Goal: Task Accomplishment & Management: Manage account settings

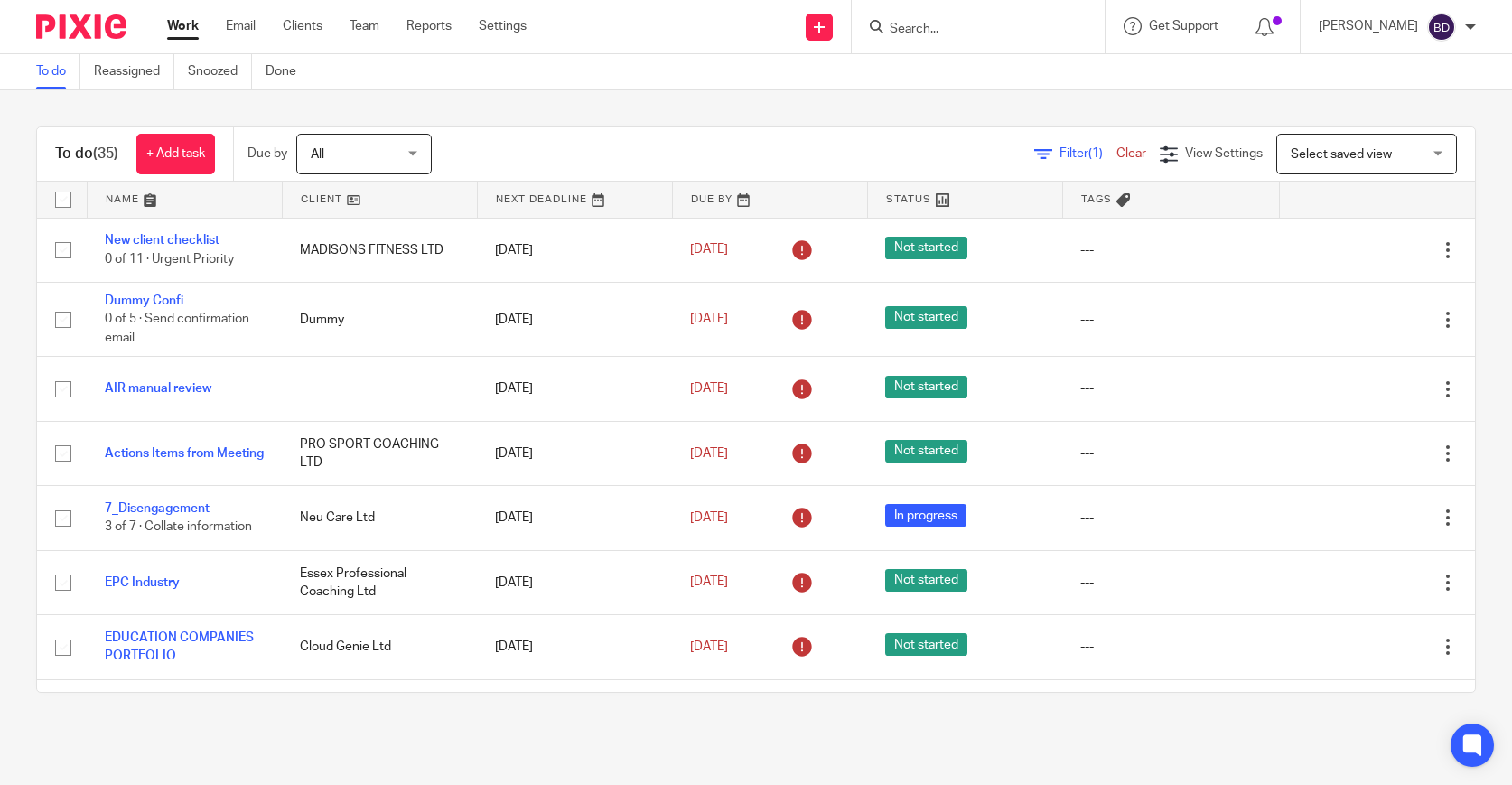
click at [148, 198] on link at bounding box center [184, 199] width 194 height 37
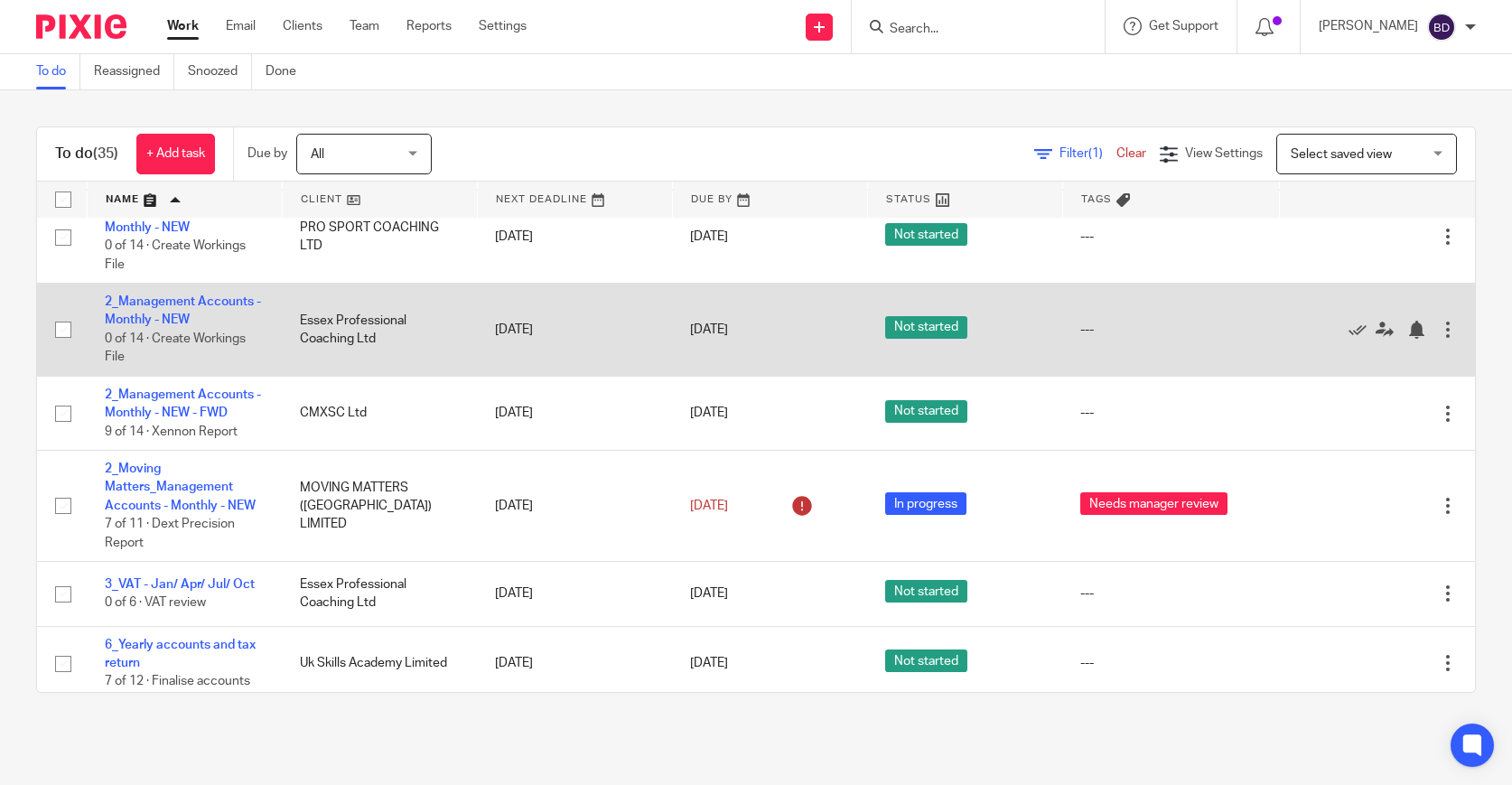
scroll to position [454, 0]
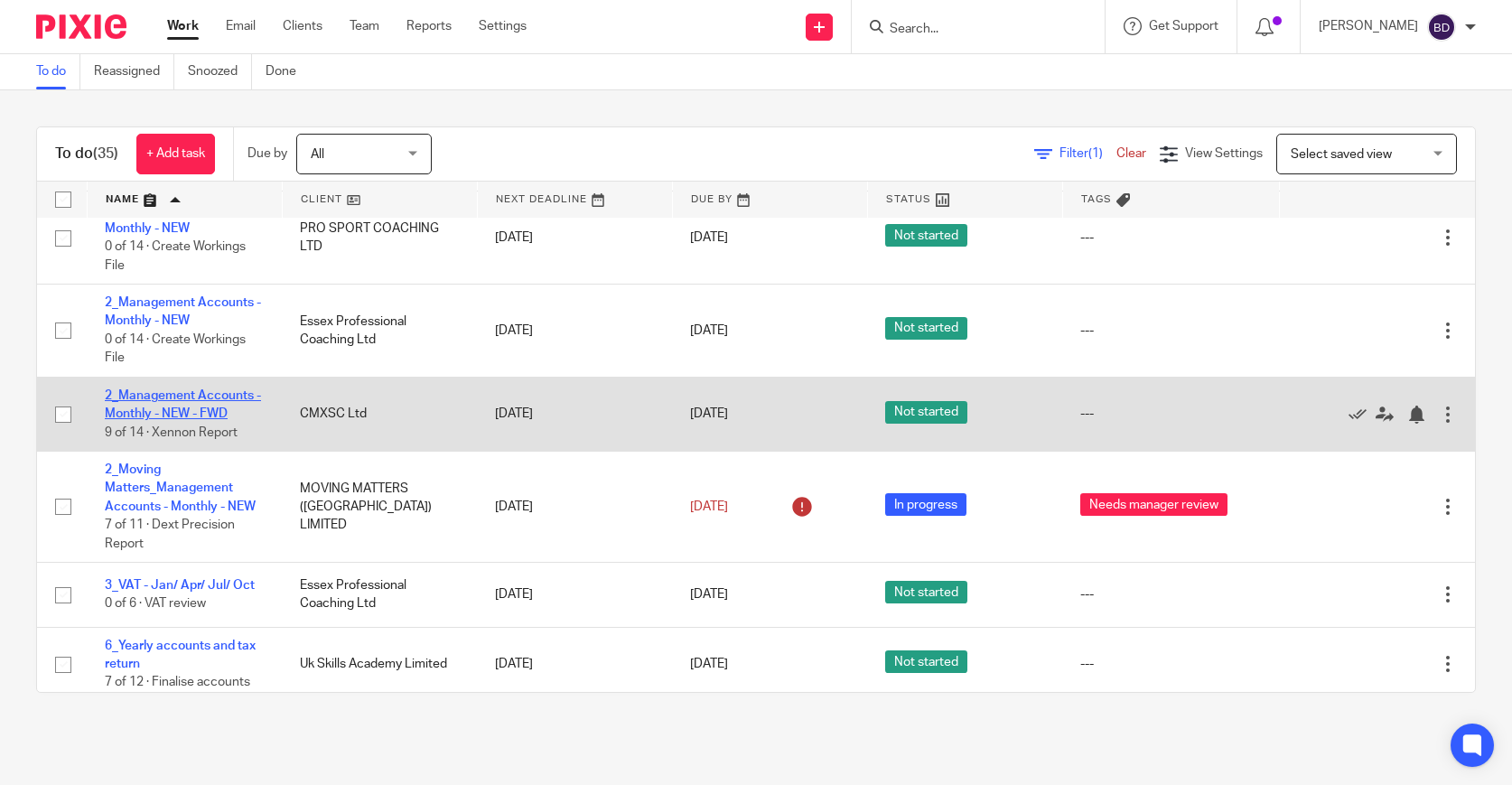
click at [206, 421] on link "2_Management Accounts - Monthly - NEW - FWD" at bounding box center [183, 405] width 157 height 31
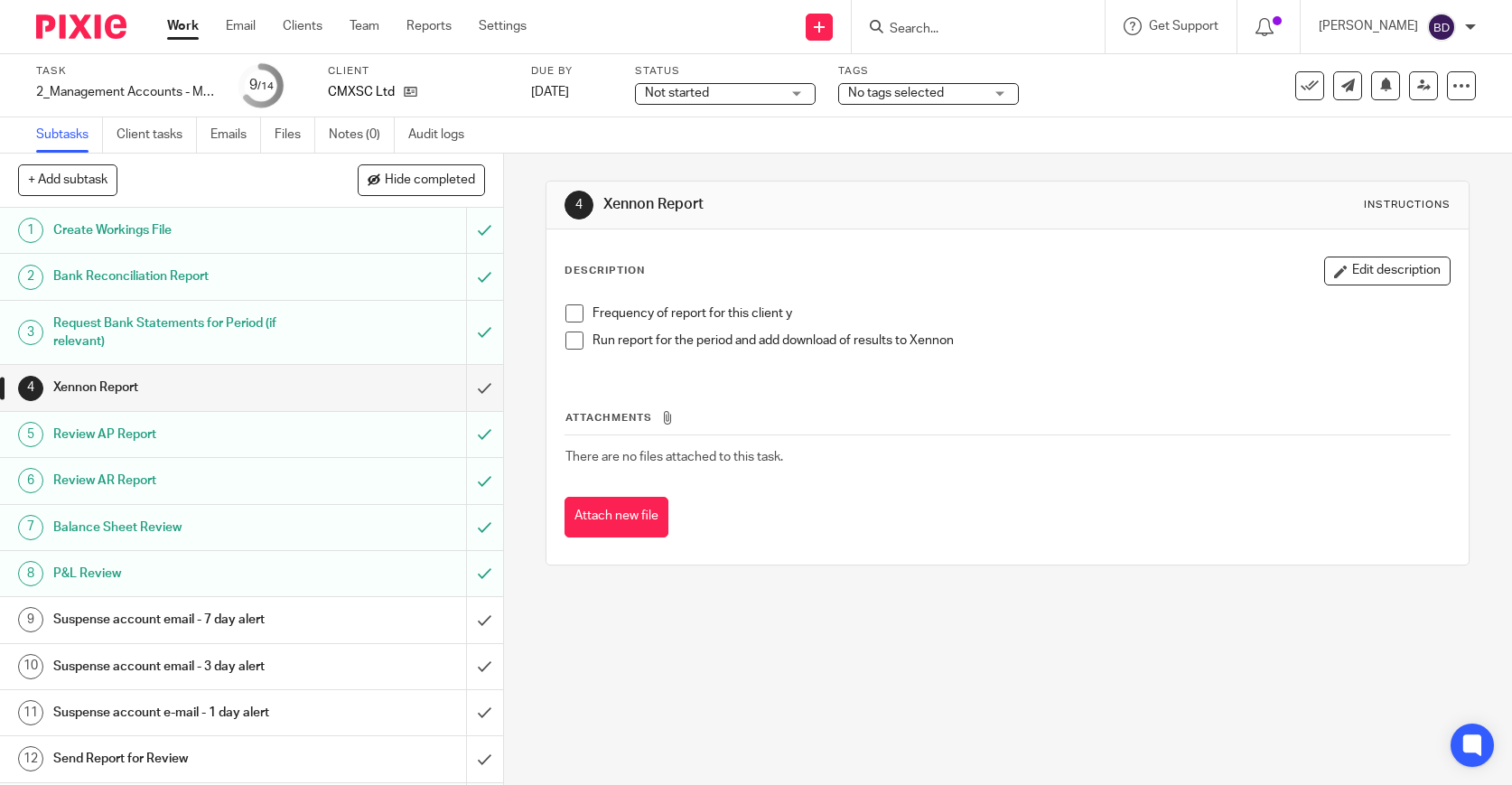
scroll to position [90, 0]
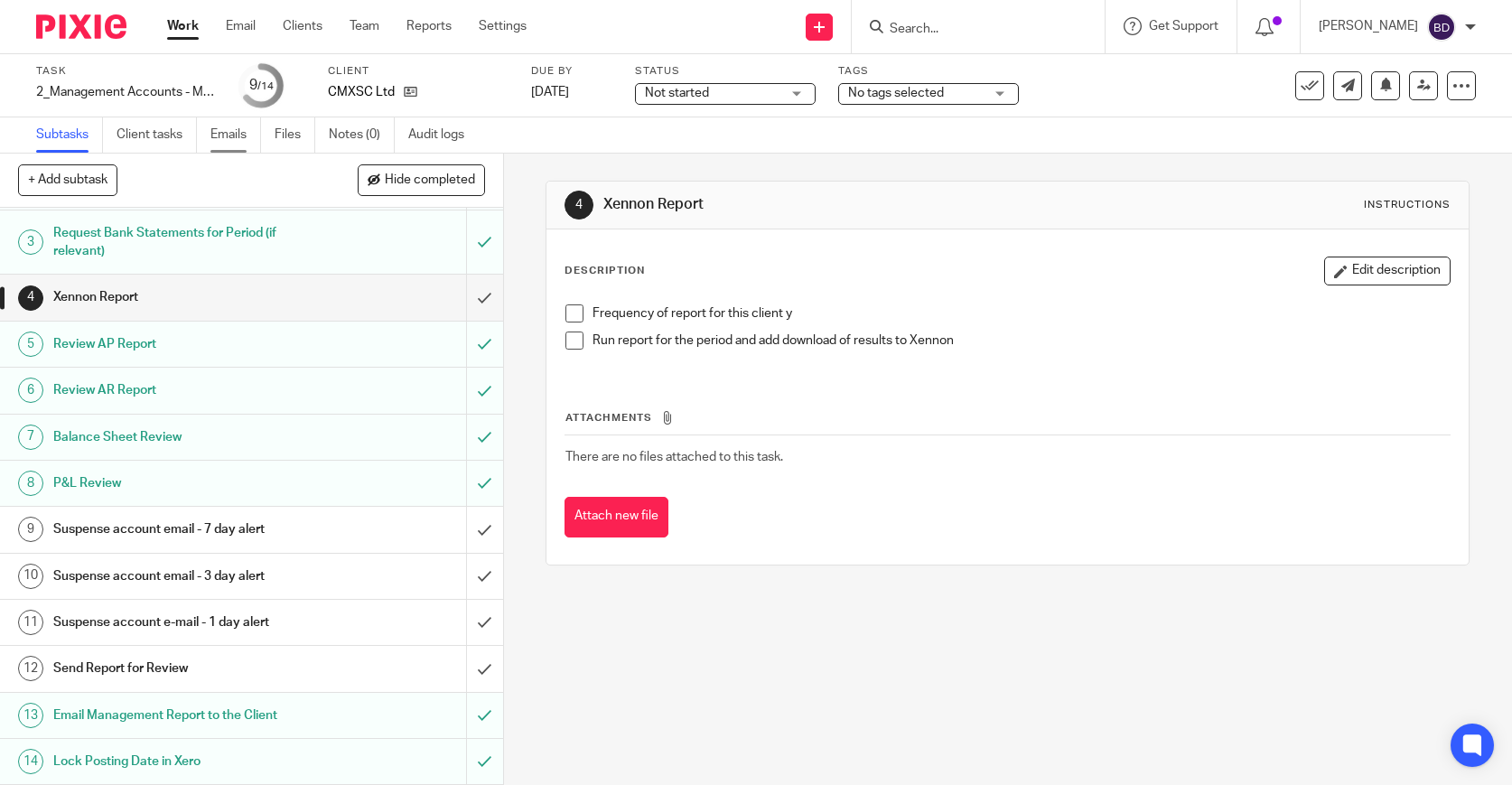
click at [240, 137] on link "Emails" at bounding box center [236, 135] width 51 height 36
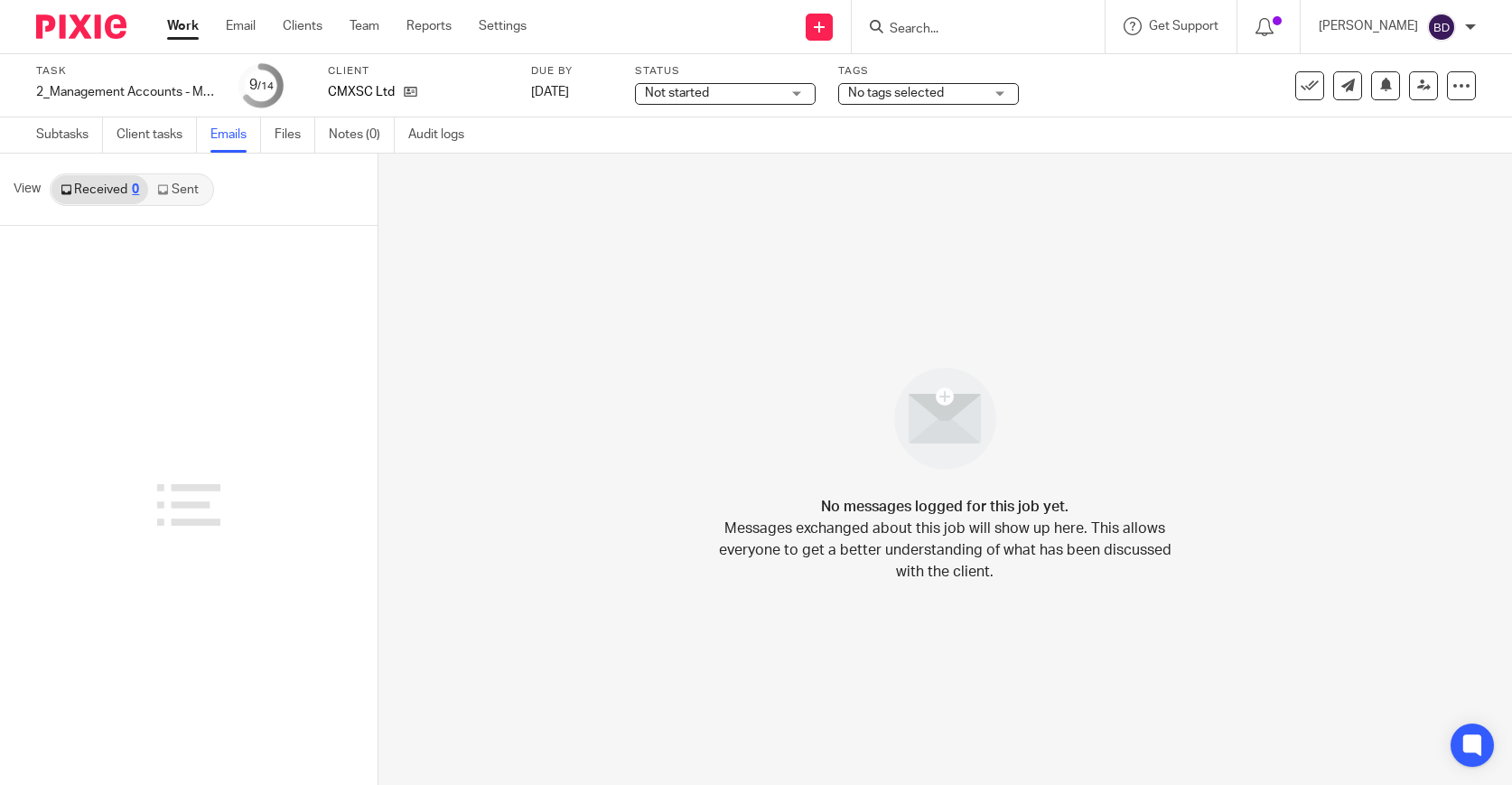
click at [170, 190] on link "Sent" at bounding box center [179, 190] width 63 height 29
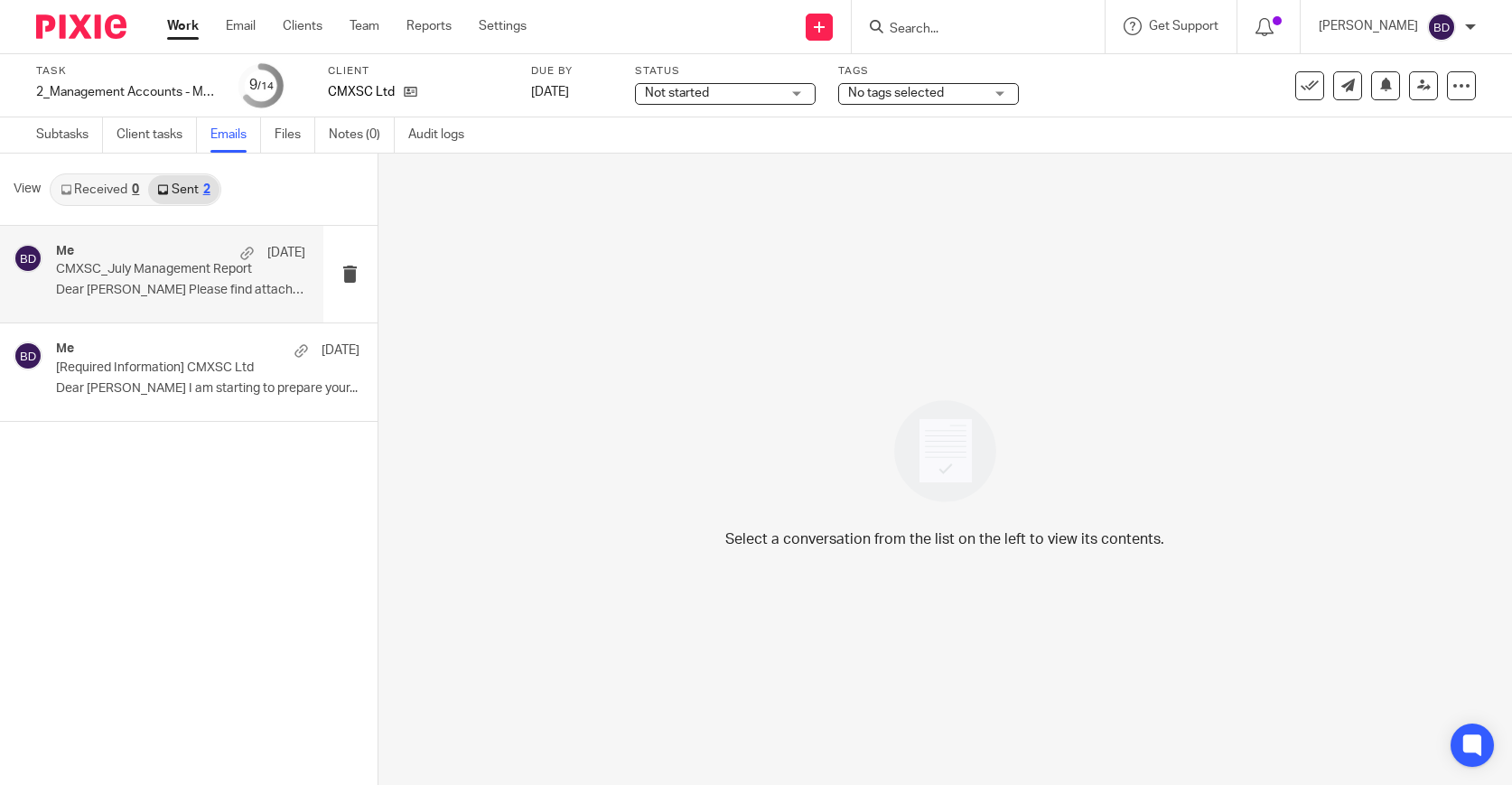
click at [165, 273] on p "CMXSC_July Management Report" at bounding box center [156, 269] width 199 height 15
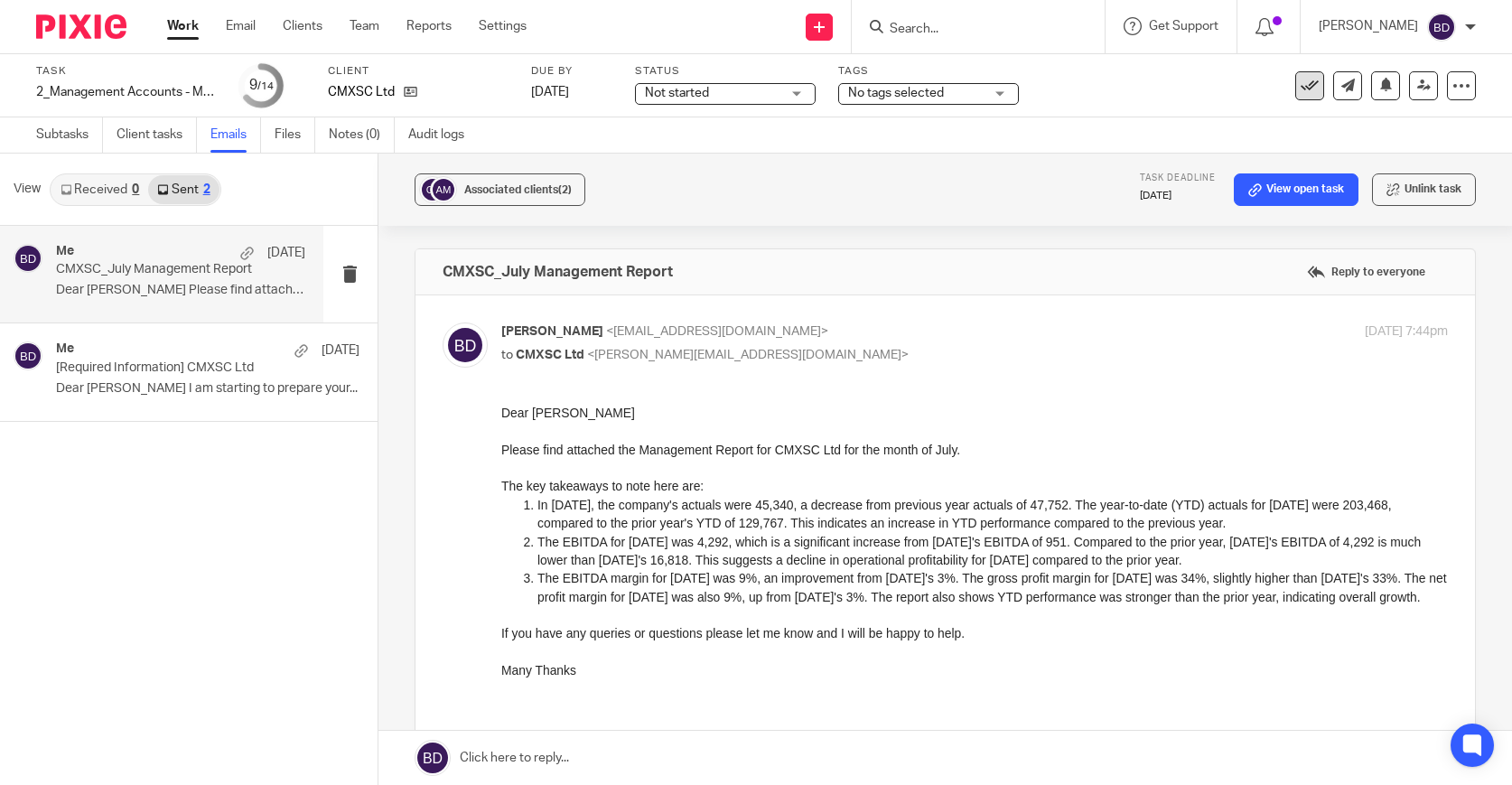
click at [1314, 89] on icon at bounding box center [1309, 85] width 18 height 18
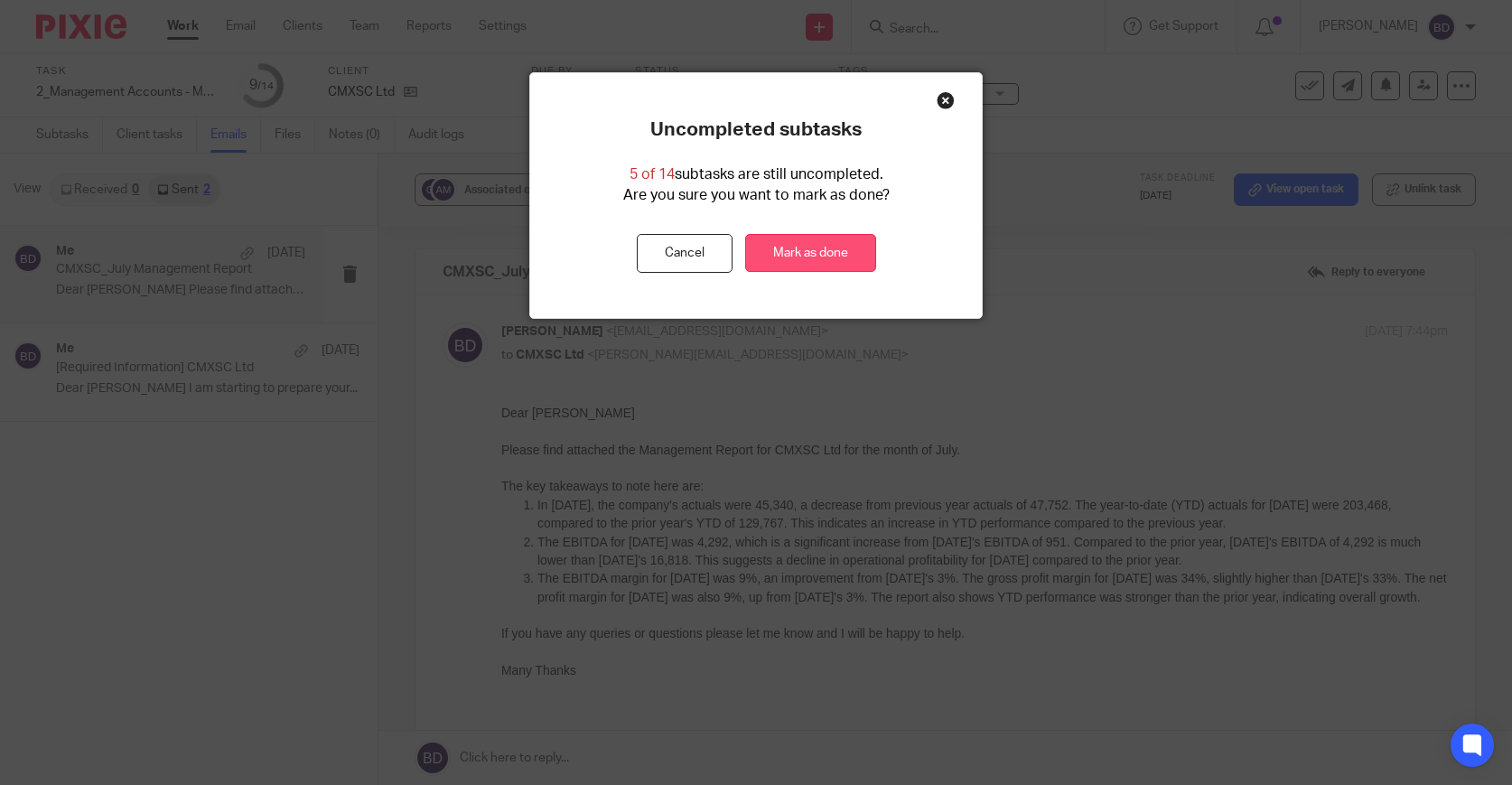
click at [847, 249] on link "Mark as done" at bounding box center [811, 253] width 131 height 38
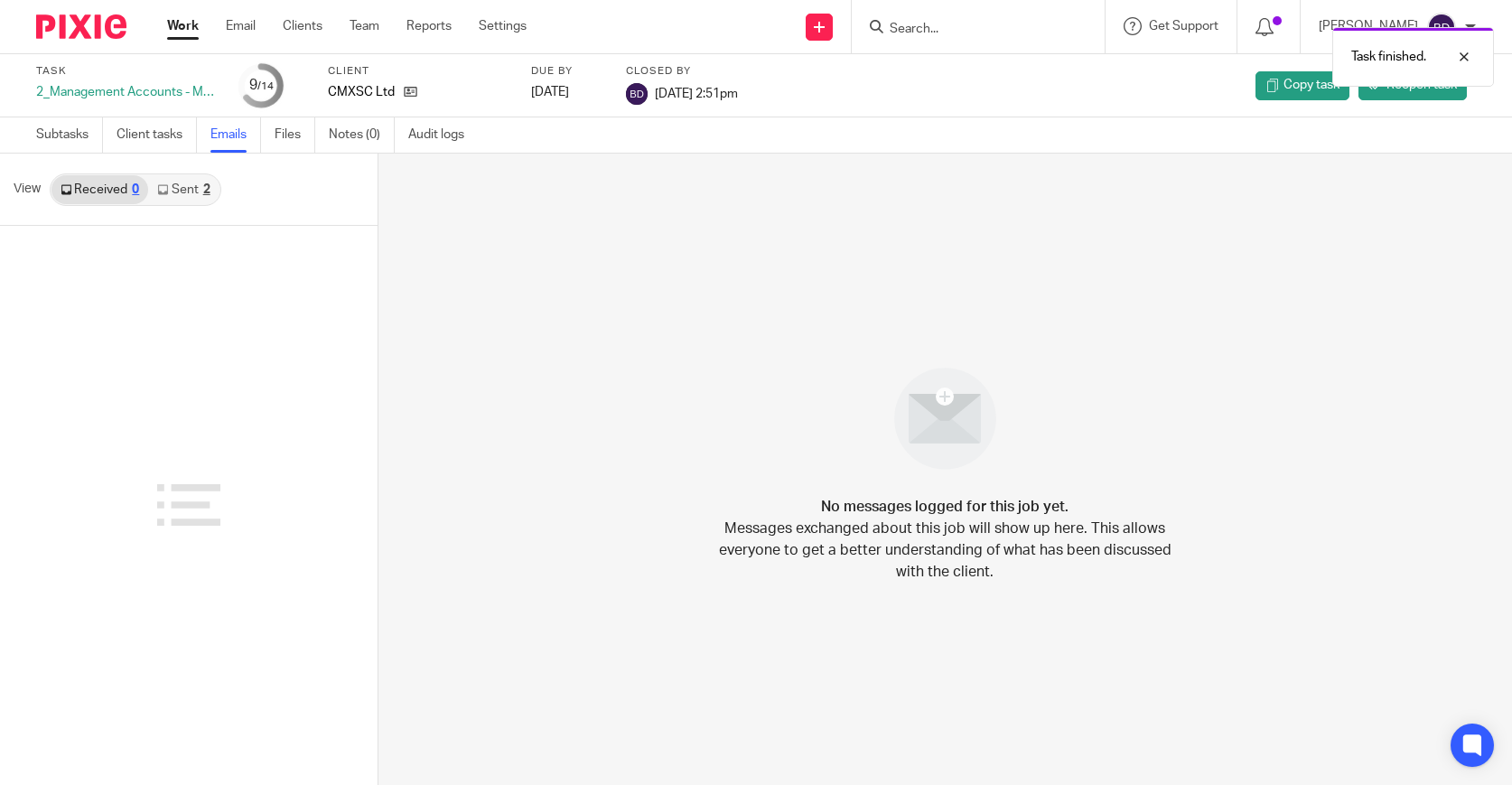
click at [103, 35] on img at bounding box center [82, 26] width 90 height 24
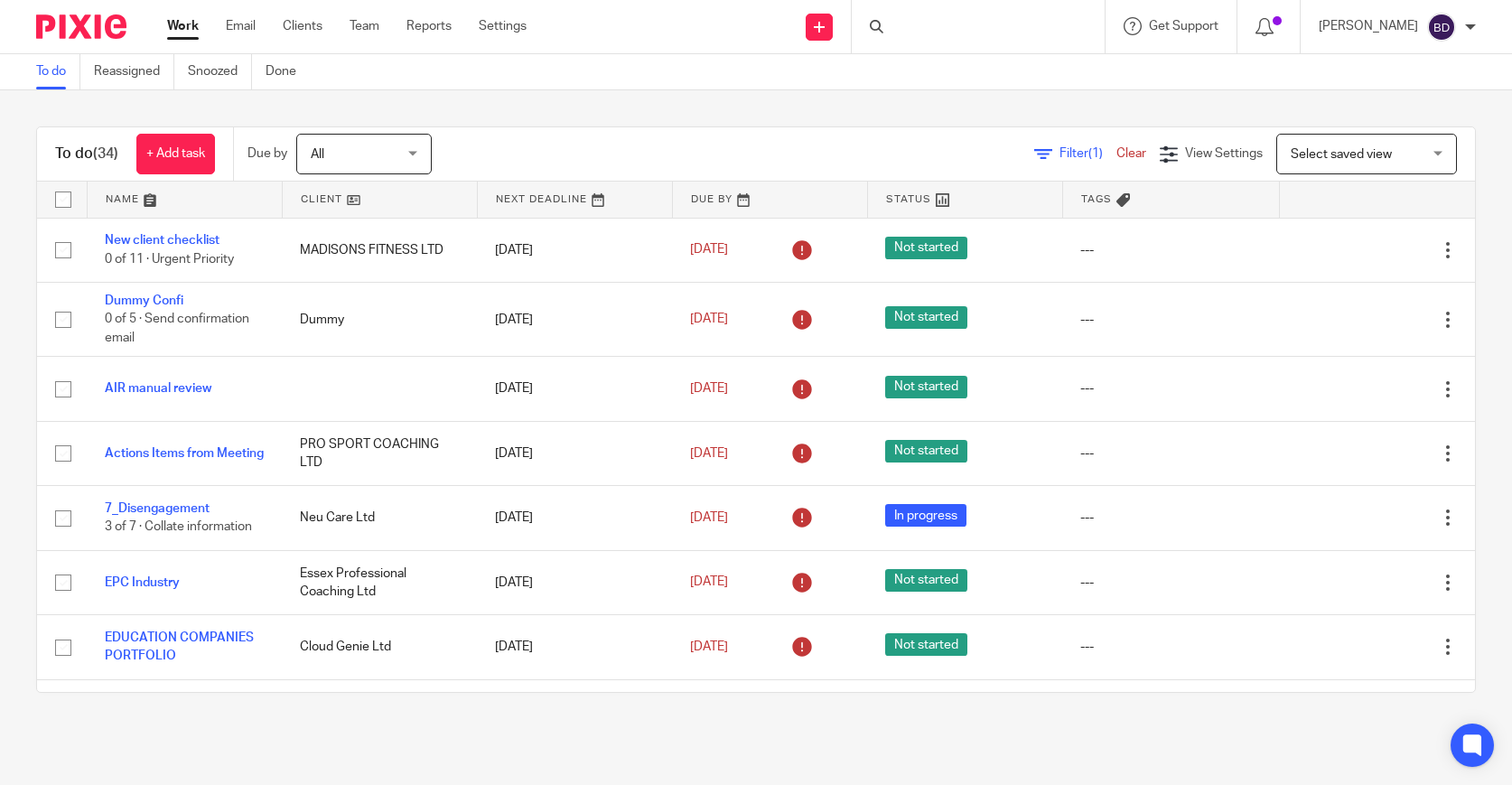
click at [148, 204] on link at bounding box center [184, 199] width 194 height 37
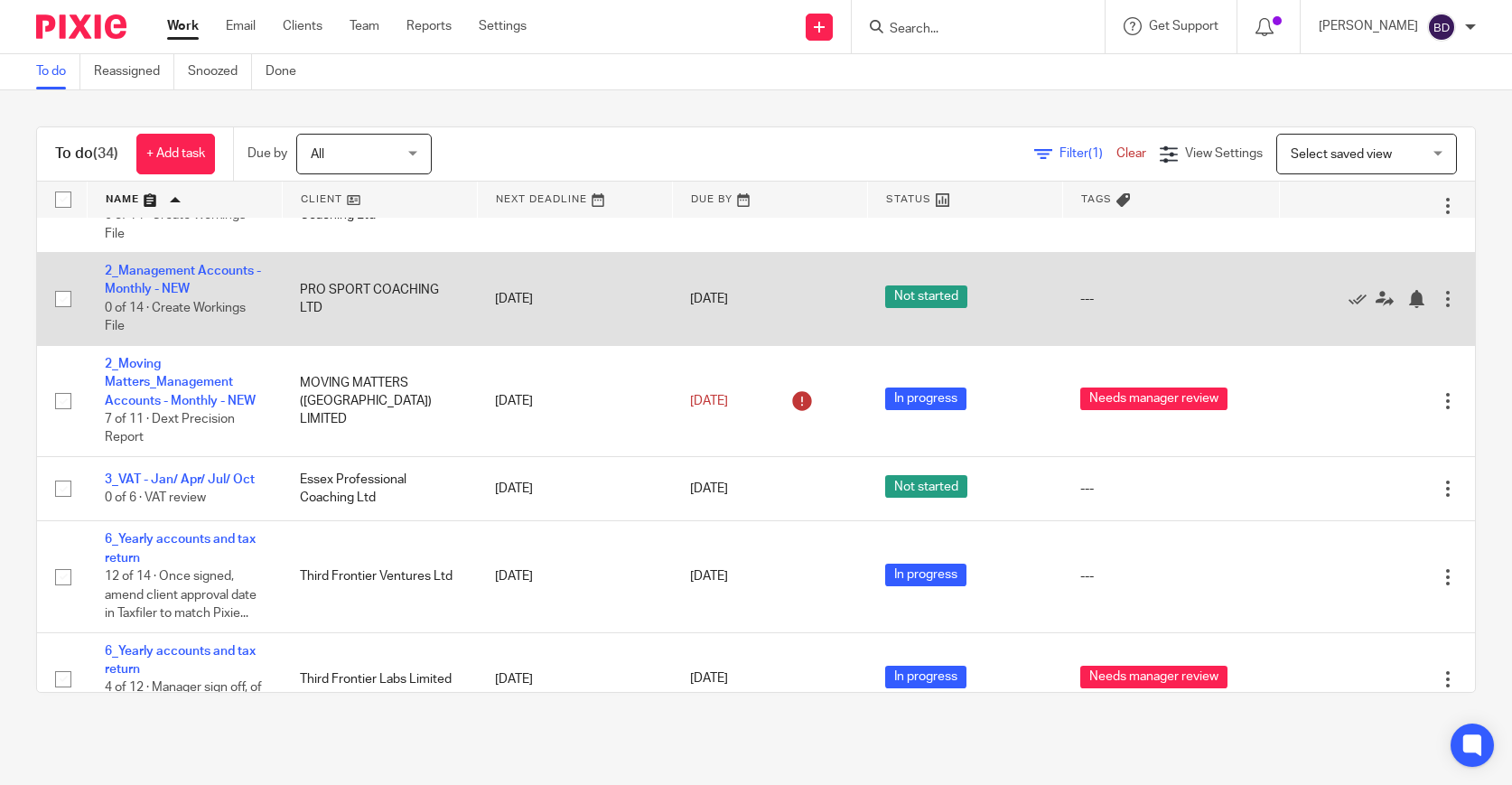
scroll to position [486, 0]
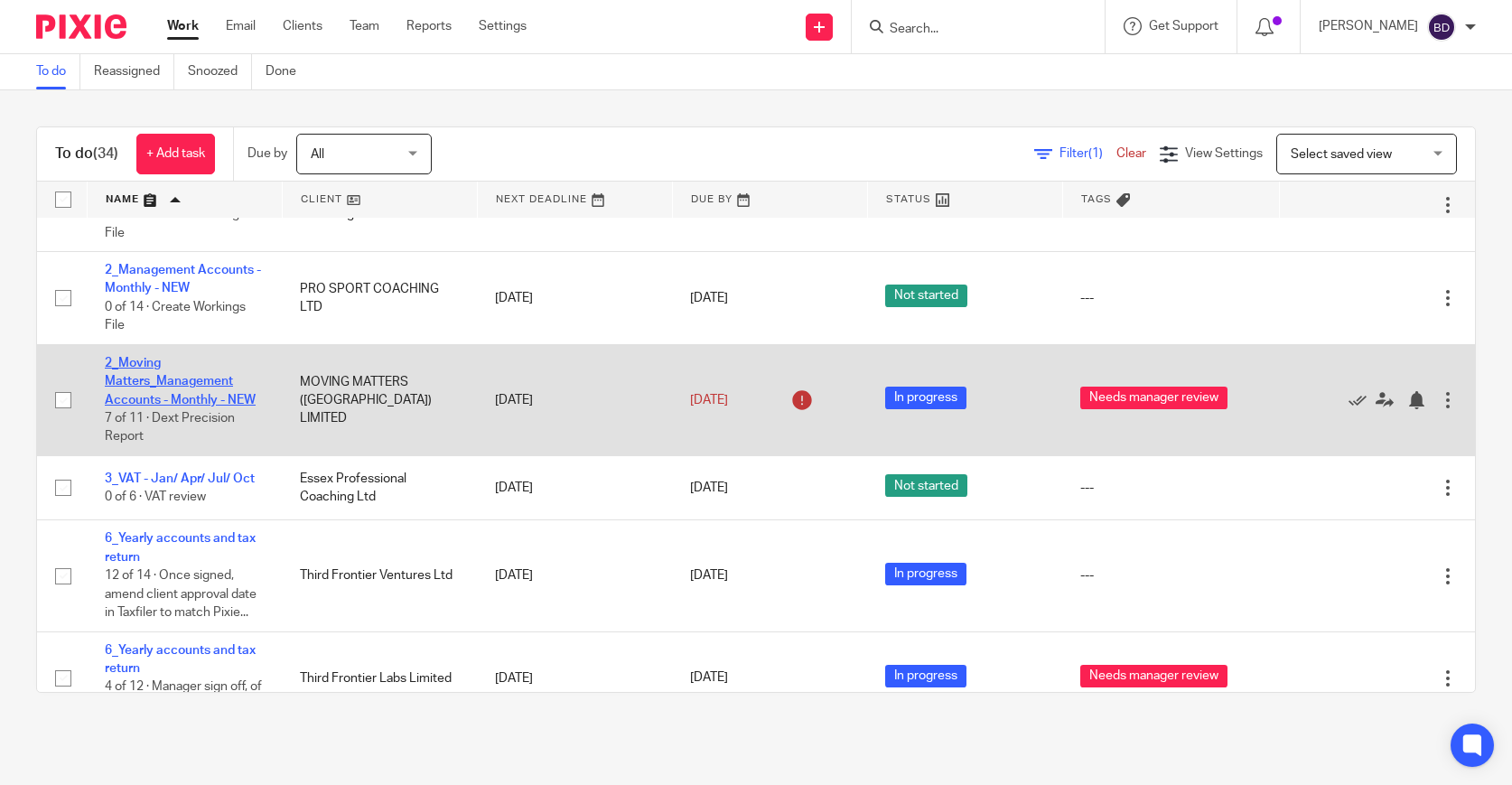
click at [215, 398] on link "2_Moving Matters_Management Accounts - Monthly - NEW" at bounding box center [180, 381] width 151 height 50
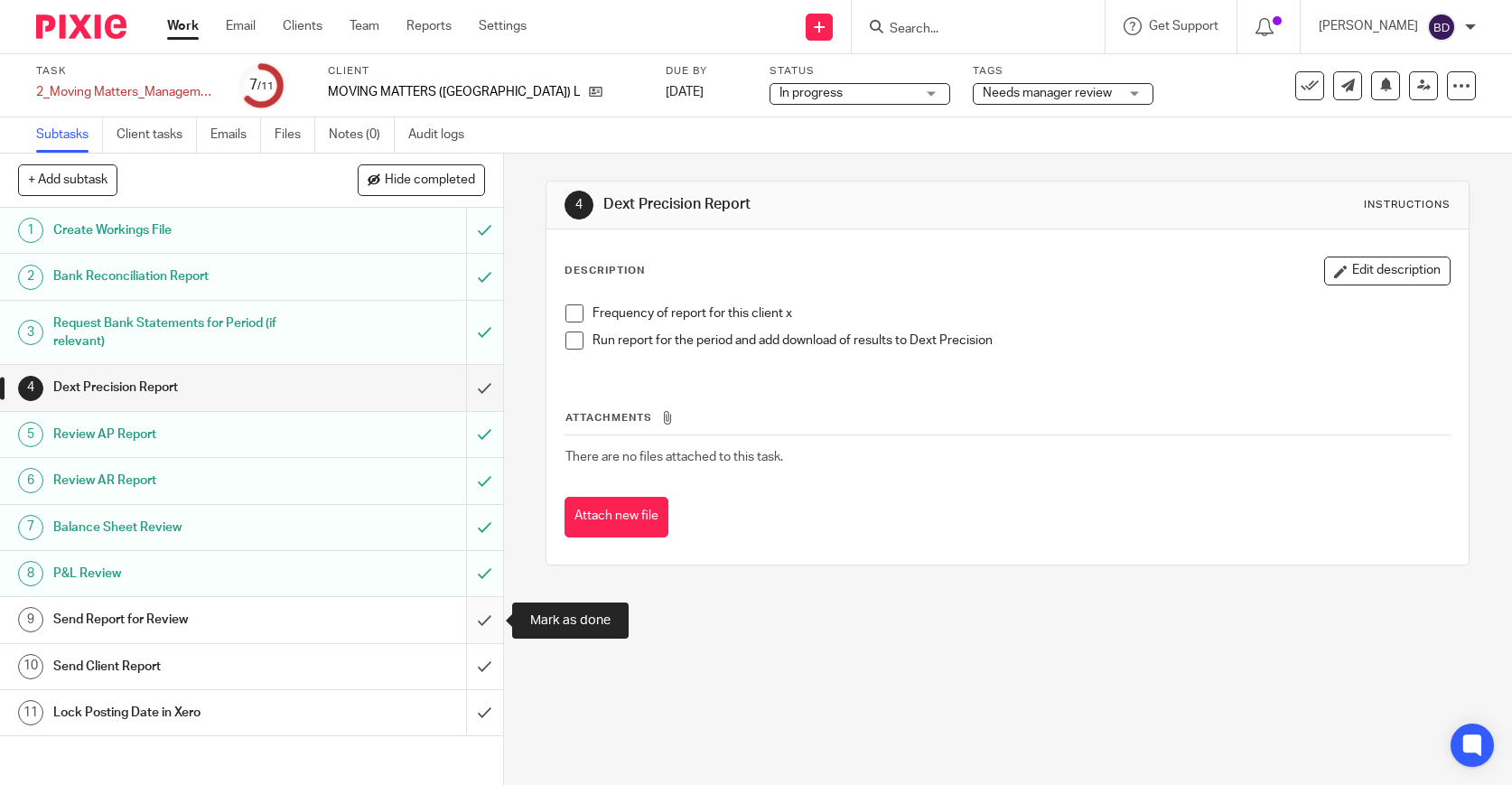
click at [482, 625] on input "submit" at bounding box center [252, 620] width 503 height 45
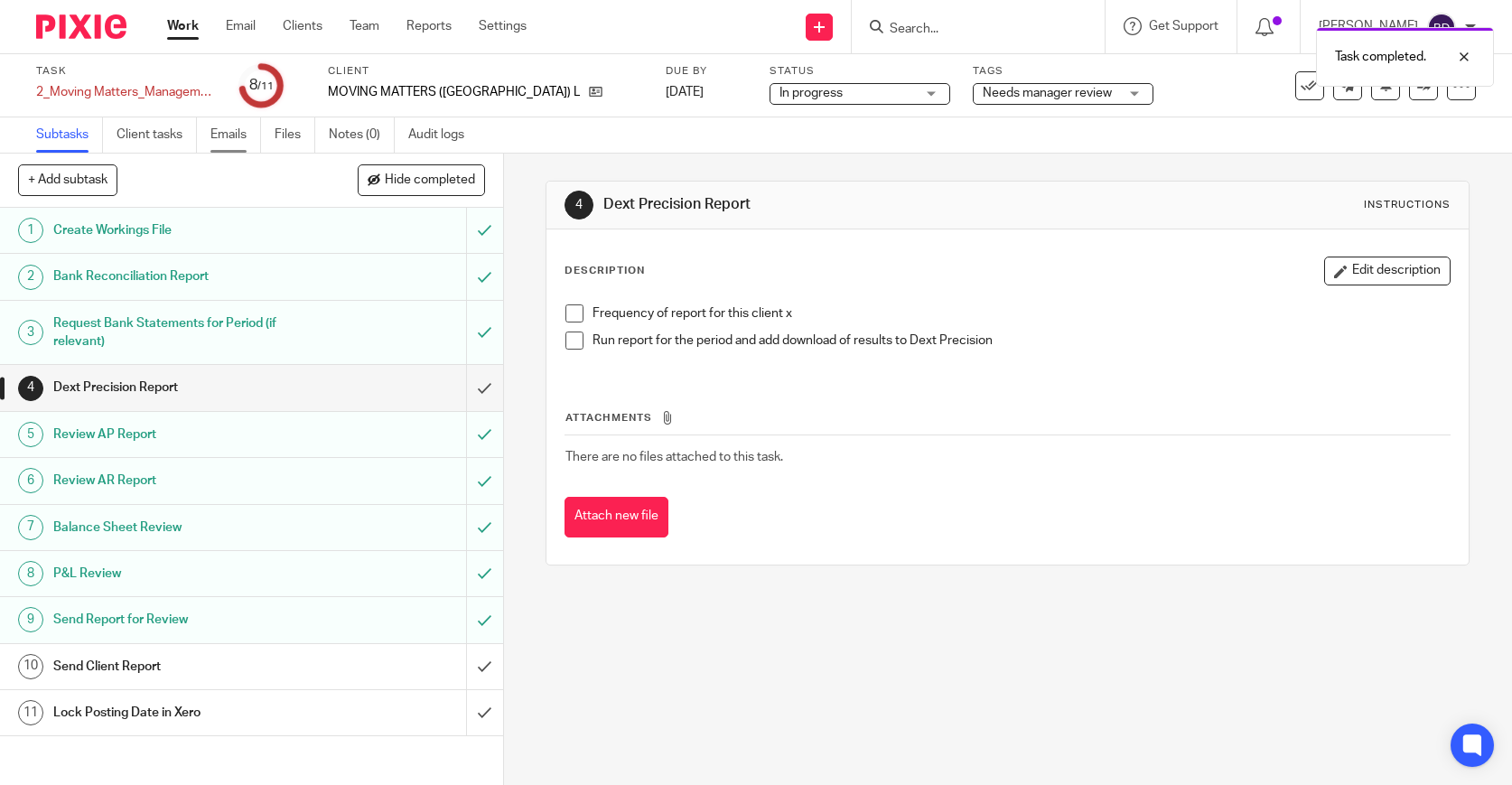
click at [246, 139] on link "Emails" at bounding box center [236, 135] width 51 height 36
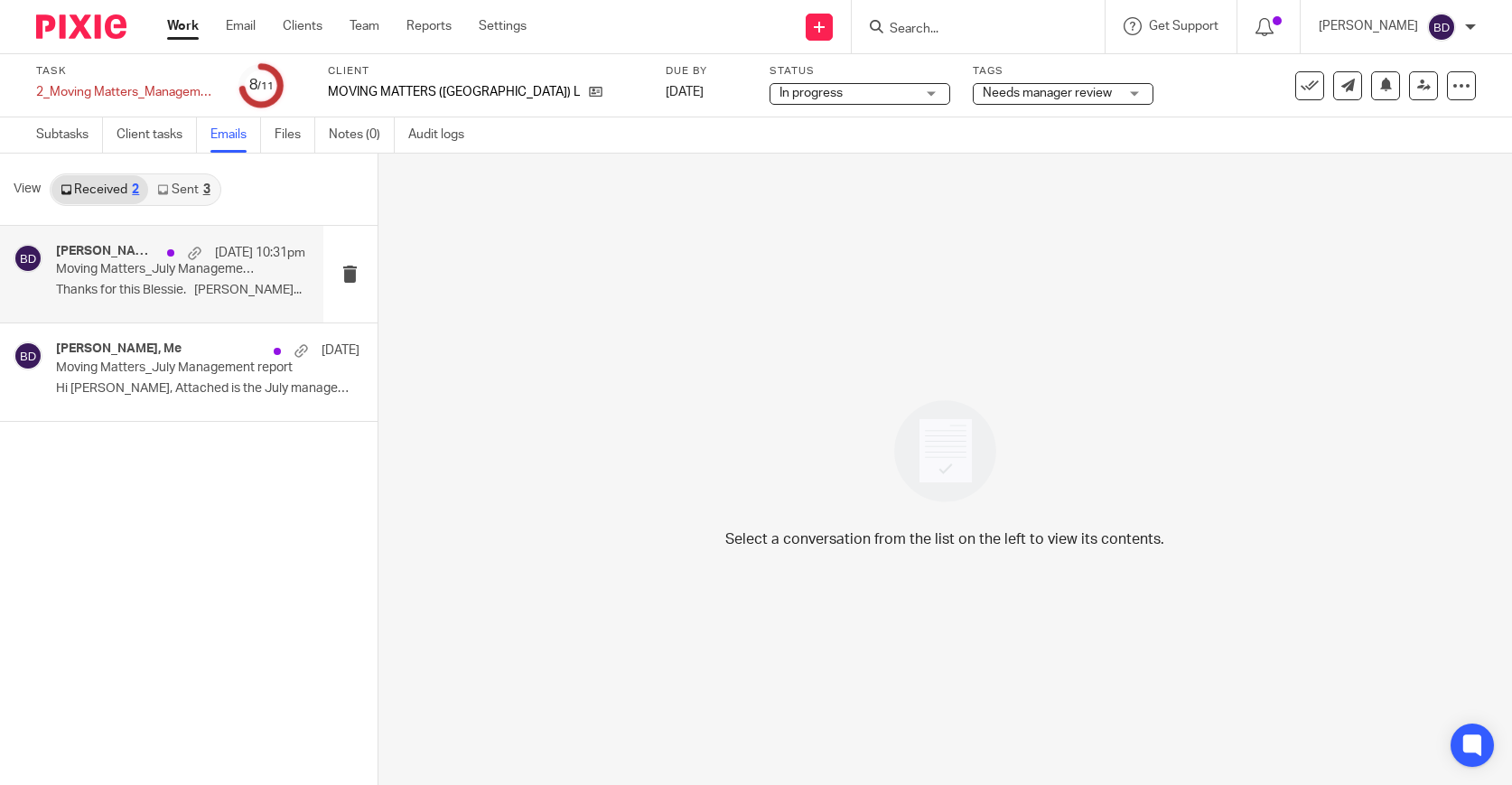
click at [245, 297] on p "Thanks for this Blessie. [PERSON_NAME]..." at bounding box center [181, 290] width 250 height 15
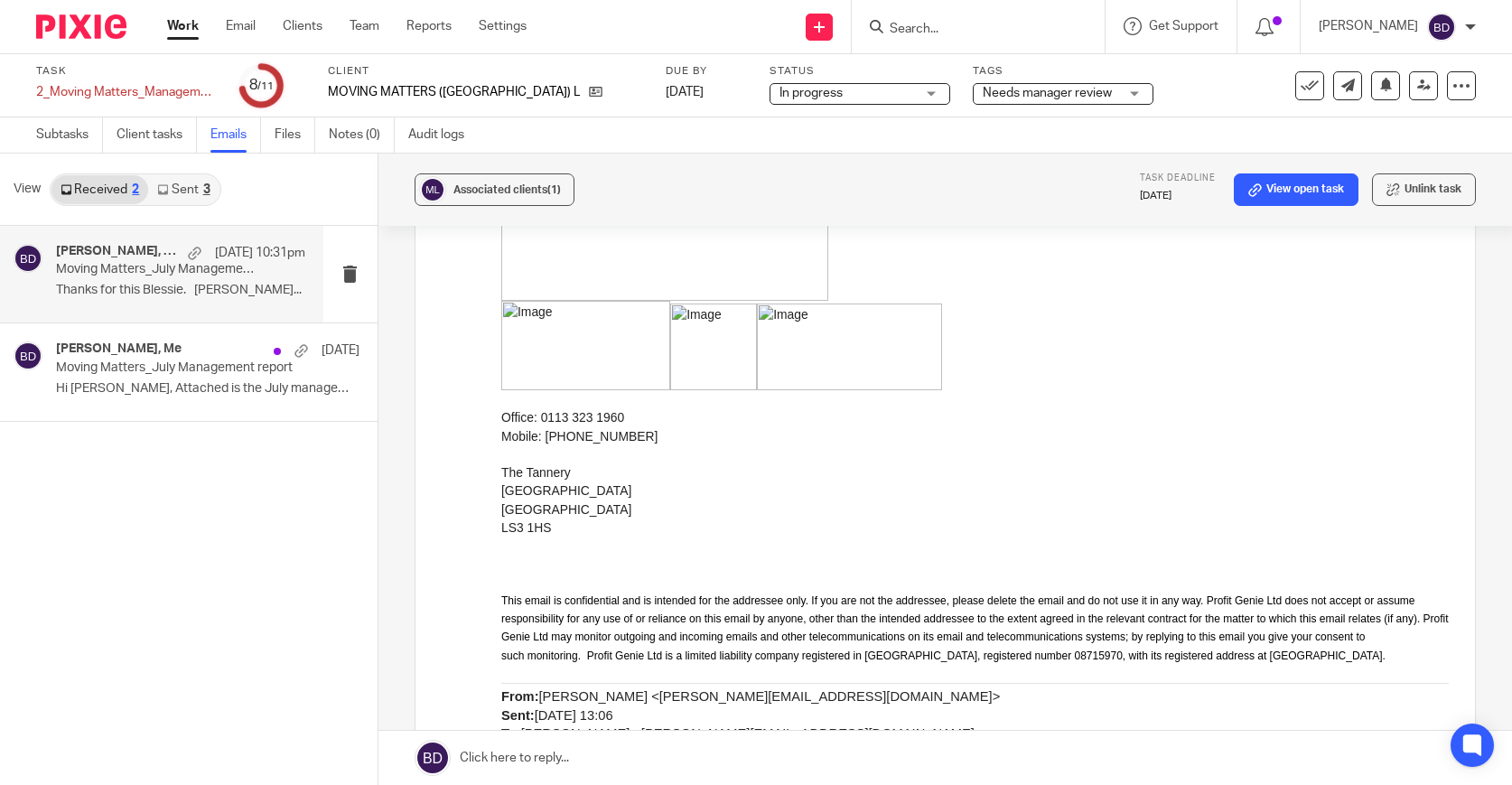
scroll to position [435, 0]
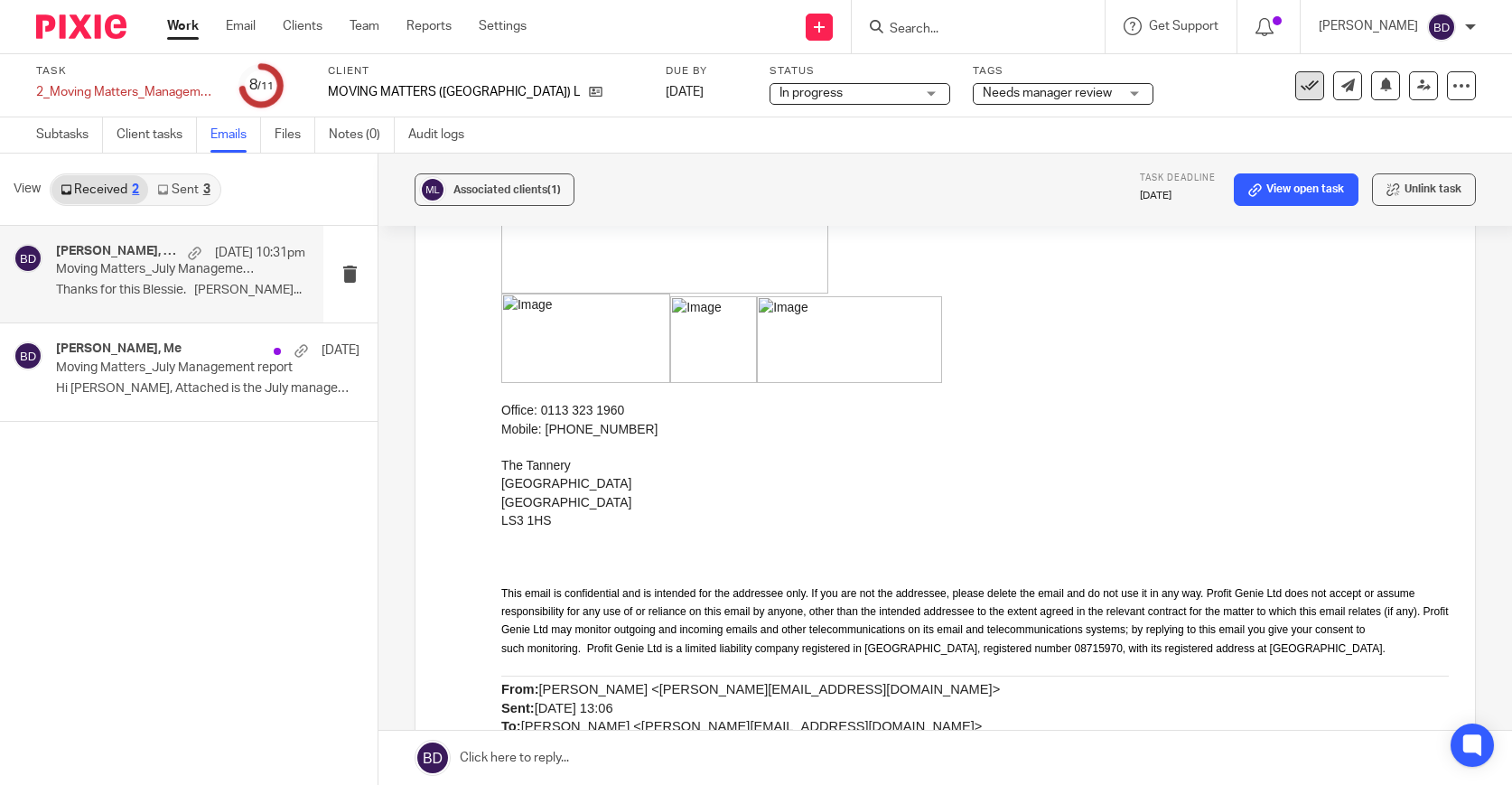
click at [1305, 92] on icon at bounding box center [1309, 85] width 18 height 18
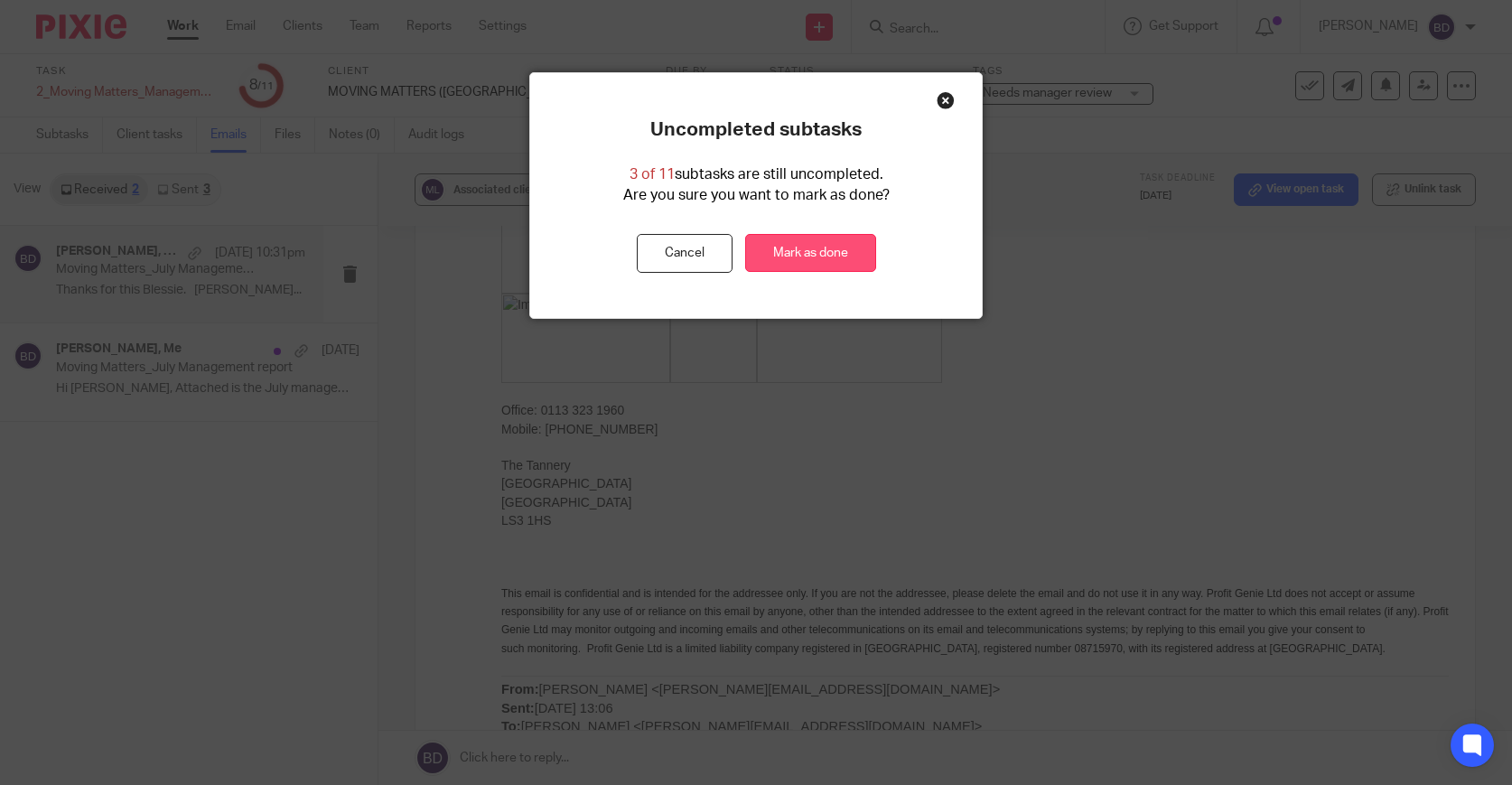
click at [862, 254] on link "Mark as done" at bounding box center [811, 253] width 131 height 38
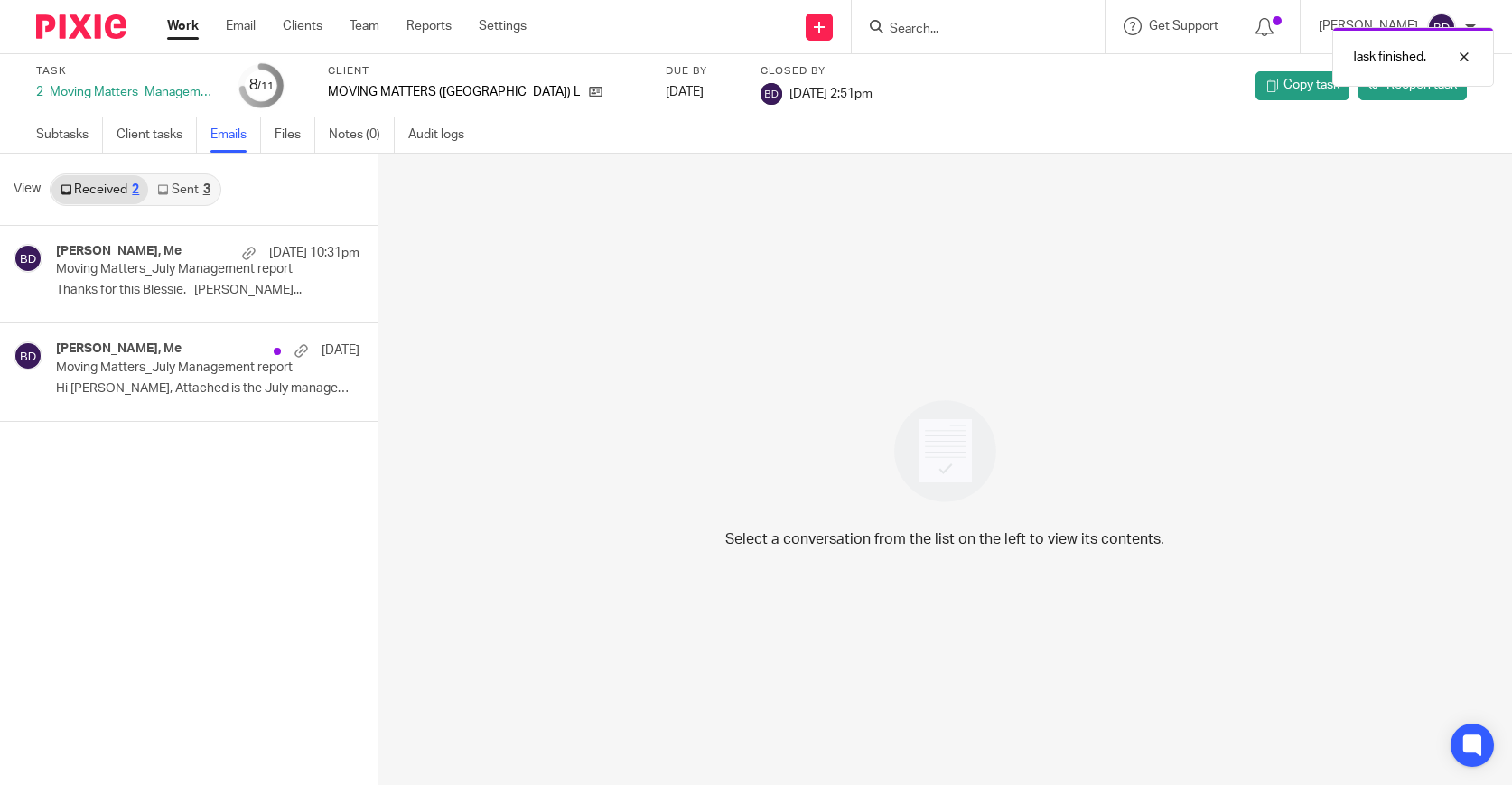
click at [99, 33] on img at bounding box center [82, 26] width 90 height 24
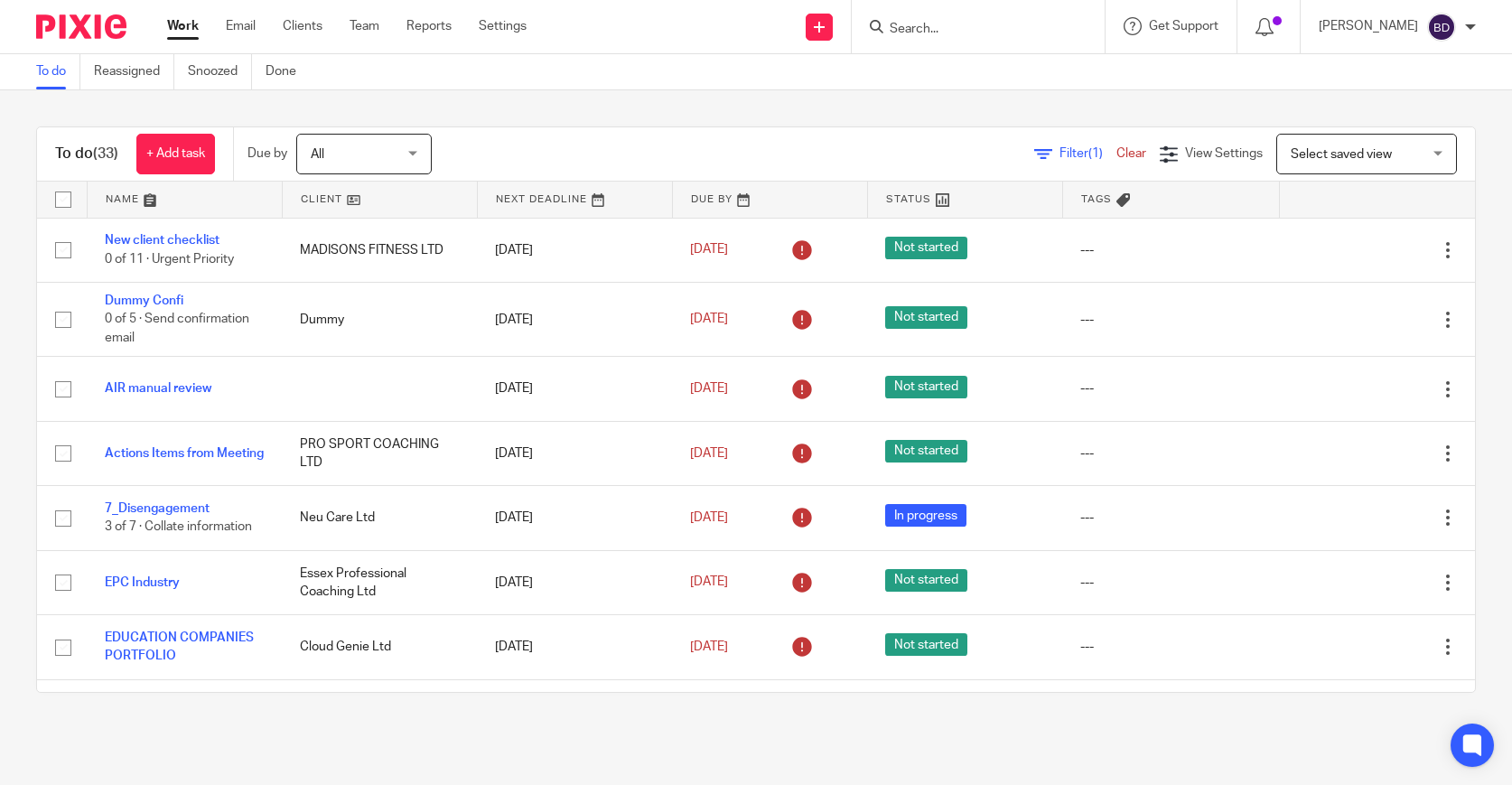
click at [148, 199] on link at bounding box center [184, 199] width 194 height 37
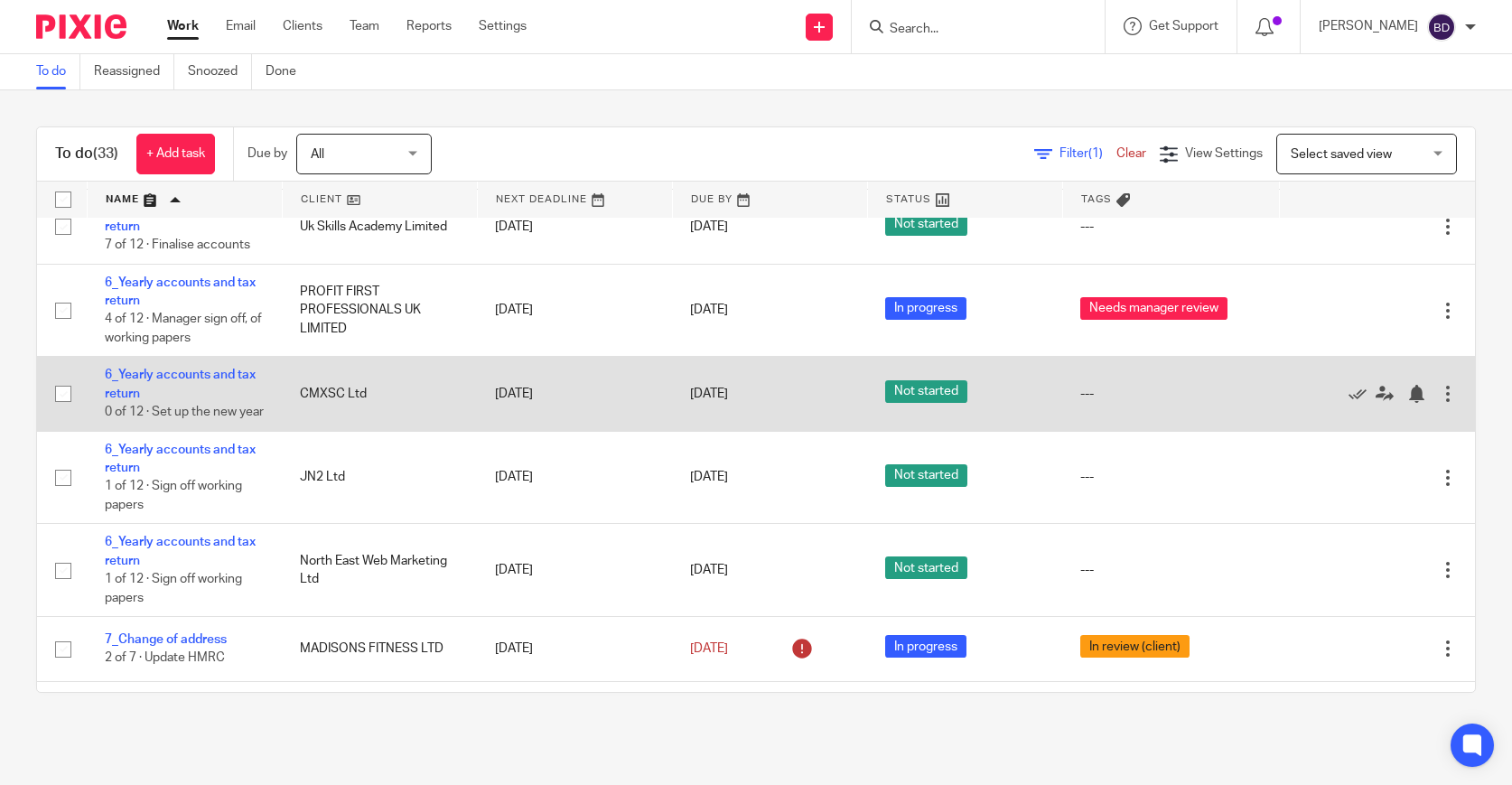
scroll to position [885, 0]
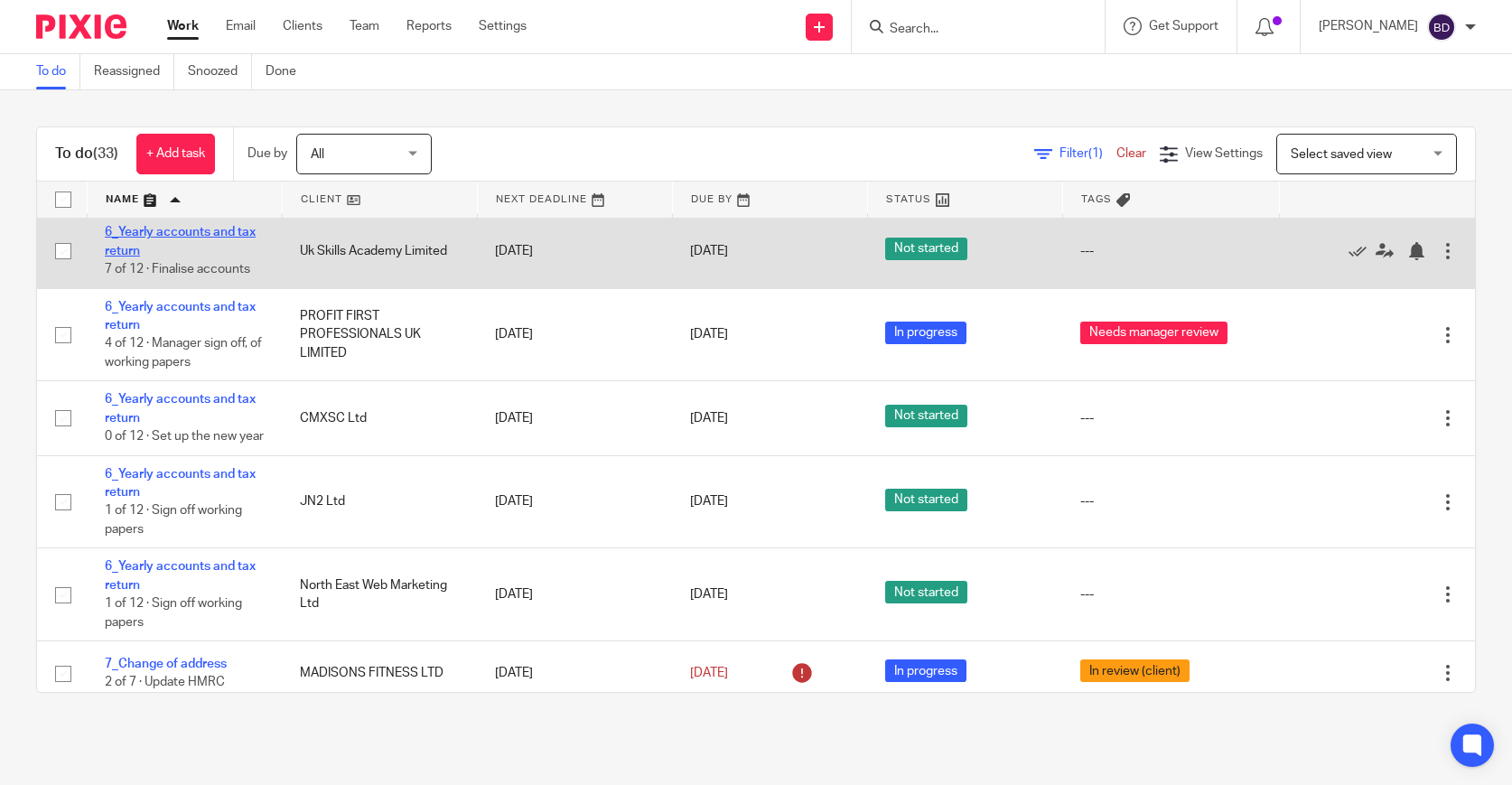
click at [210, 254] on link "6_Yearly accounts and tax return" at bounding box center [180, 241] width 151 height 31
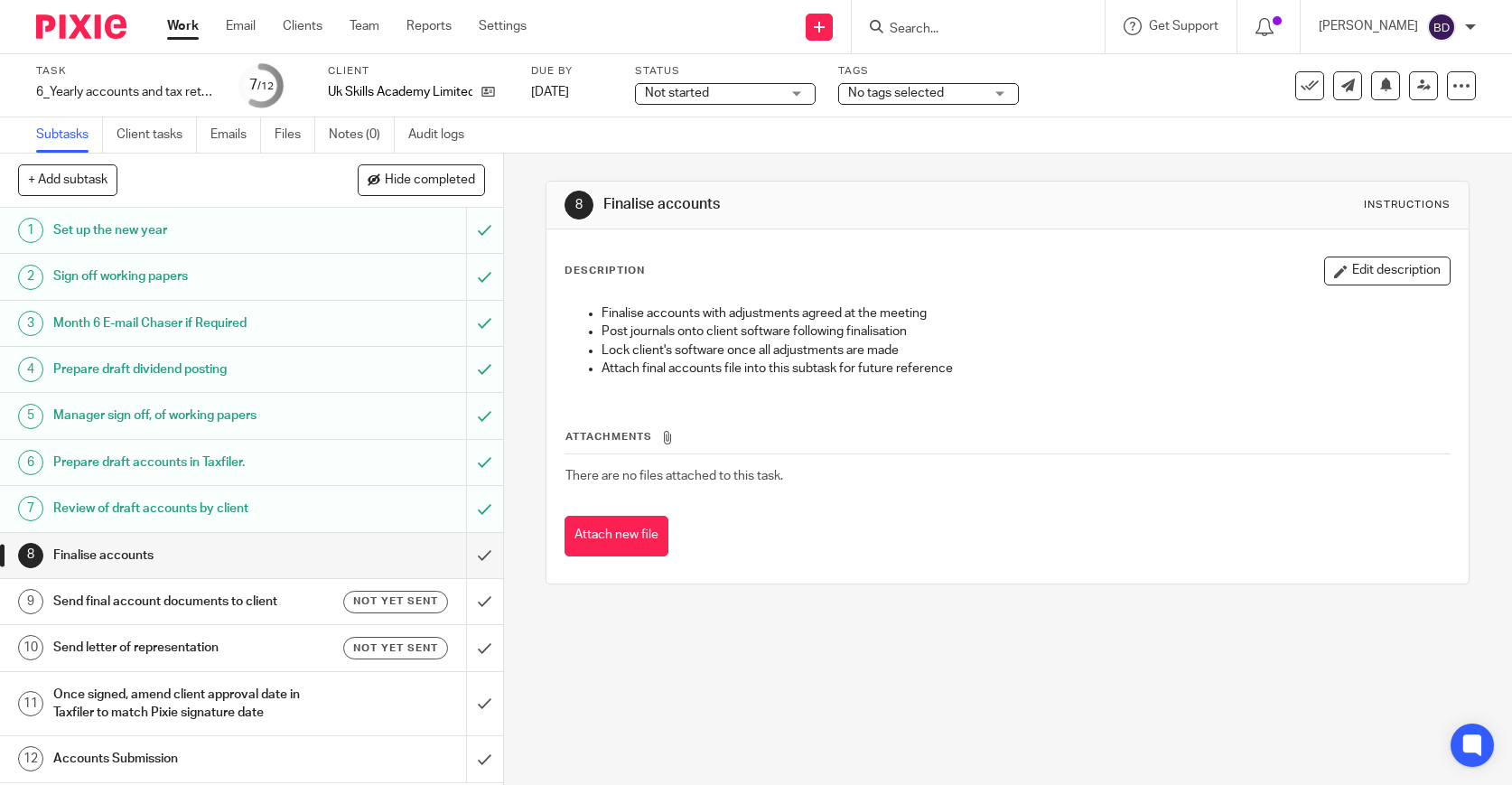
click at [963, 32] on input "Search" at bounding box center [969, 29] width 162 height 16
type input "bless"
click at [94, 40] on div at bounding box center [74, 26] width 149 height 54
click at [80, 24] on img at bounding box center [82, 26] width 90 height 24
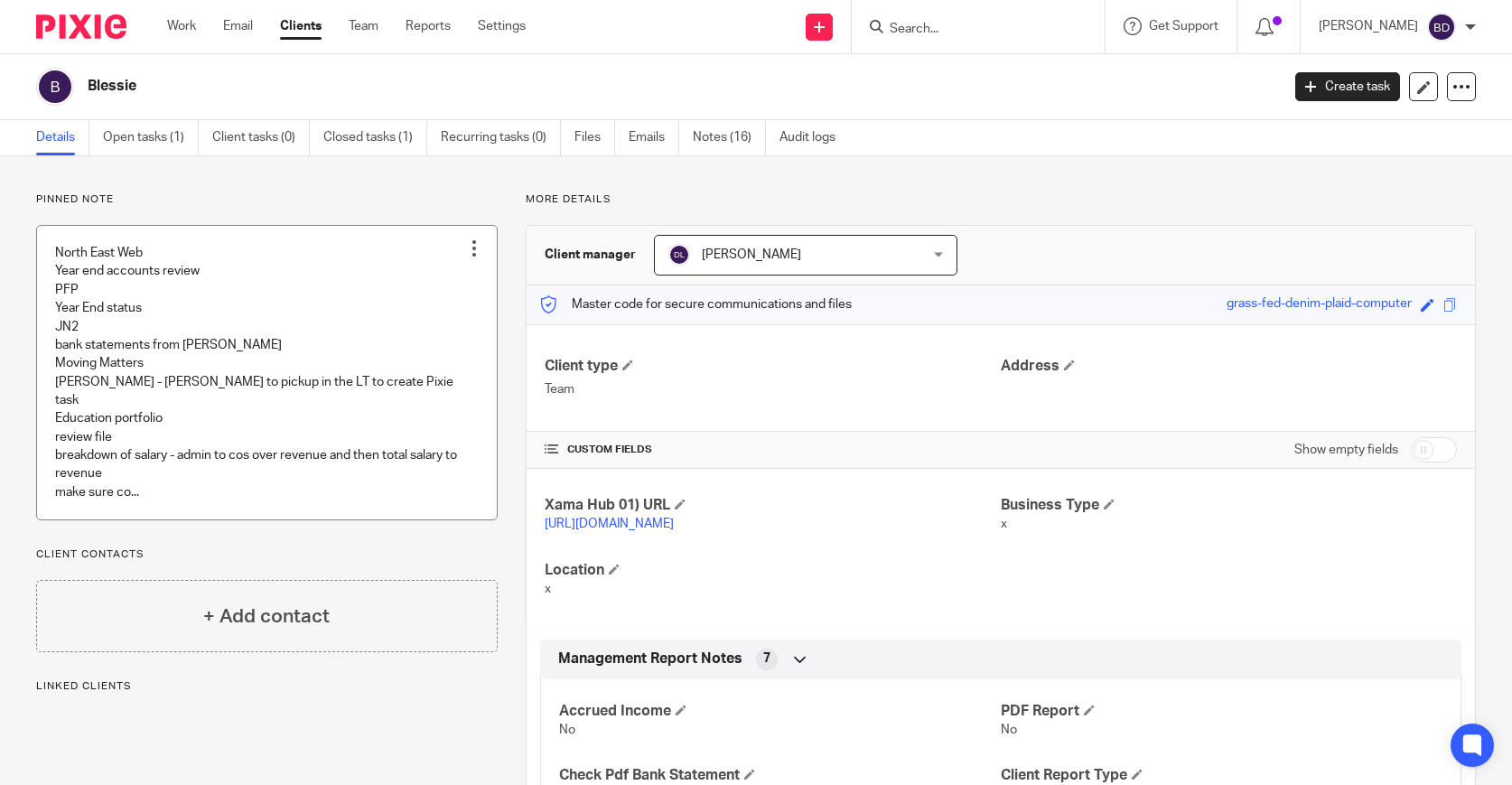
click at [296, 362] on link at bounding box center [267, 373] width 460 height 294
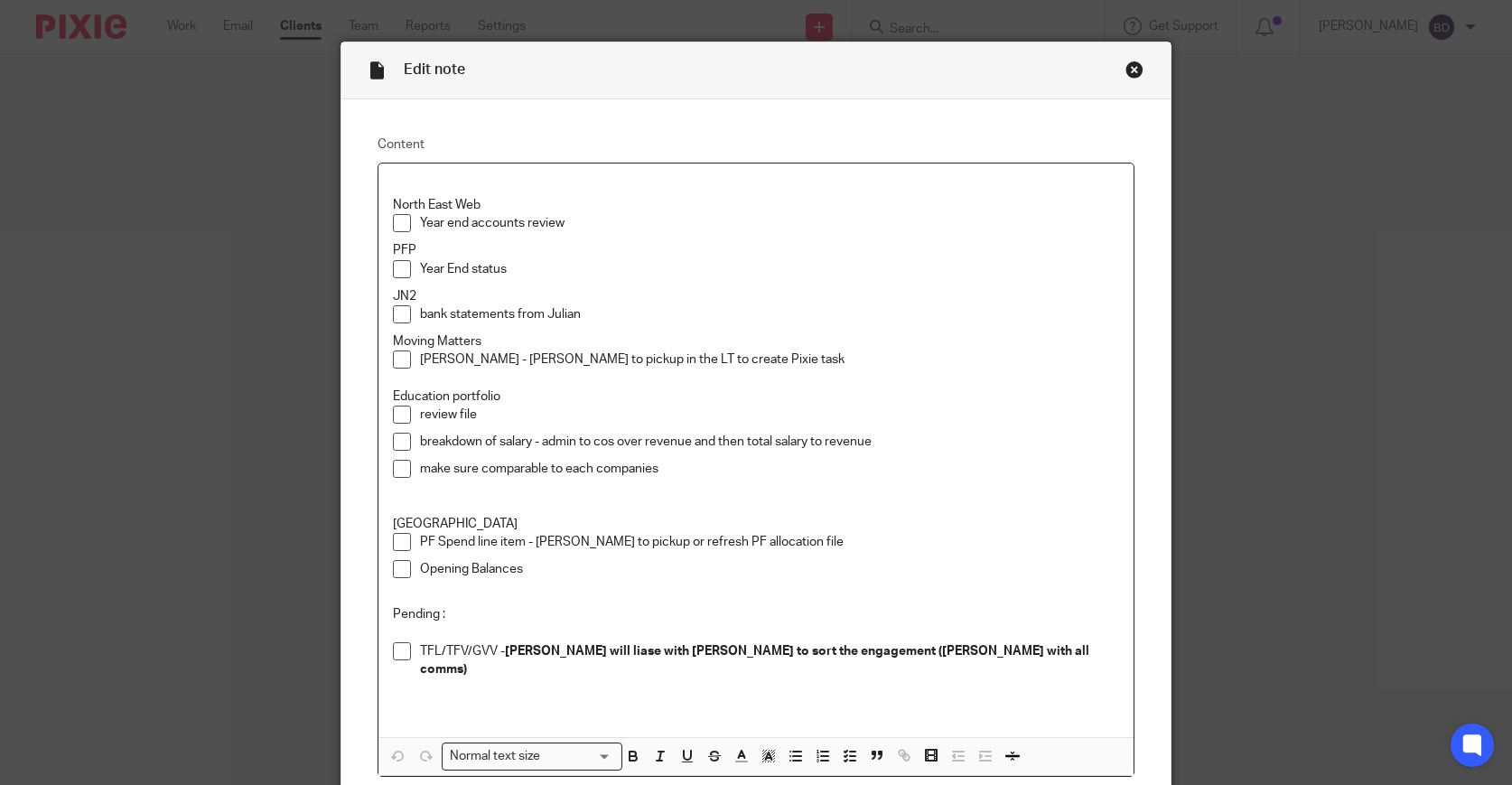
scroll to position [32, 0]
click at [788, 369] on div "Divis - SA - Regine to pickup in the LT to create Pixie task" at bounding box center [771, 367] width 700 height 37
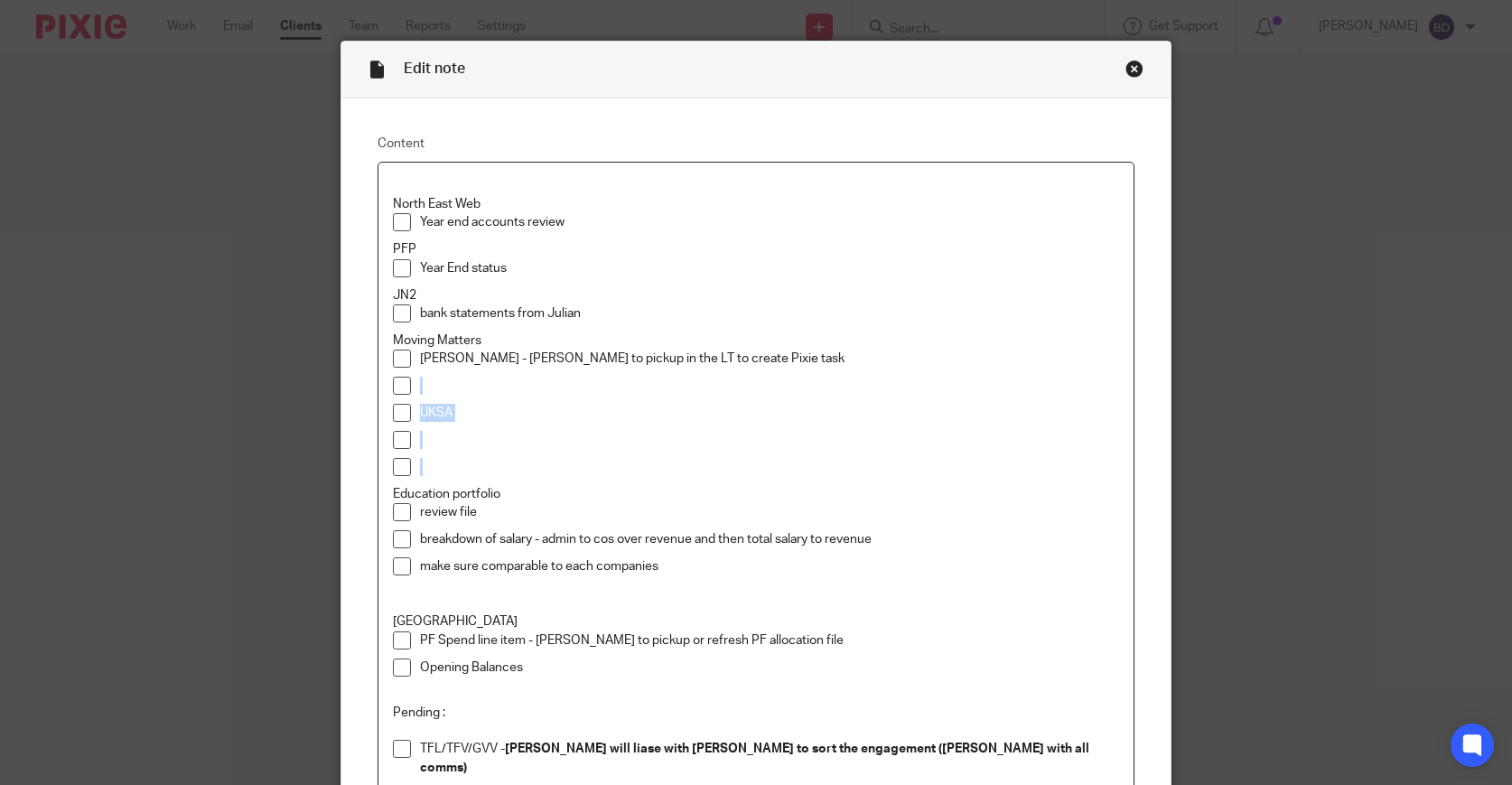
drag, startPoint x: 439, startPoint y: 474, endPoint x: 379, endPoint y: 392, distance: 101.6
click at [379, 392] on div "North East Web Year end accounts review PFP Year End status JN2 bank statements…" at bounding box center [756, 499] width 756 height 673
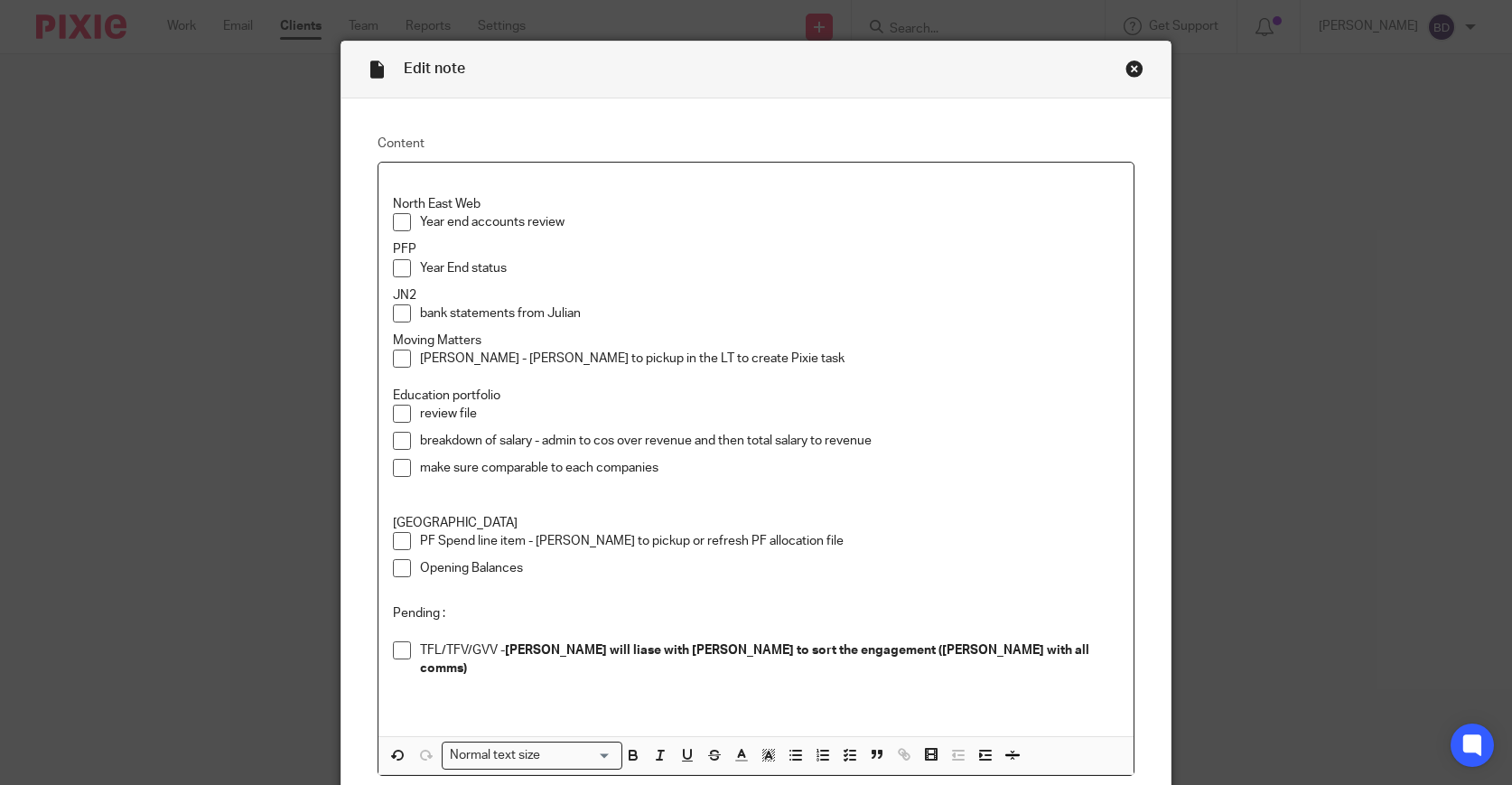
click at [547, 339] on p "Moving Matters" at bounding box center [756, 340] width 727 height 18
click at [394, 398] on p "Education portfolio" at bounding box center [756, 395] width 727 height 18
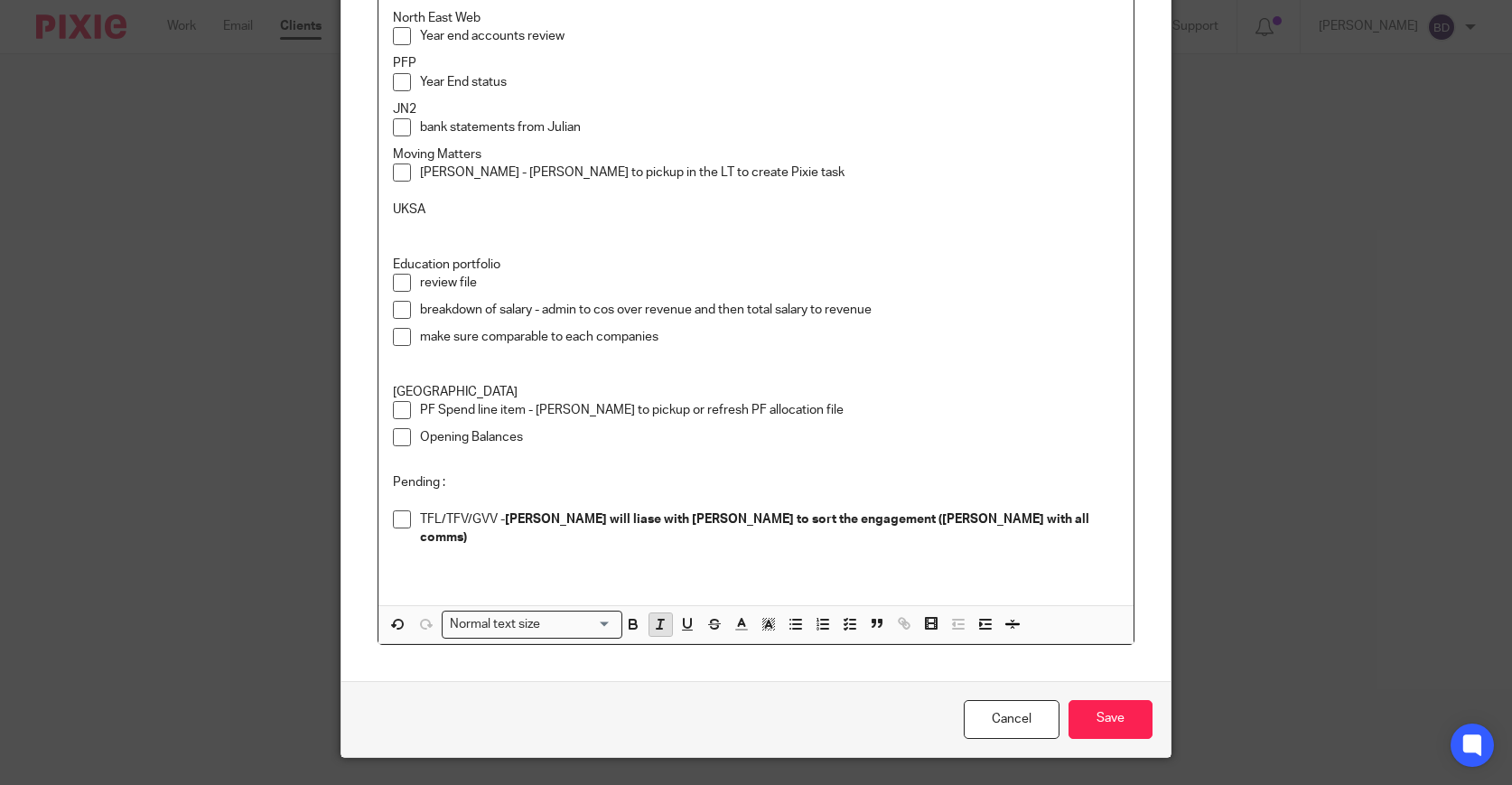
scroll to position [254, 0]
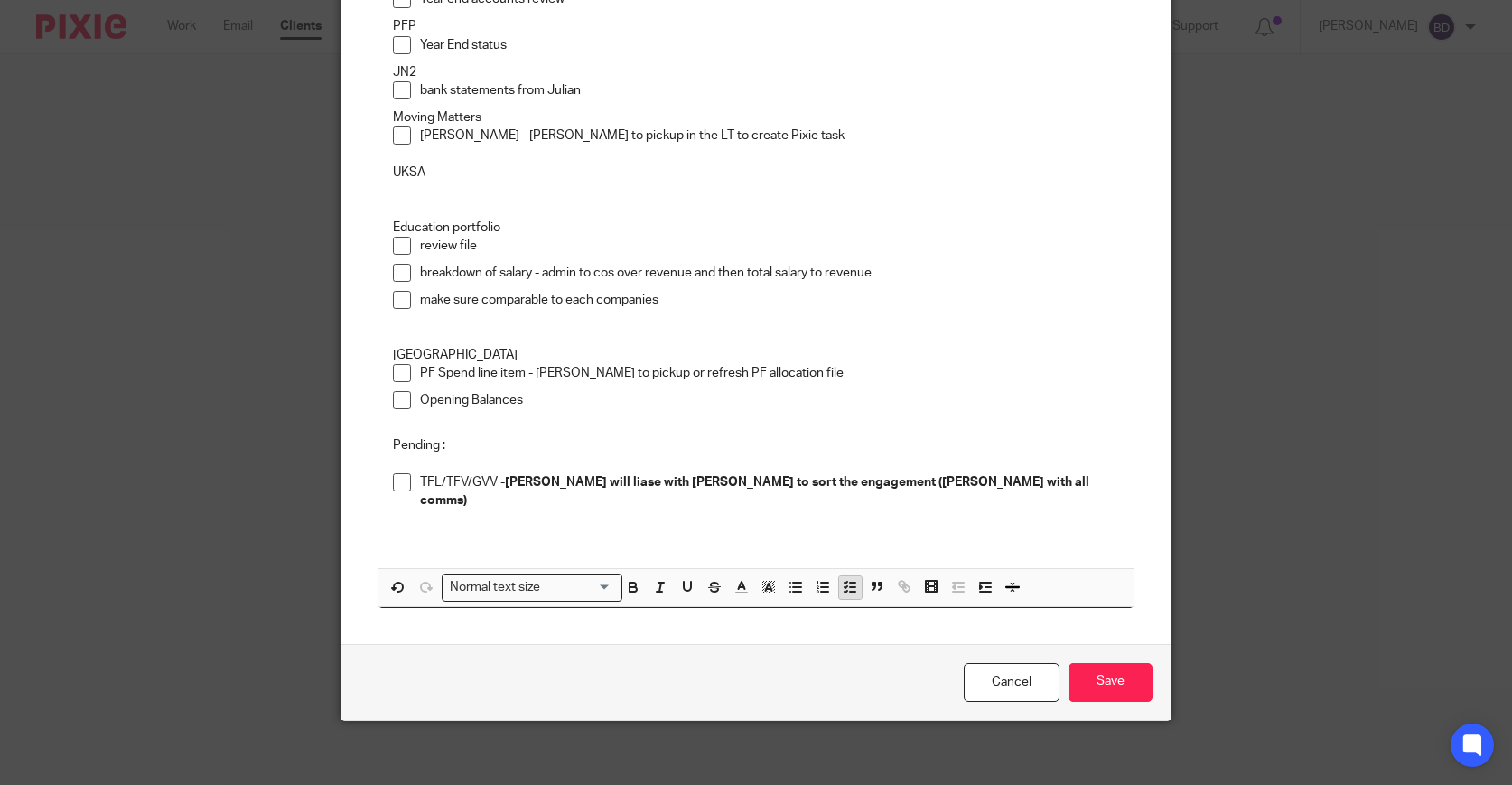
click at [850, 586] on icon "button" at bounding box center [849, 587] width 16 height 16
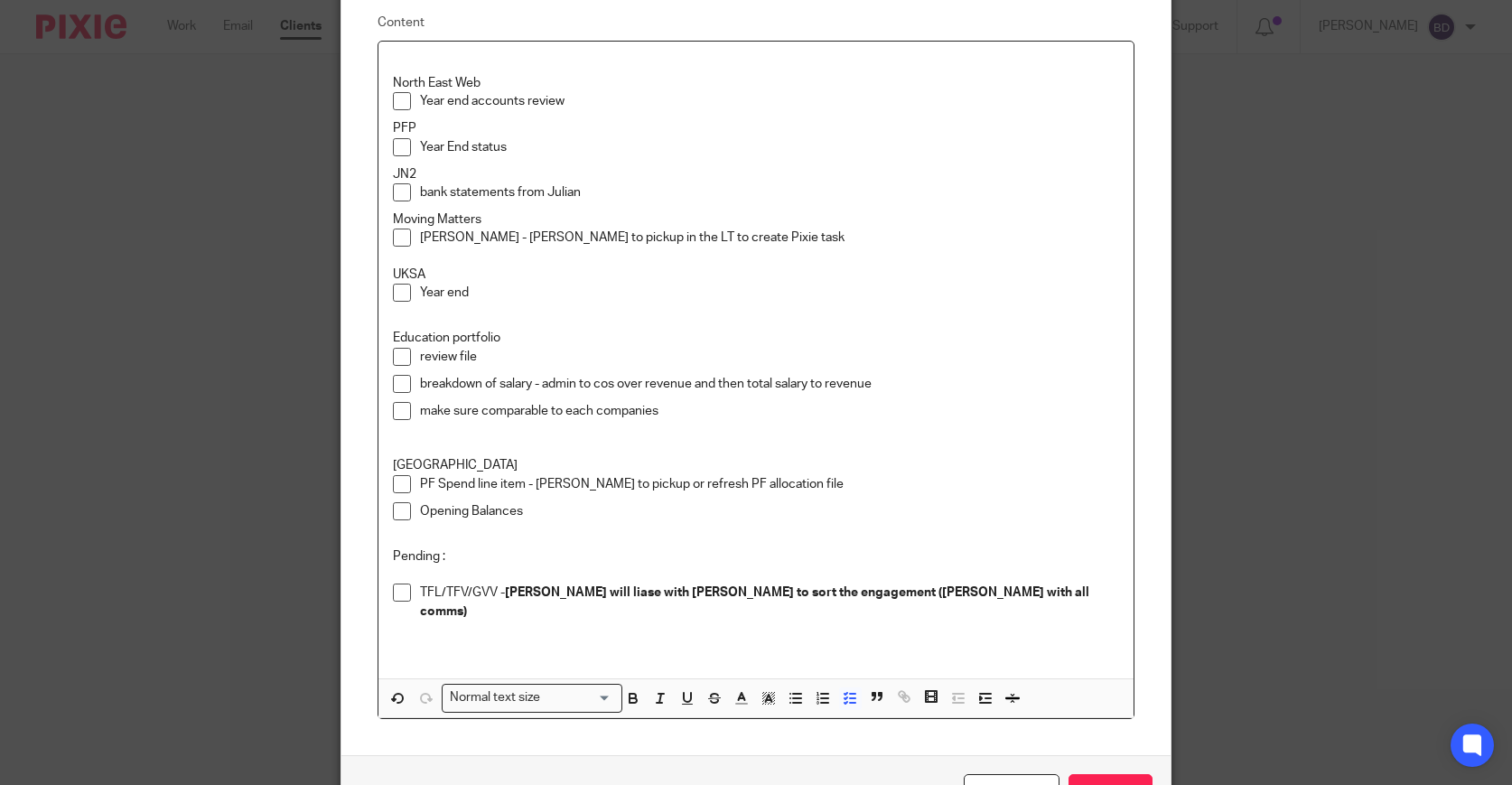
scroll to position [151, 0]
click at [434, 313] on div "Year end" at bounding box center [771, 299] width 700 height 27
drag, startPoint x: 490, startPoint y: 301, endPoint x: 385, endPoint y: 282, distance: 106.7
click at [385, 282] on div "North East Web Year end accounts review PFP Year End status JN2 bank statements…" at bounding box center [756, 362] width 756 height 639
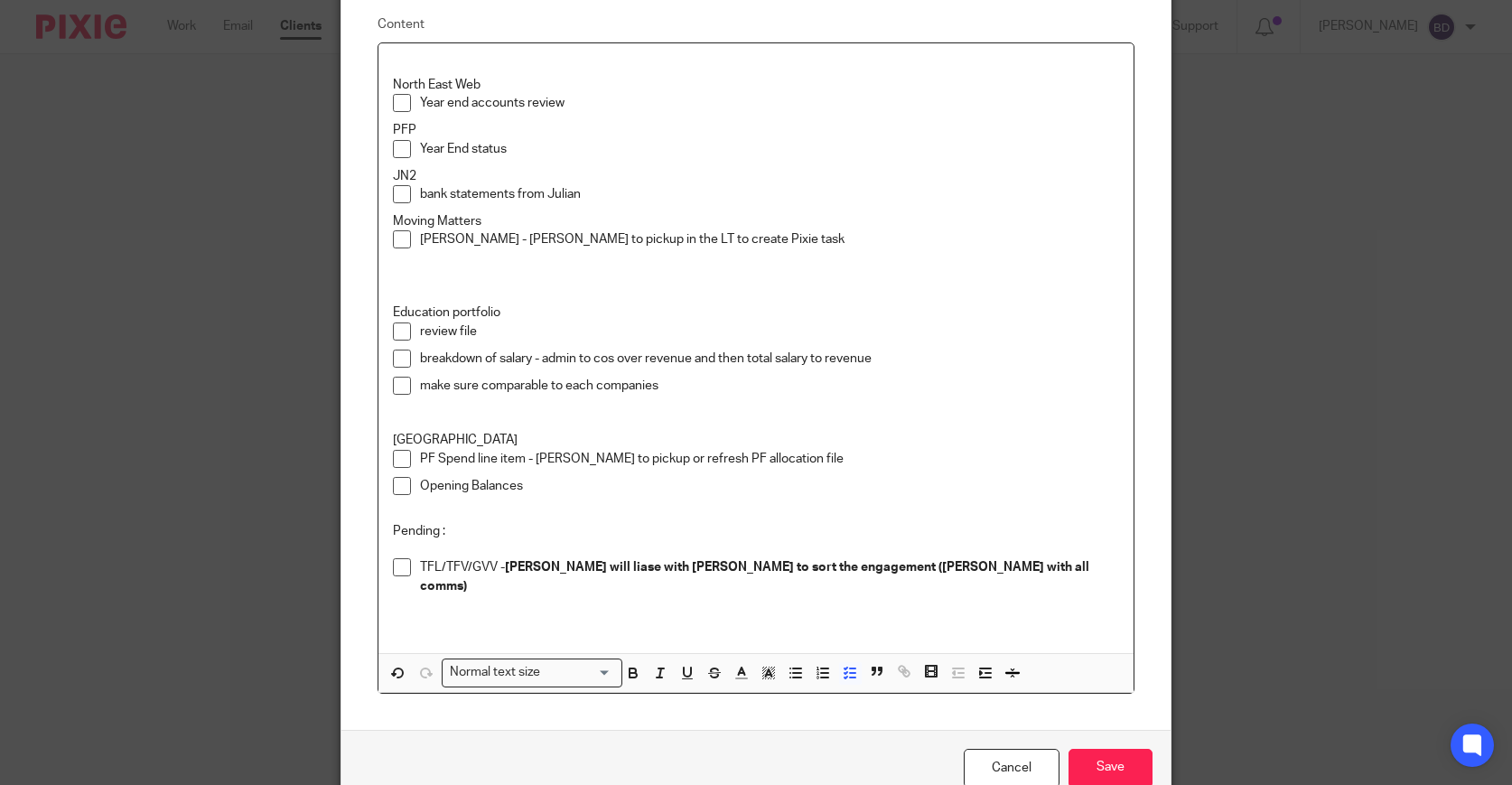
click at [544, 150] on p "Year End status" at bounding box center [771, 148] width 700 height 18
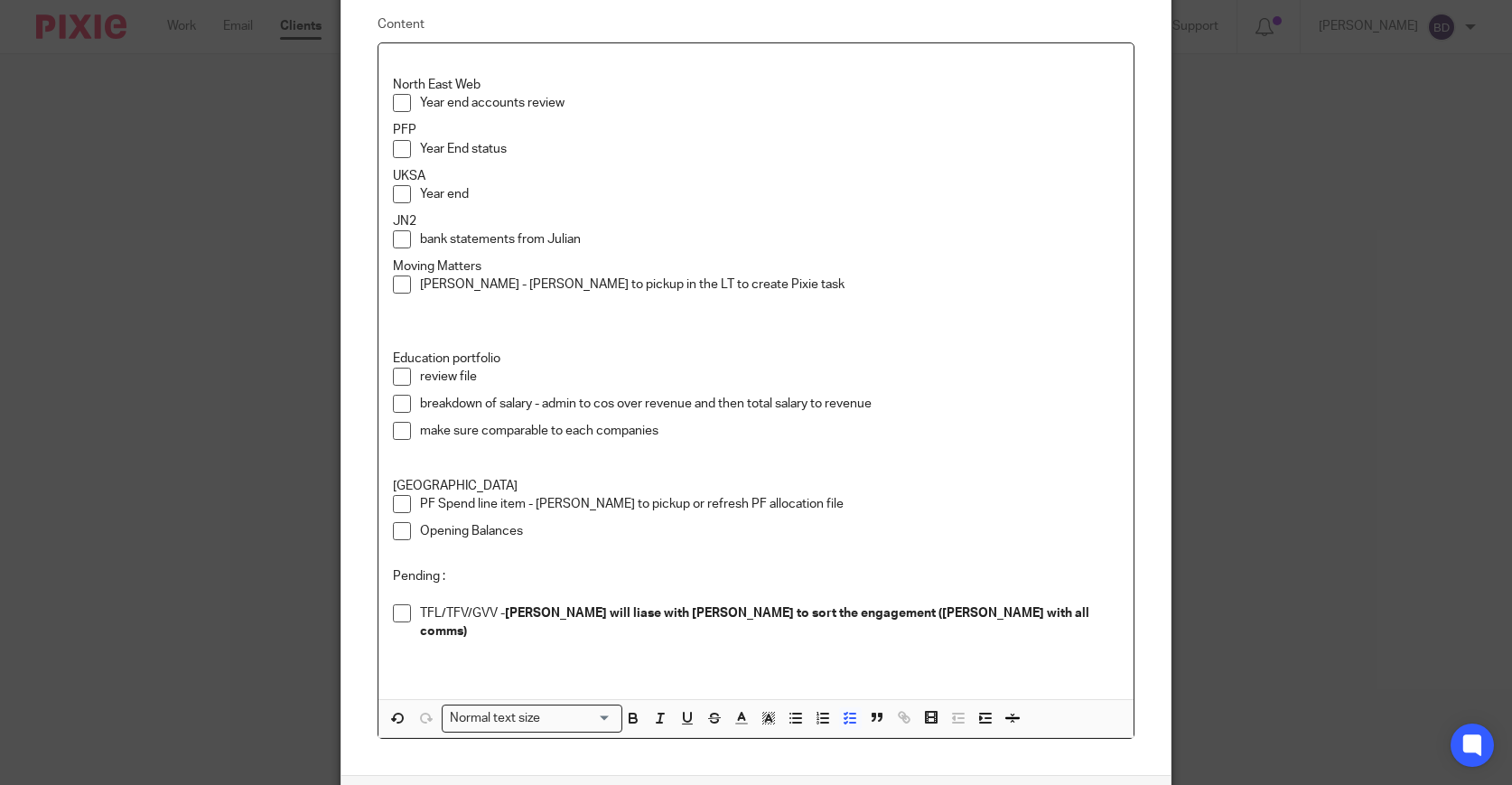
click at [555, 331] on p at bounding box center [756, 339] width 727 height 18
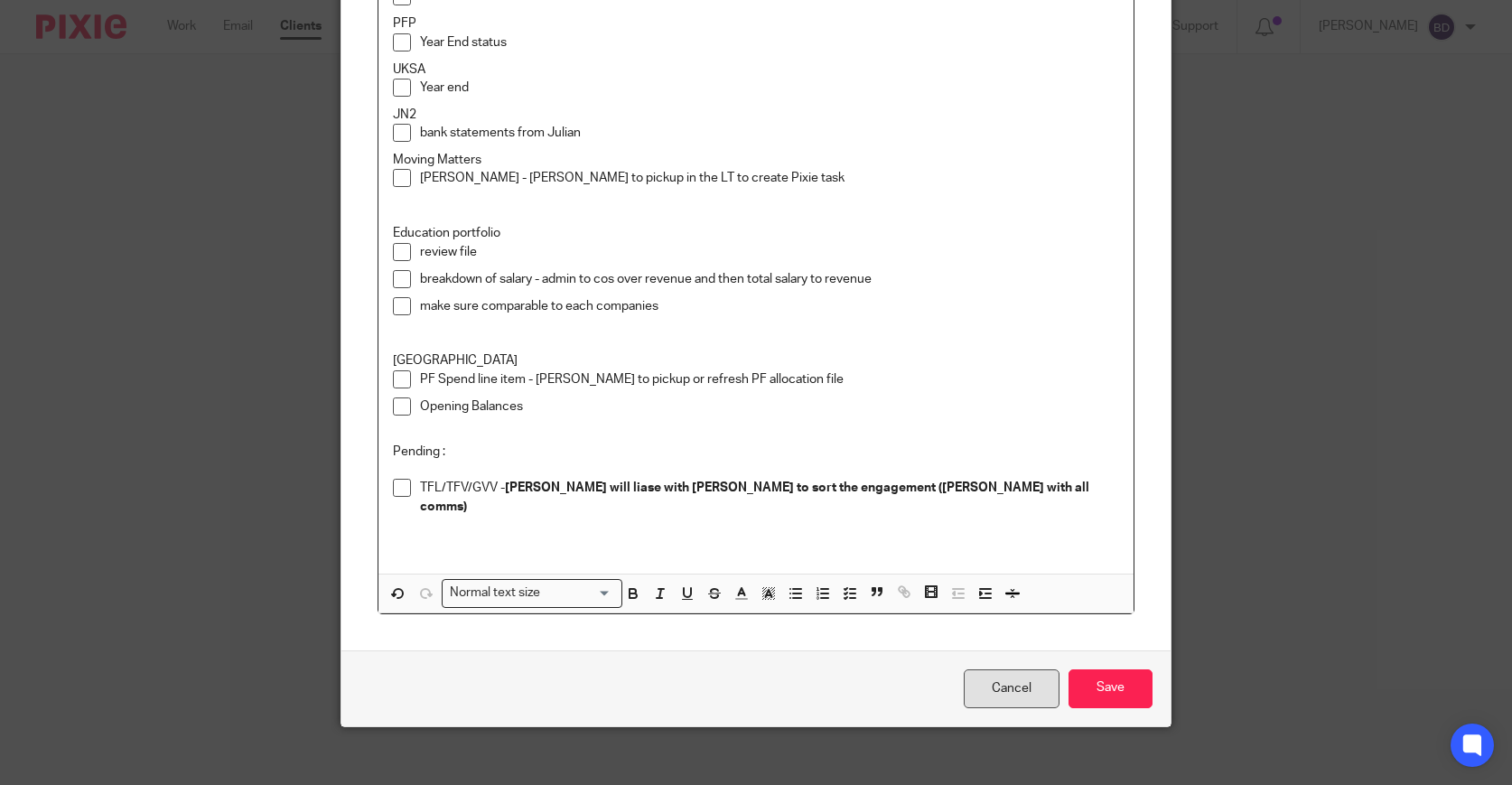
scroll to position [263, 0]
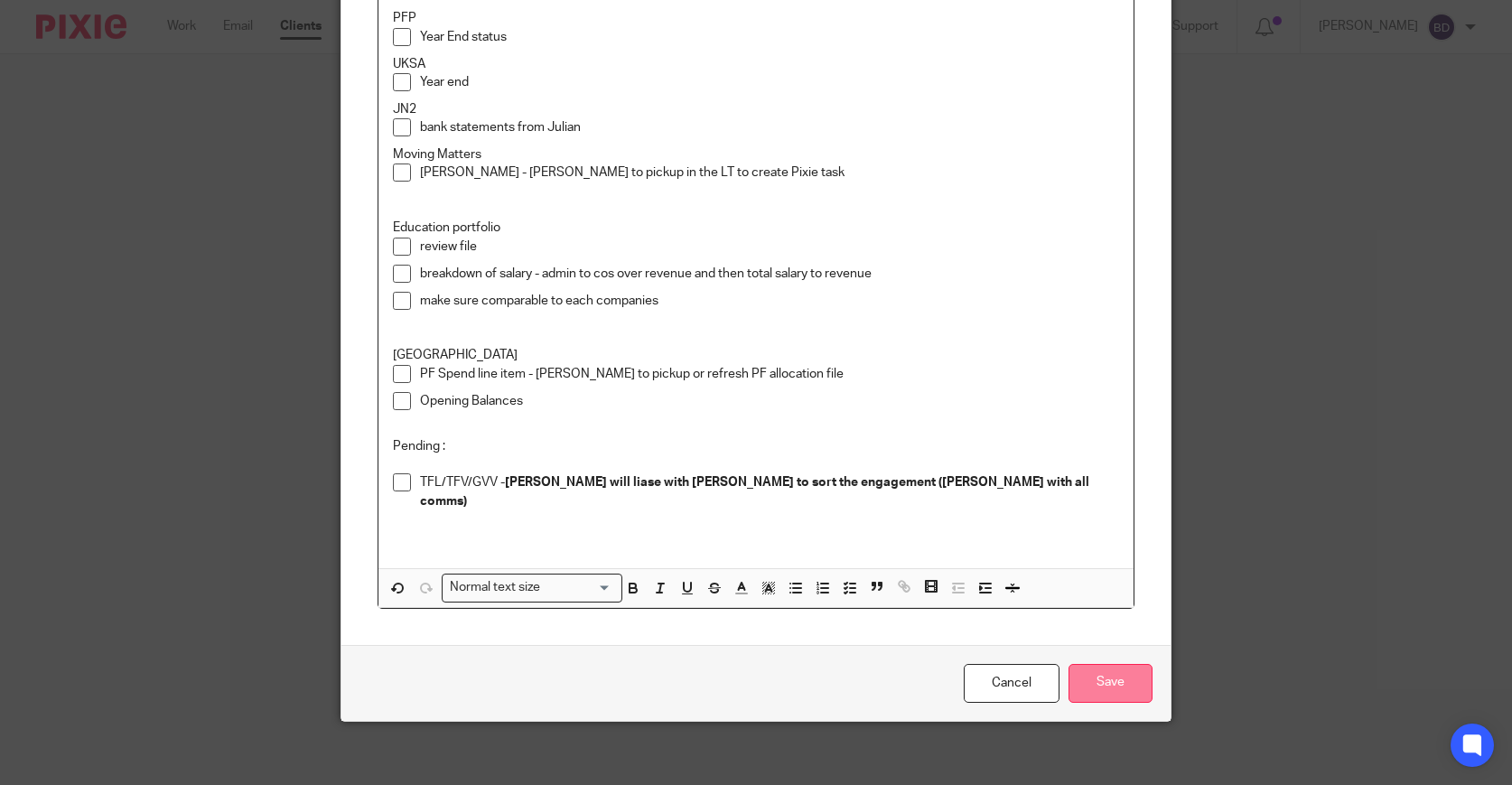
click at [1092, 683] on input "Save" at bounding box center [1111, 683] width 84 height 38
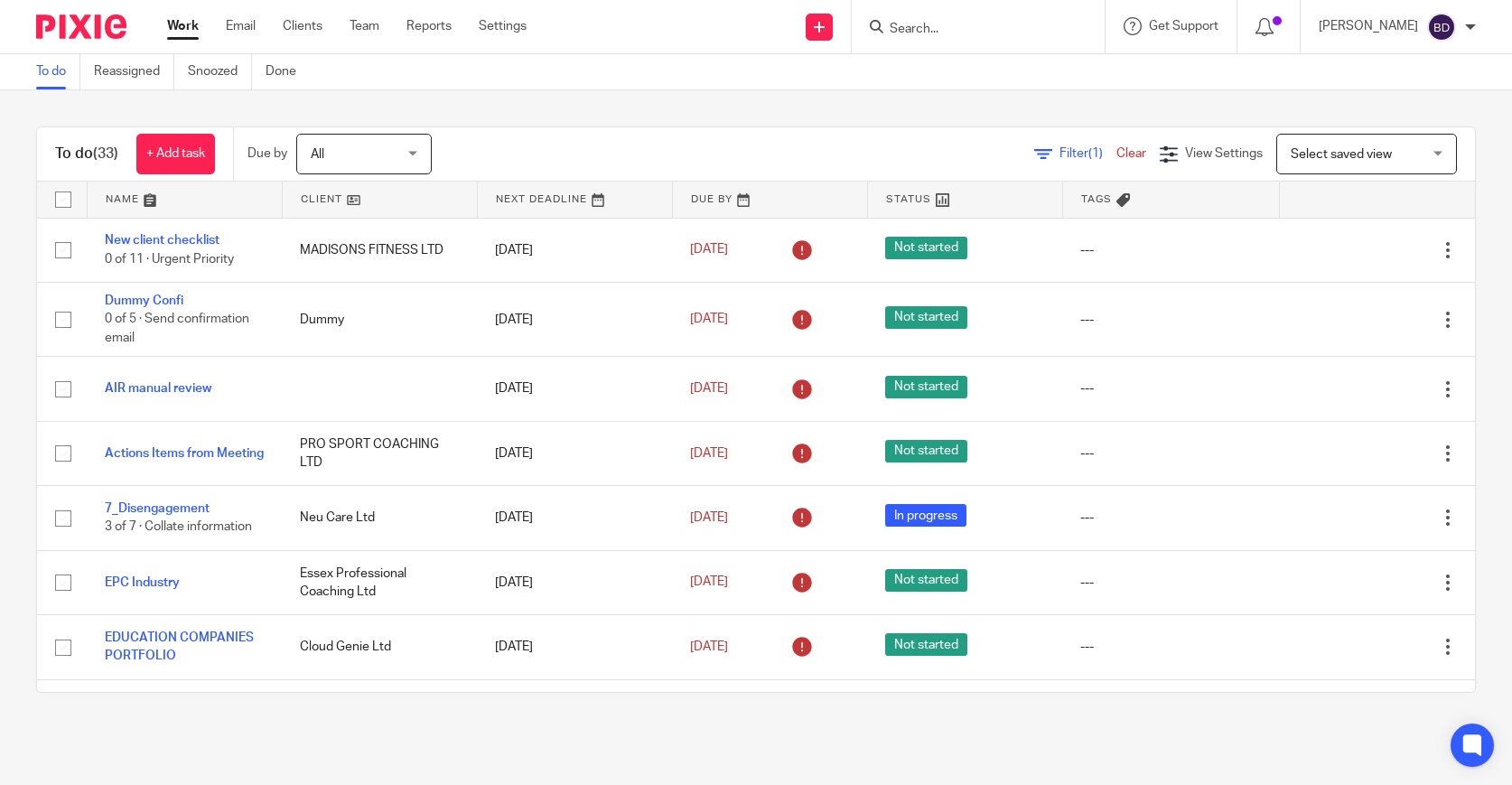
click at [150, 195] on link at bounding box center [184, 199] width 194 height 37
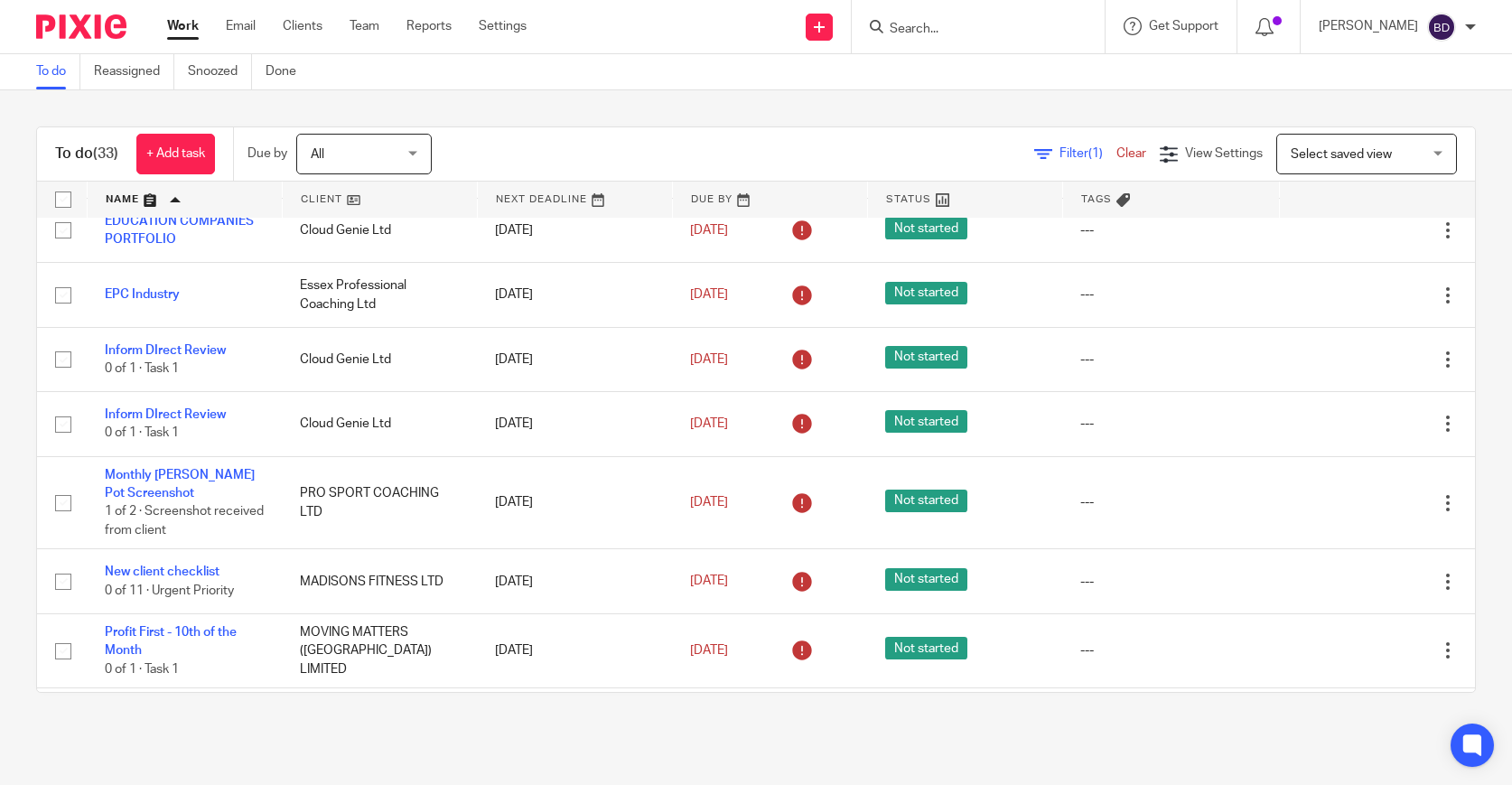
scroll to position [1973, 0]
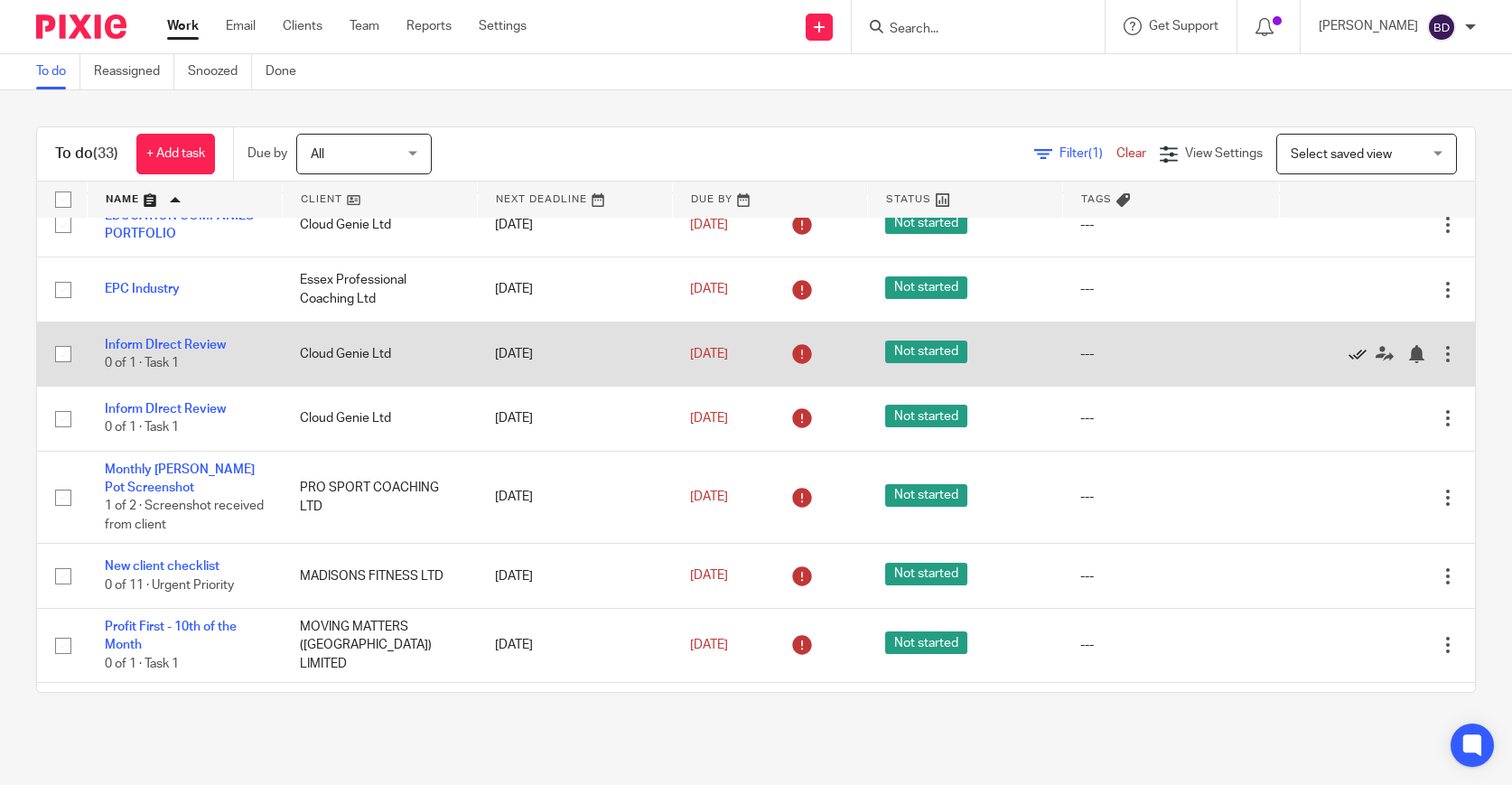
click at [1358, 363] on icon at bounding box center [1357, 354] width 18 height 18
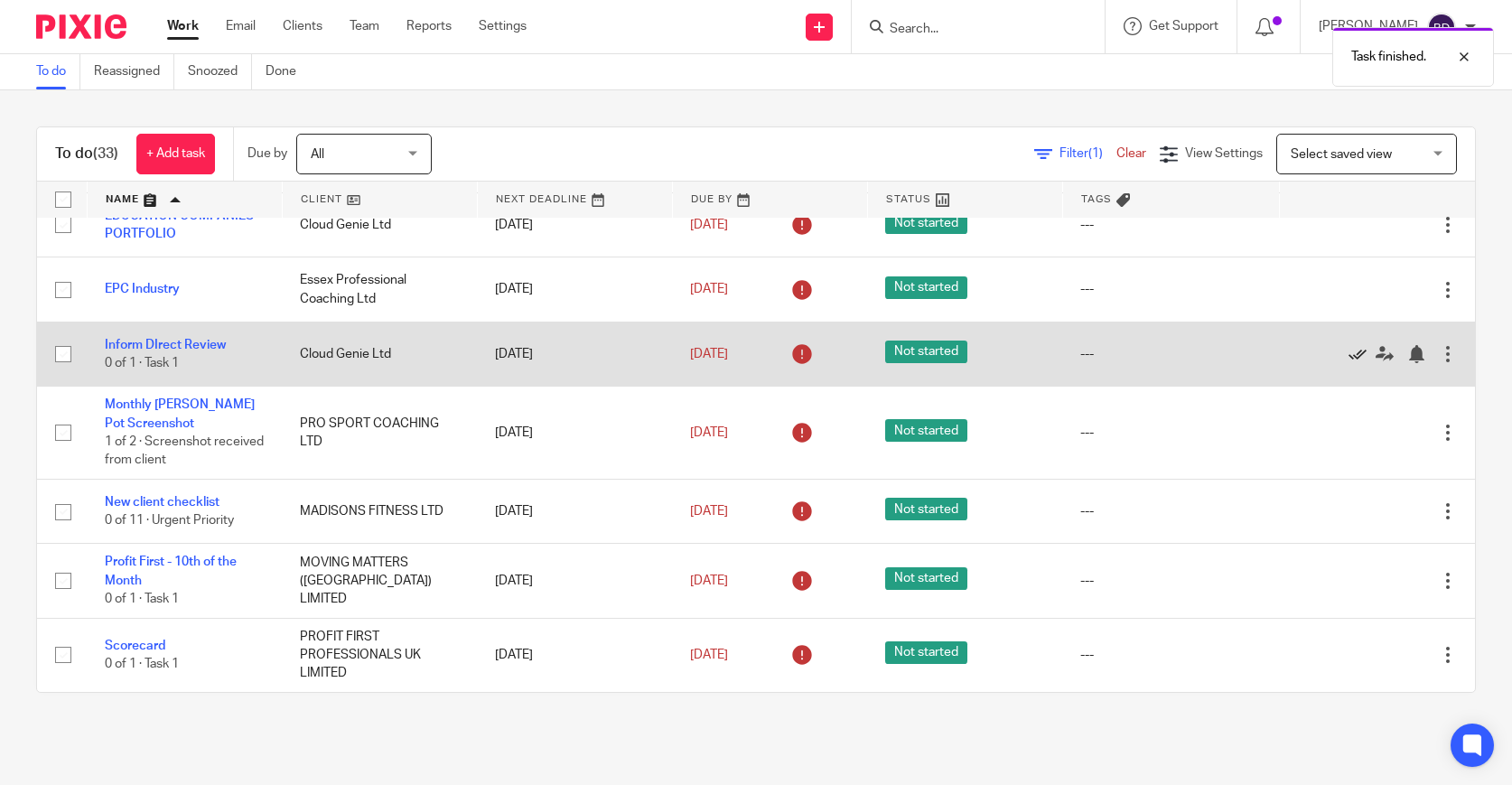
click at [1358, 363] on icon at bounding box center [1357, 354] width 18 height 18
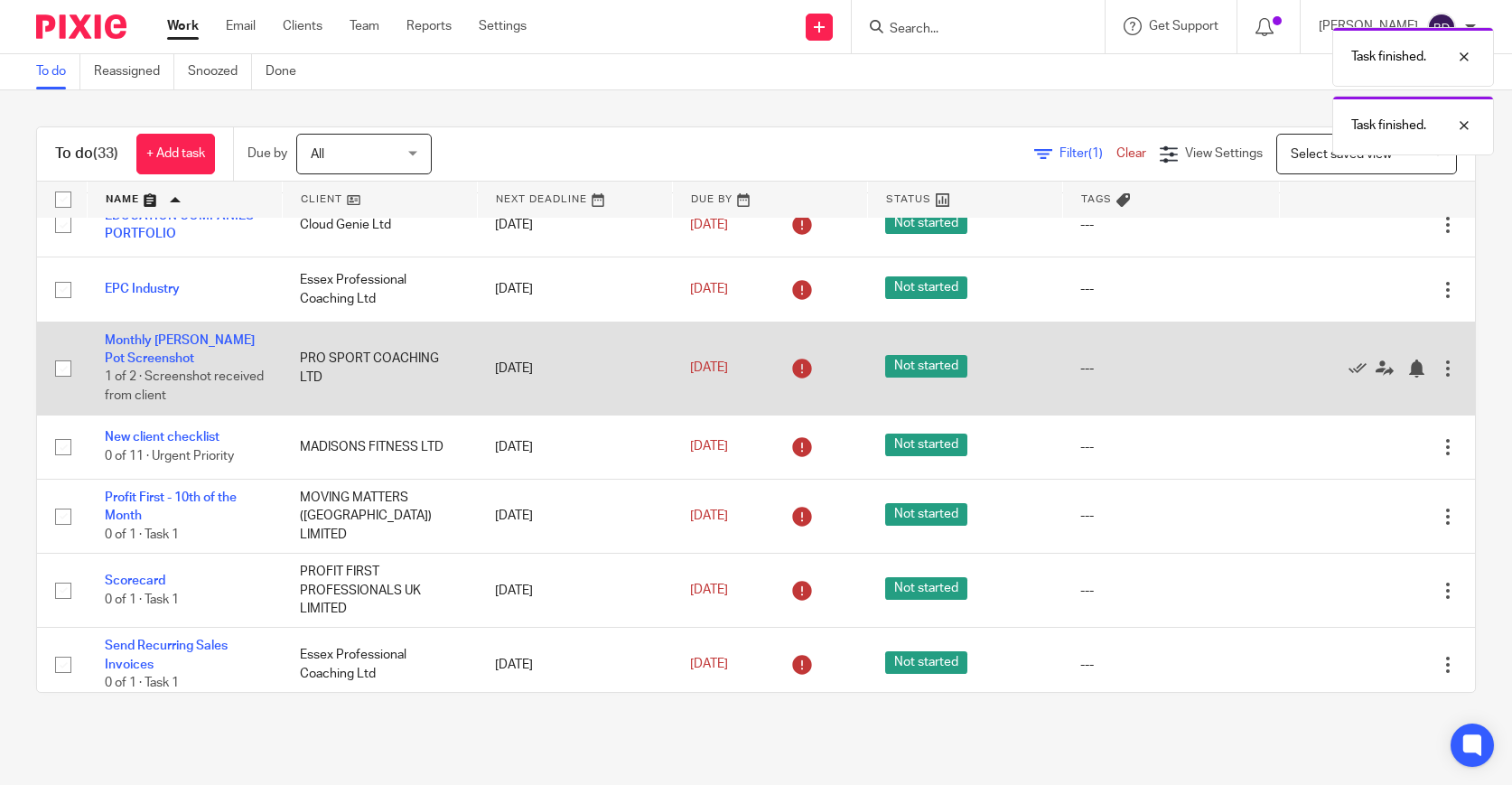
click at [1447, 377] on div at bounding box center [1447, 368] width 18 height 18
click at [1448, 377] on div at bounding box center [1447, 368] width 18 height 18
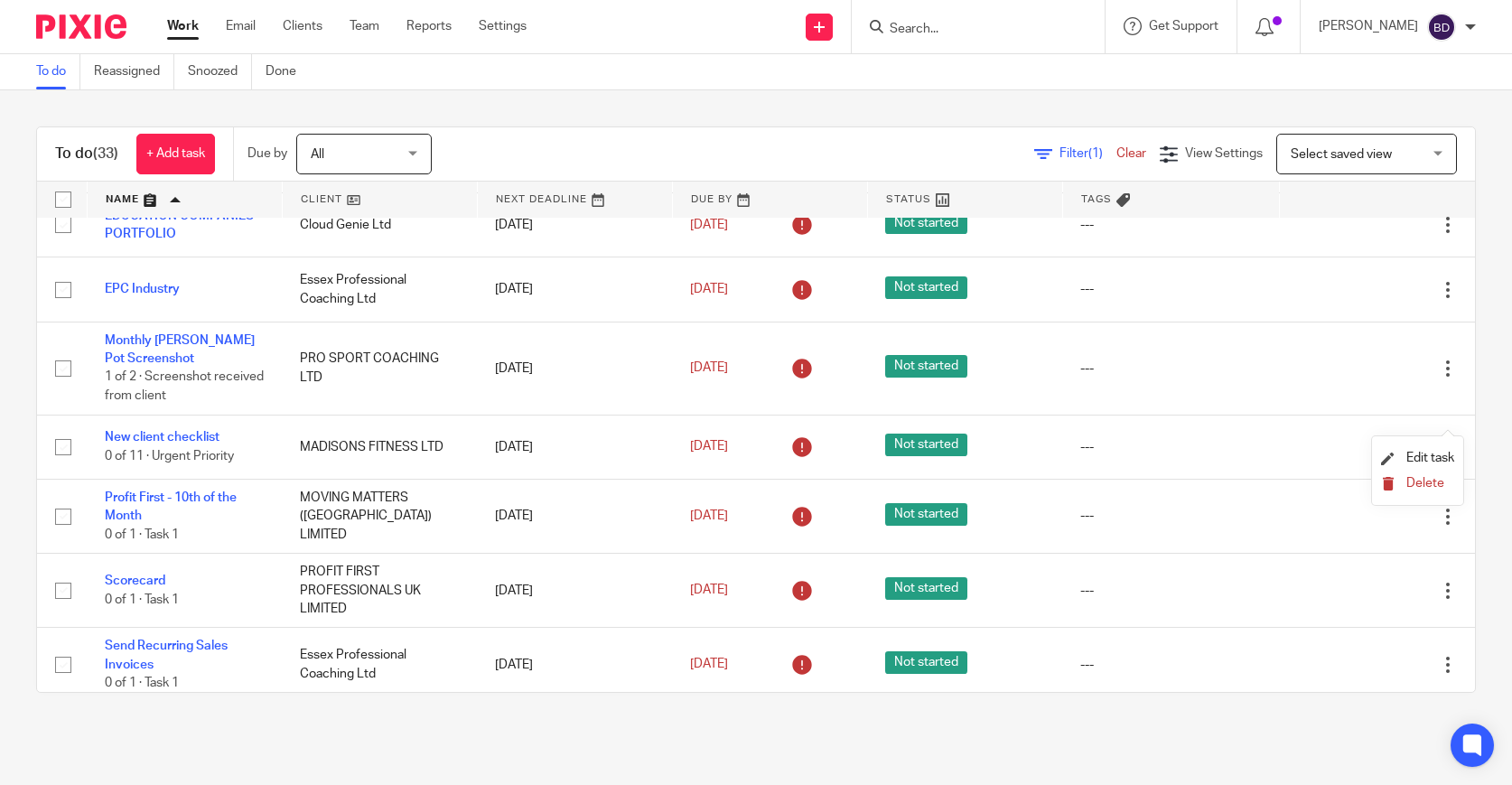
click at [1424, 486] on span "Delete" at bounding box center [1426, 483] width 38 height 12
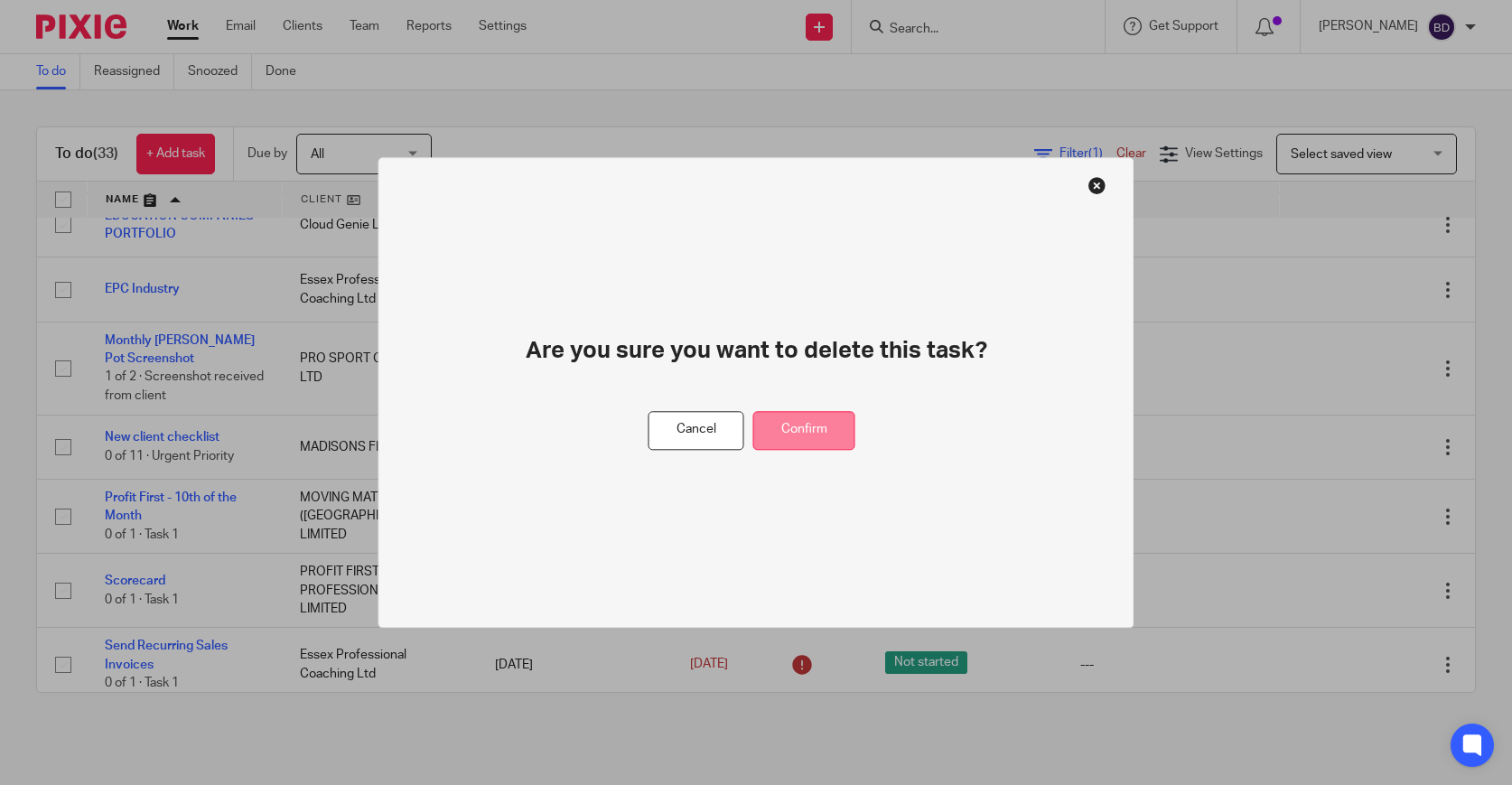
click at [833, 424] on button "Confirm" at bounding box center [804, 430] width 102 height 38
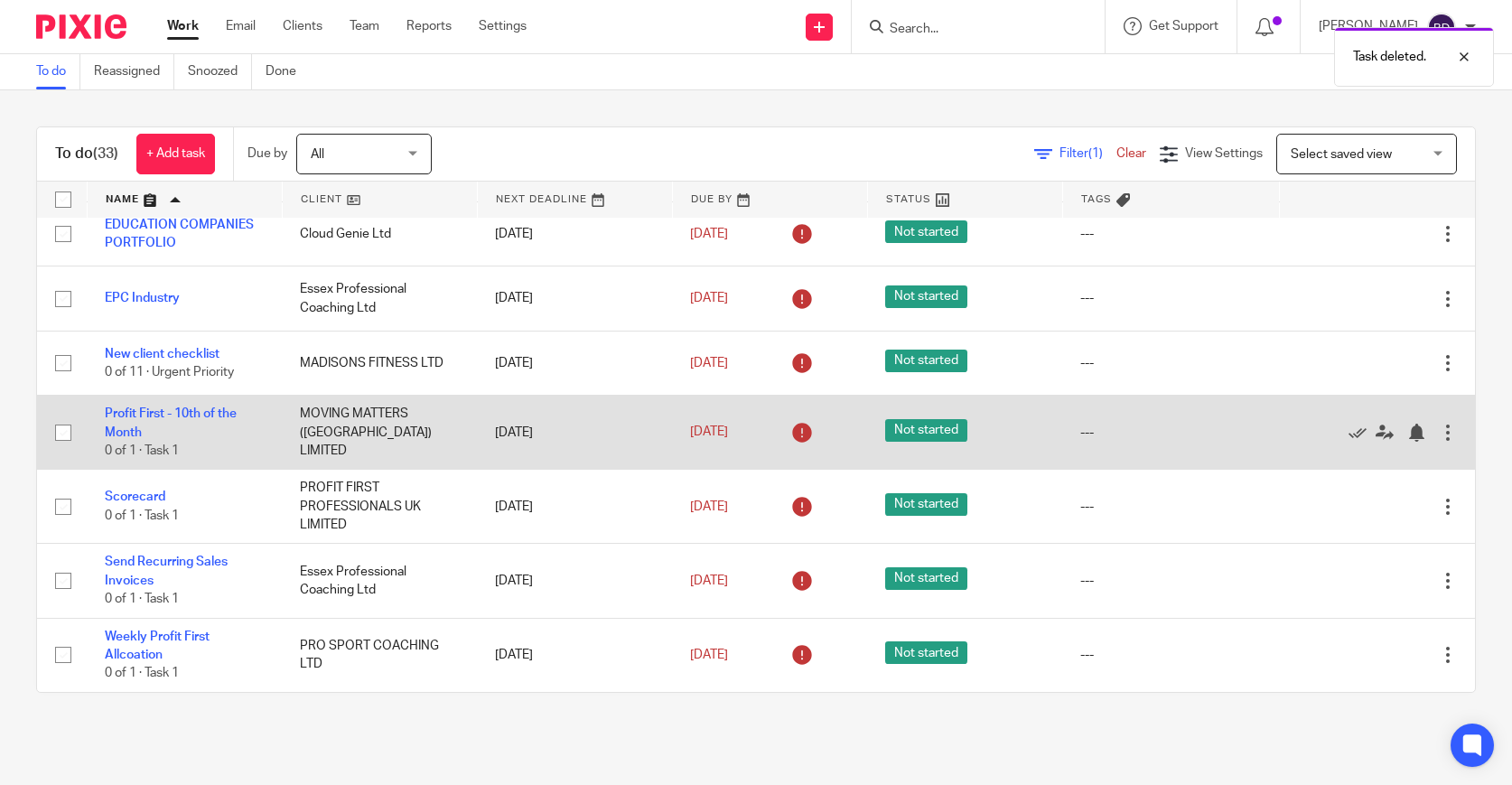
scroll to position [2016, 0]
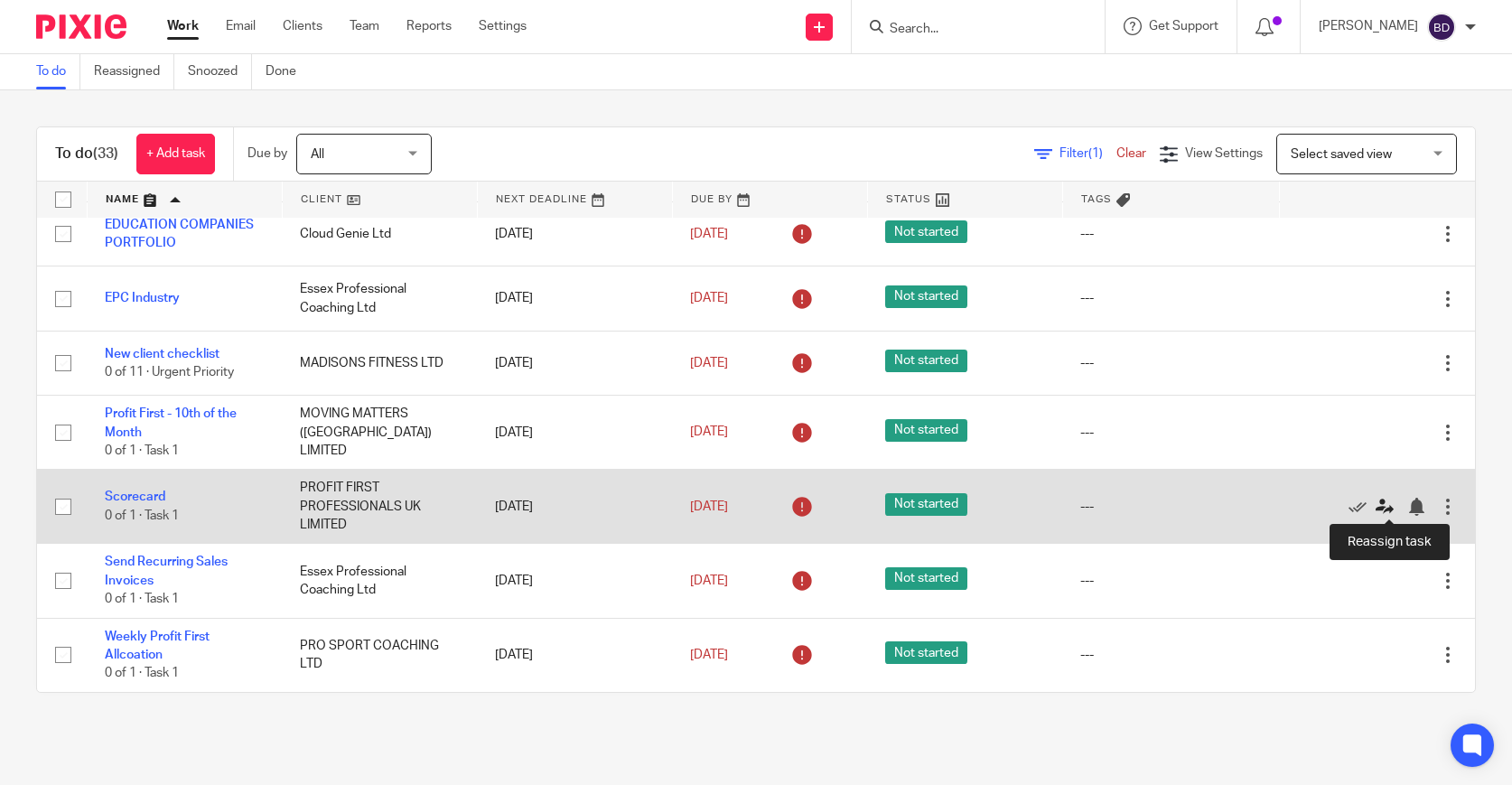
click at [1382, 507] on icon at bounding box center [1384, 506] width 18 height 18
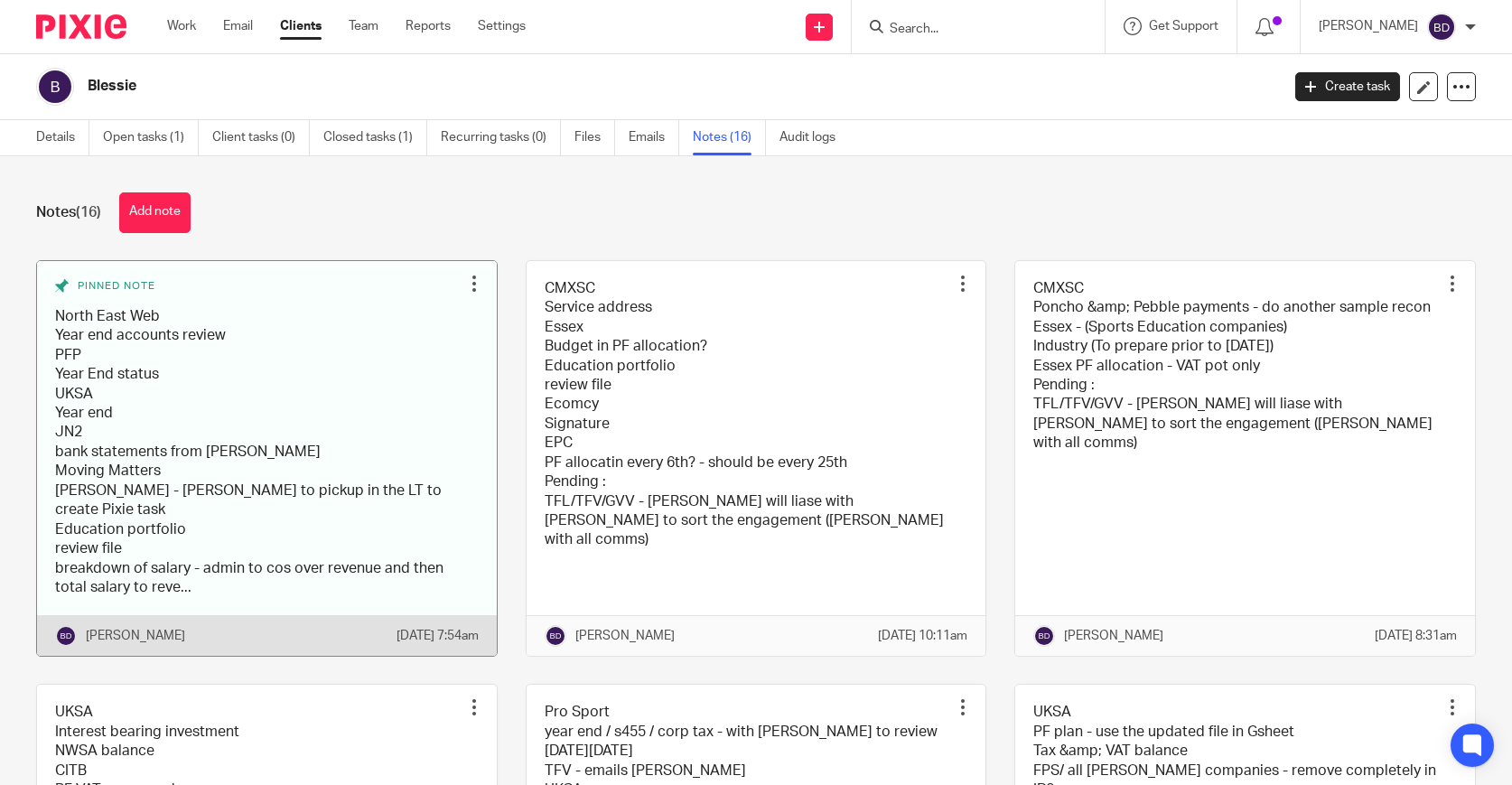
click at [401, 454] on link at bounding box center [267, 459] width 460 height 396
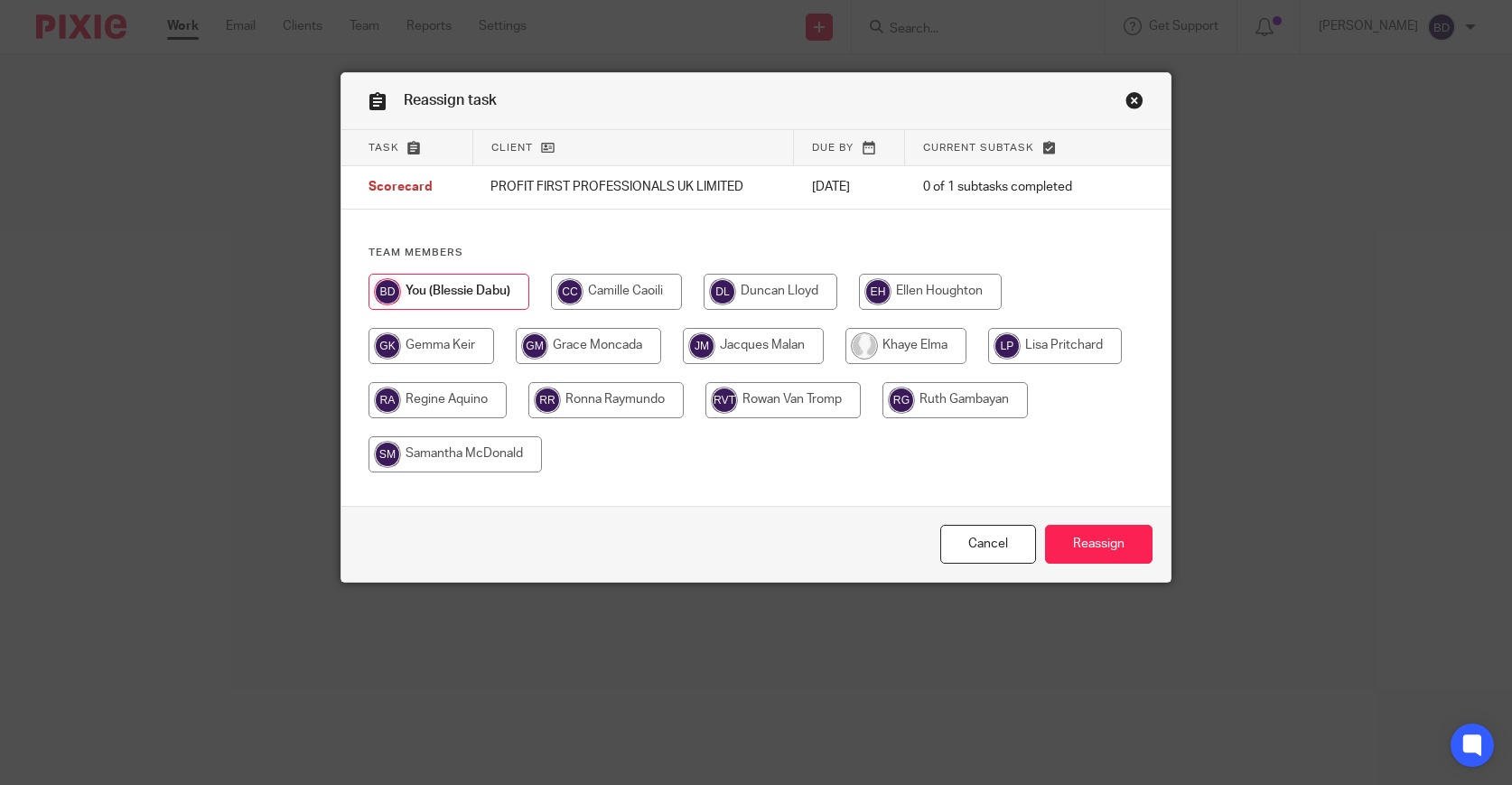
click at [905, 300] on input "radio" at bounding box center [930, 292] width 143 height 37
radio input "true"
click at [1085, 548] on input "Reassign" at bounding box center [1099, 544] width 108 height 38
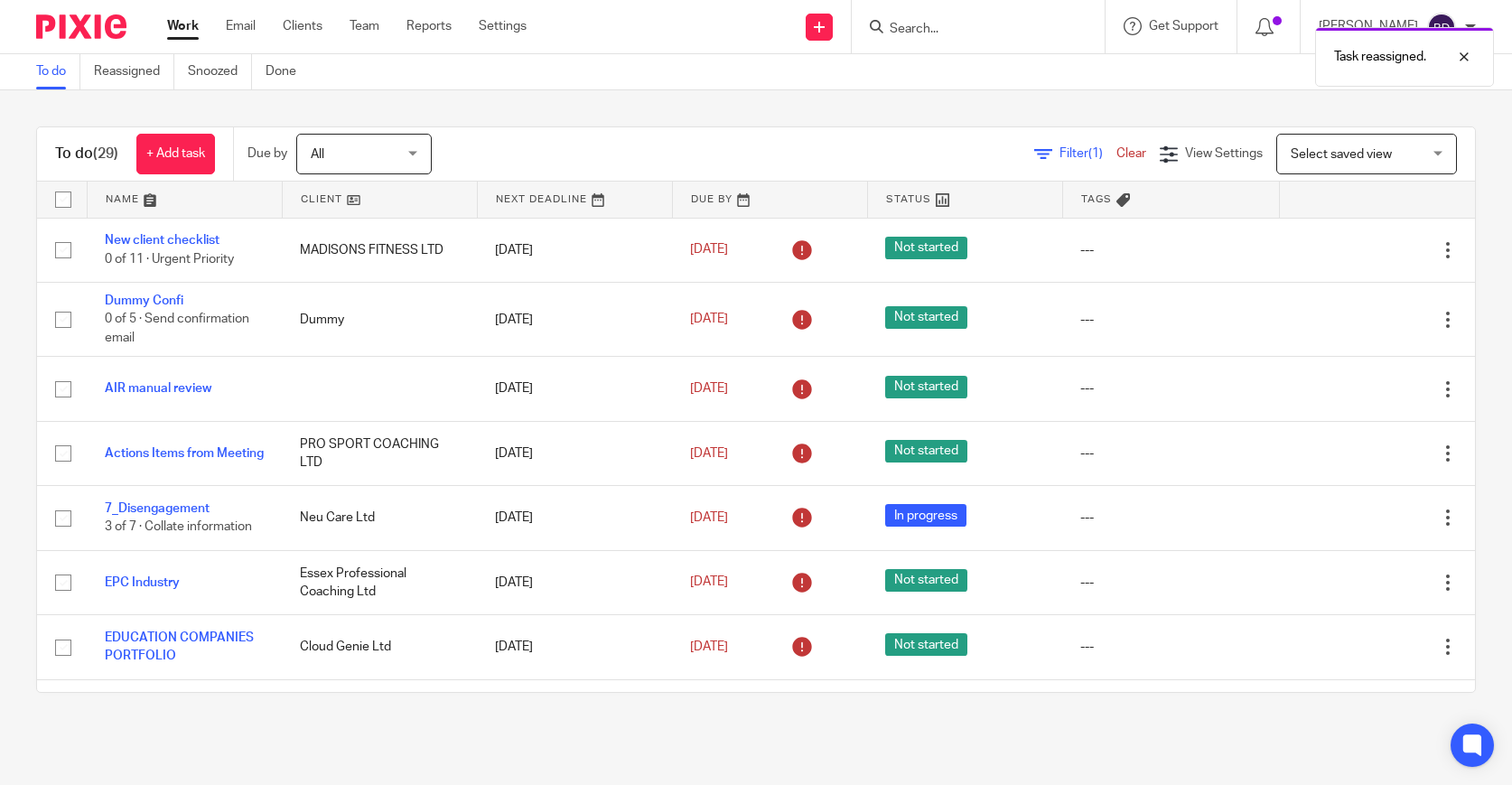
click at [53, 71] on link "To do" at bounding box center [58, 72] width 44 height 36
click at [149, 208] on link at bounding box center [184, 199] width 194 height 37
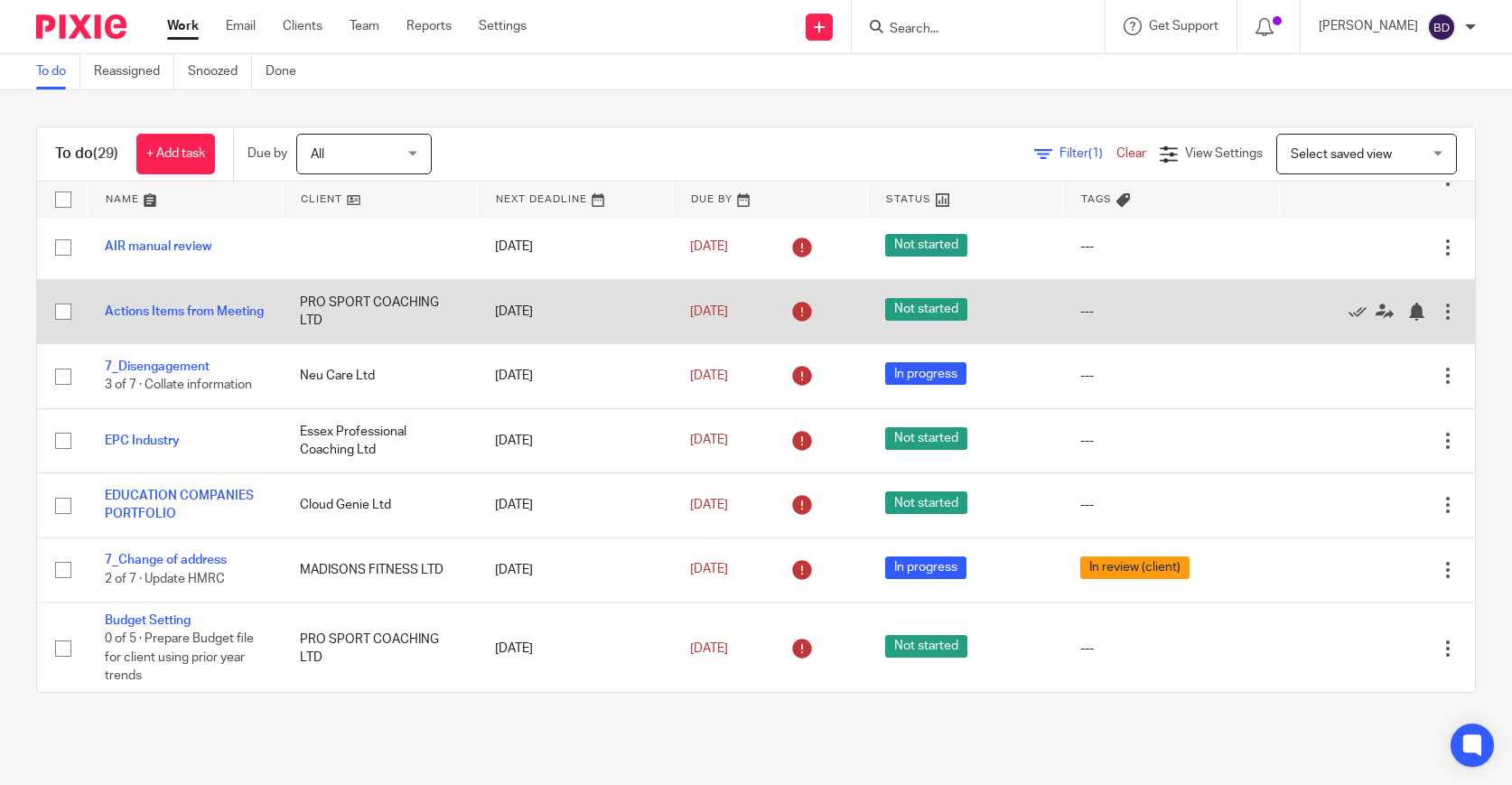
scroll to position [147, 0]
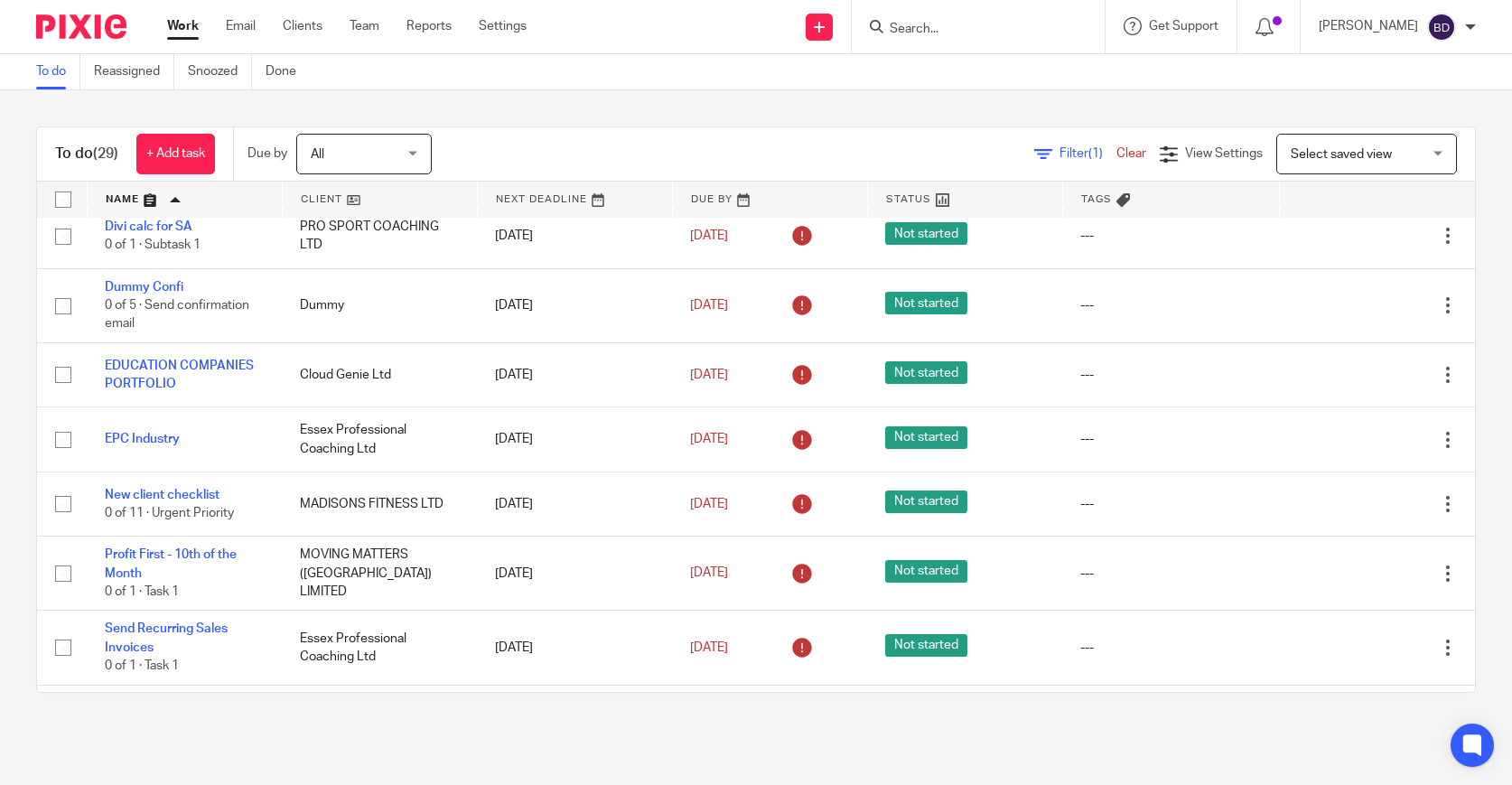
scroll to position [1942, 0]
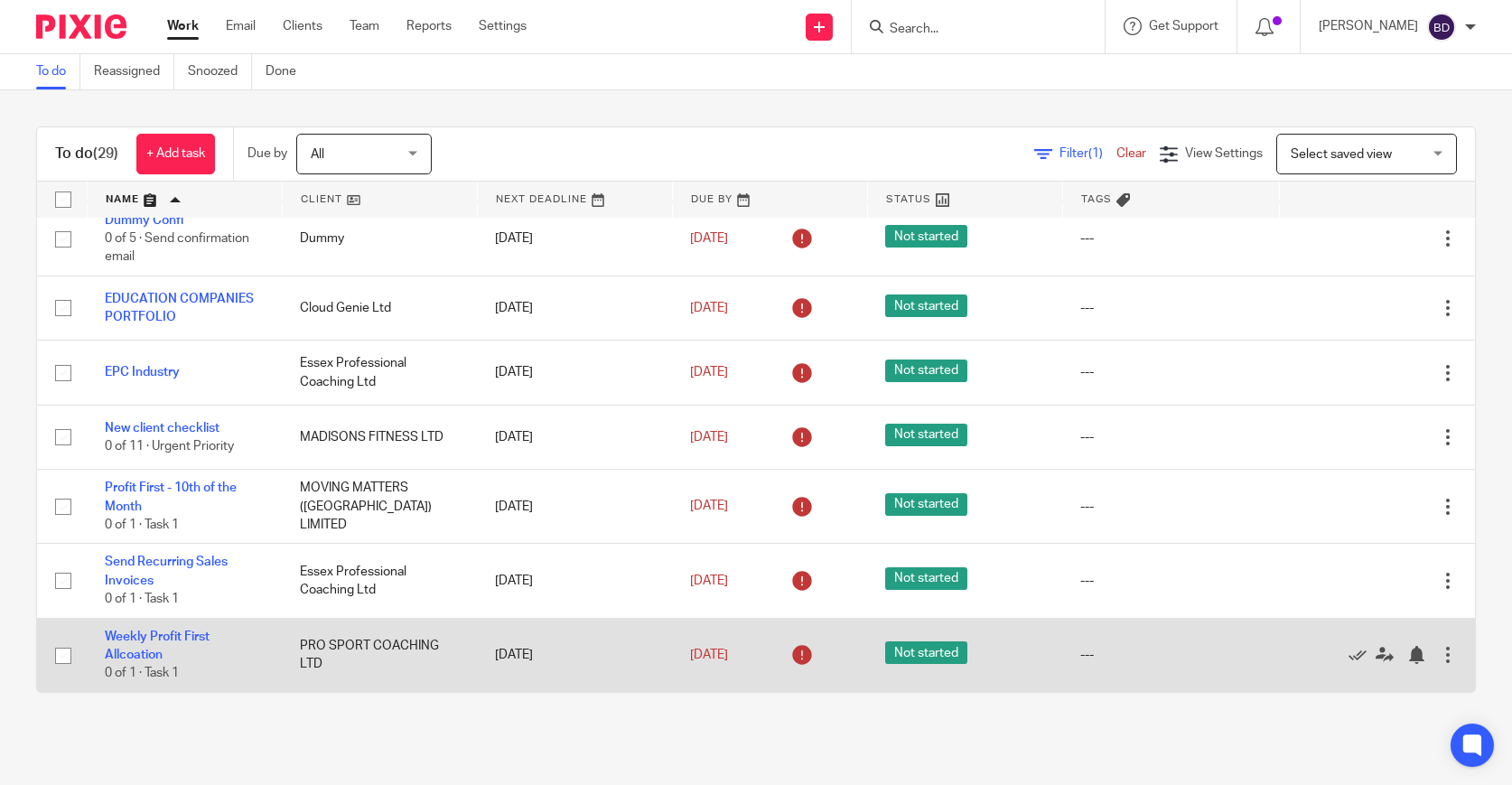
click at [1449, 662] on div at bounding box center [1447, 654] width 18 height 18
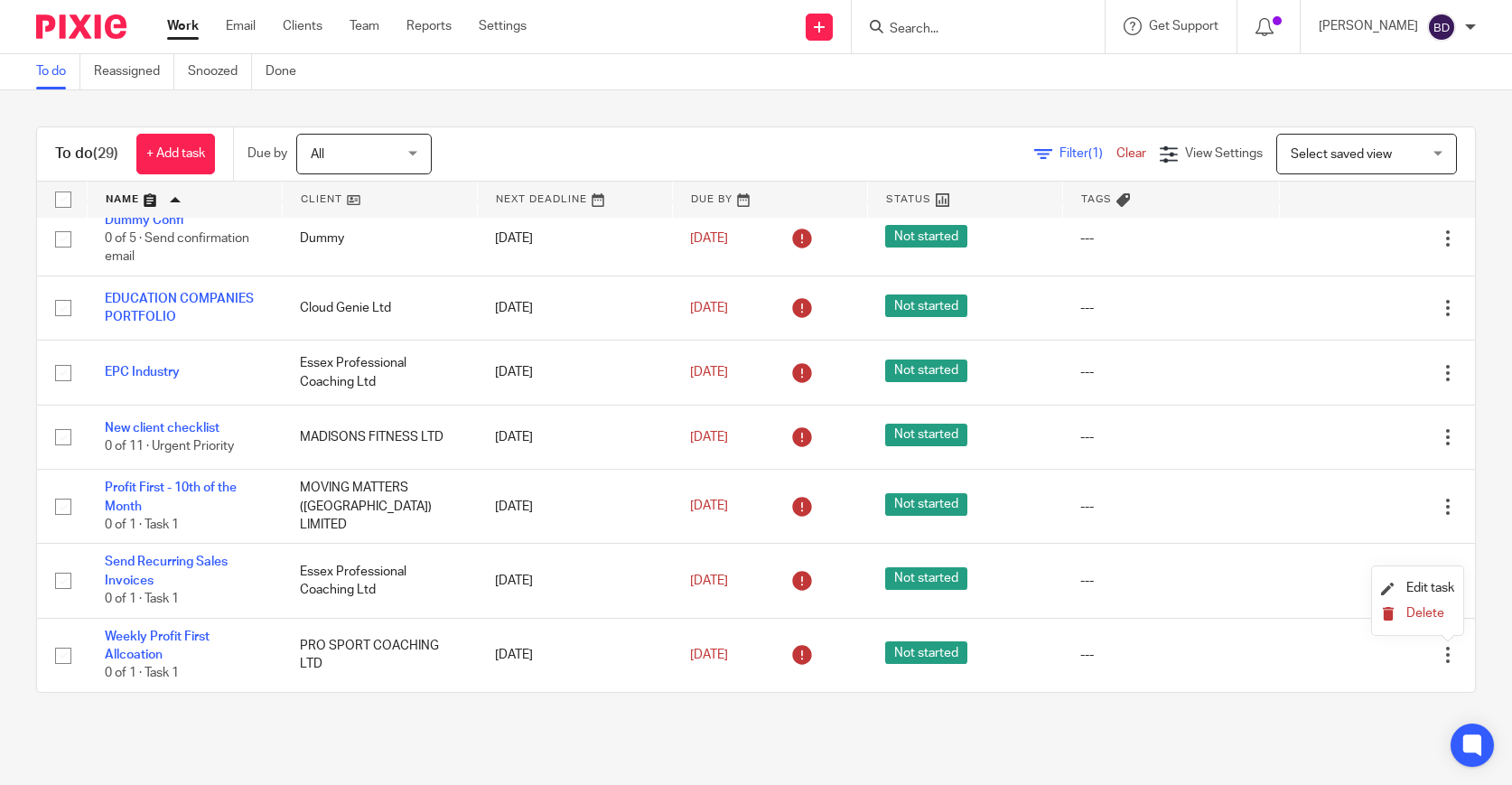
click at [1413, 613] on span "Delete" at bounding box center [1426, 613] width 38 height 12
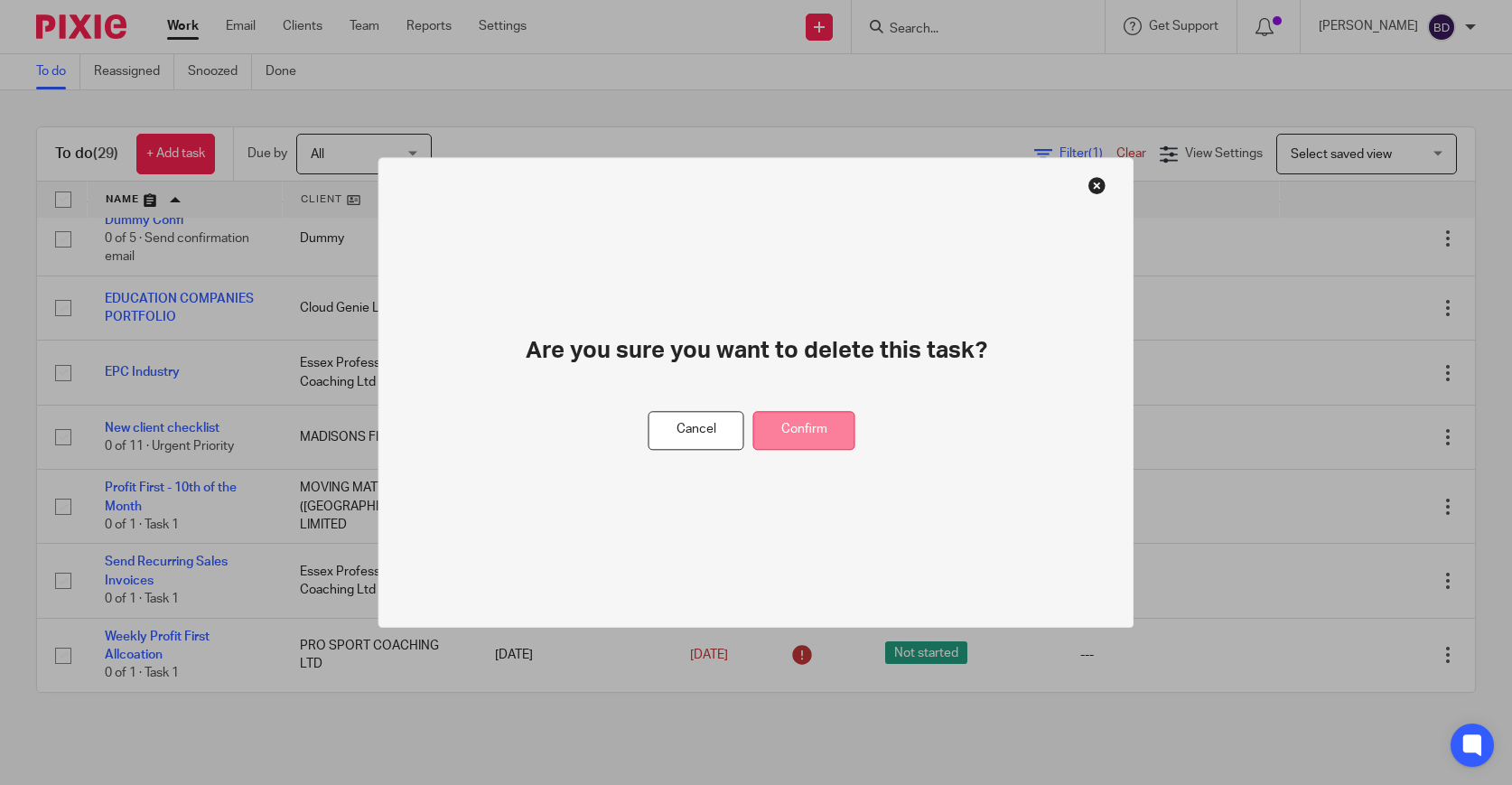
click at [803, 439] on button "Confirm" at bounding box center [804, 430] width 102 height 38
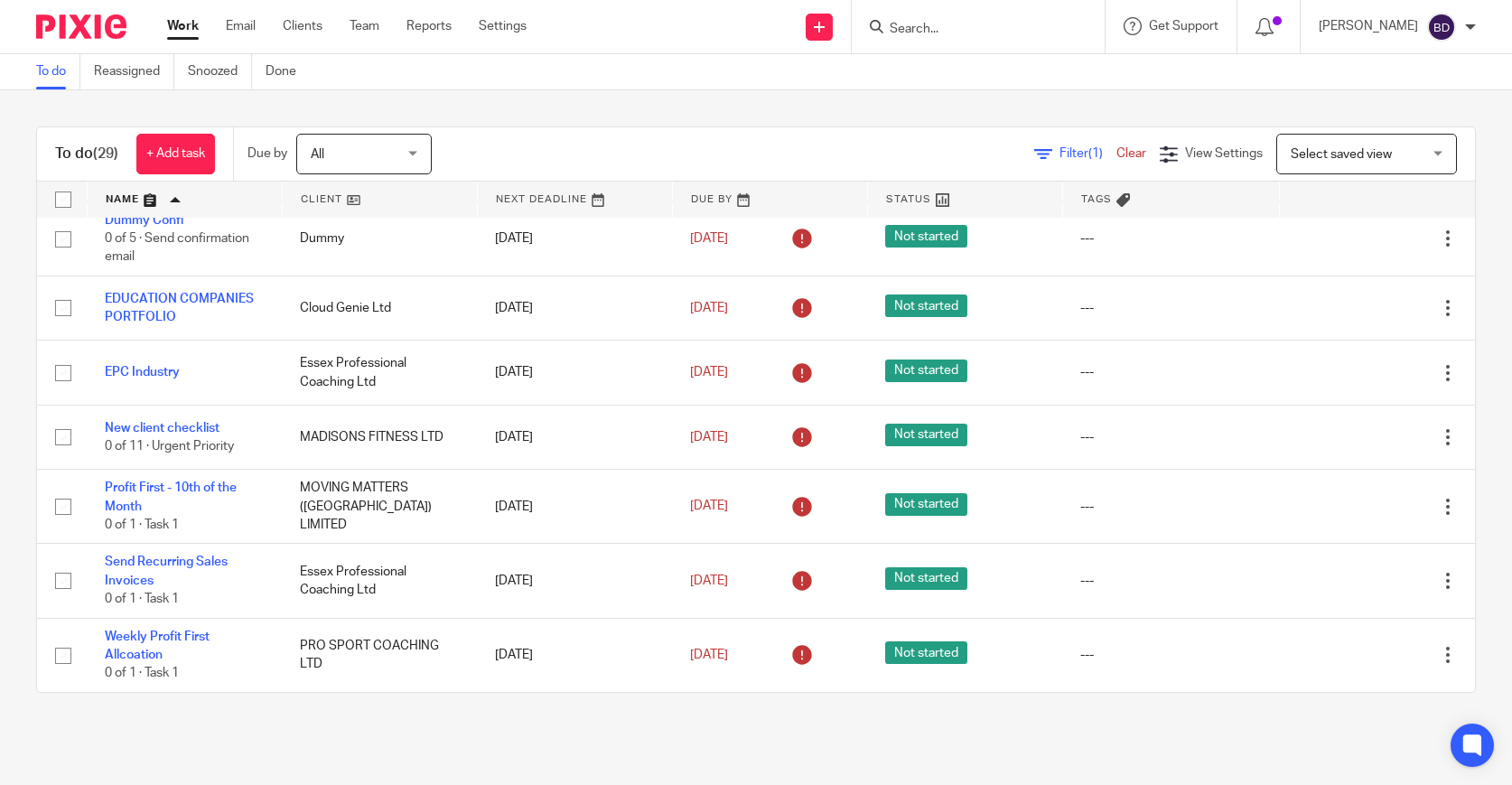
scroll to position [1868, 0]
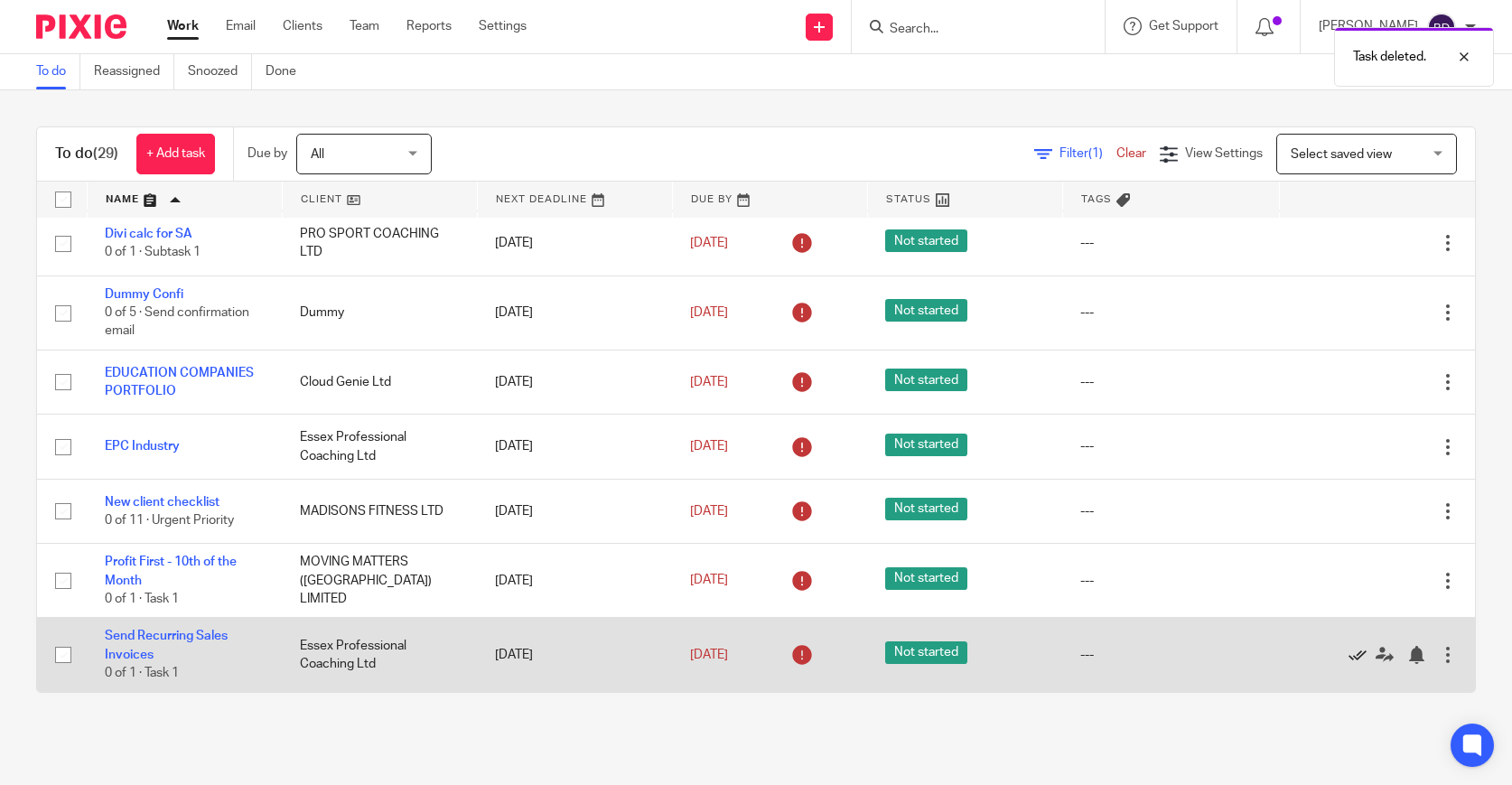
click at [1361, 654] on icon at bounding box center [1357, 654] width 18 height 18
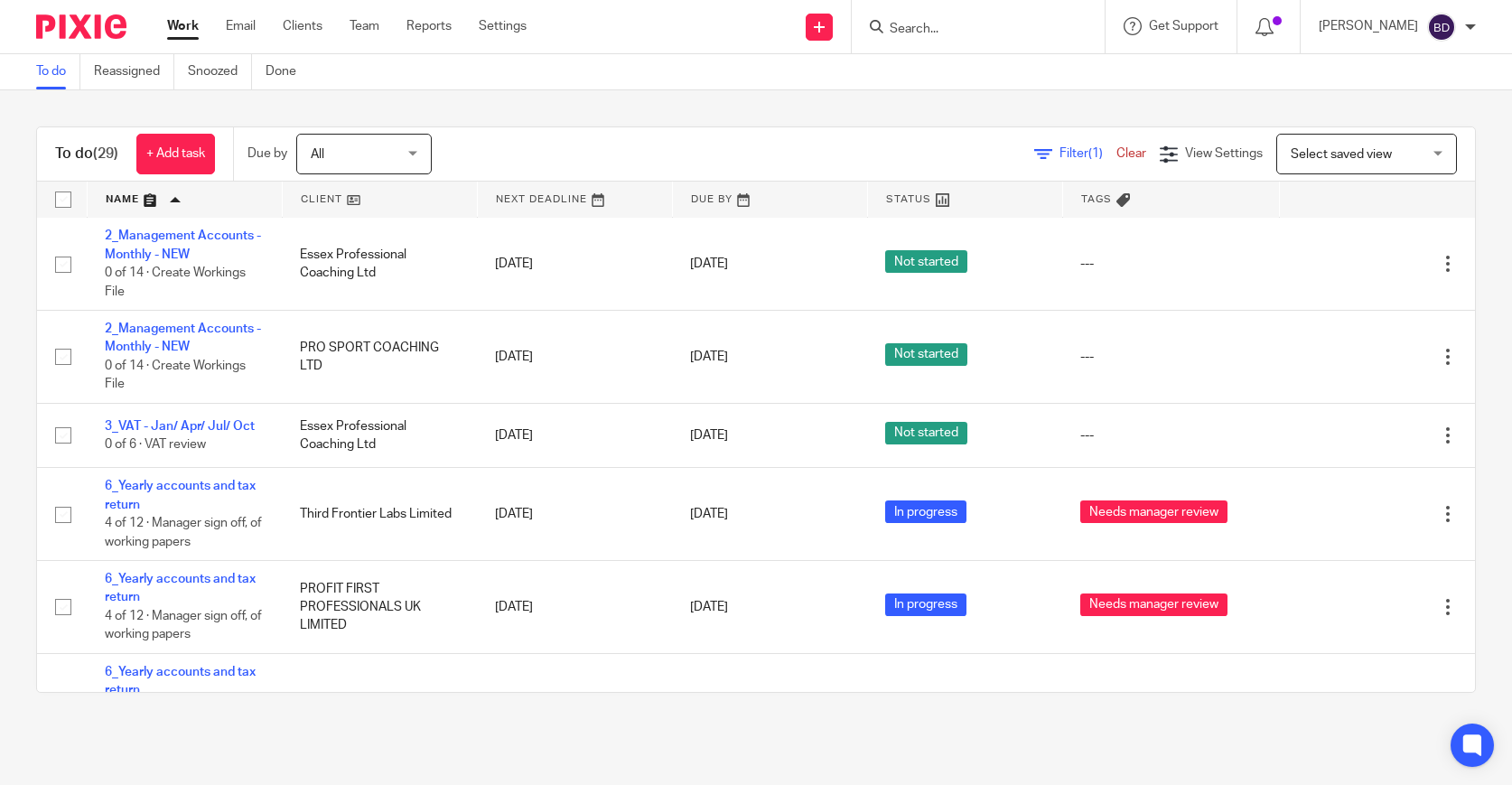
scroll to position [0, 0]
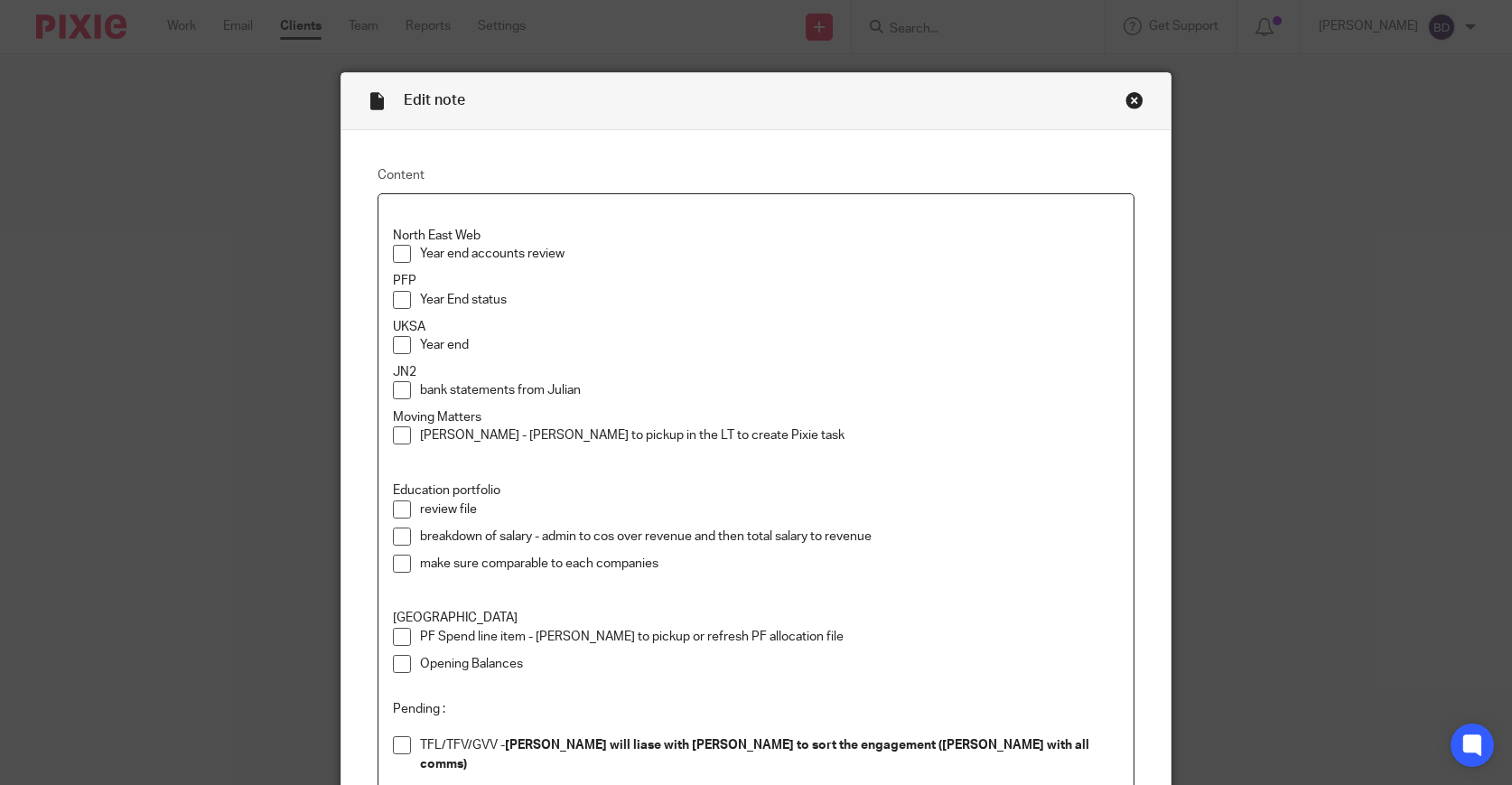
click at [610, 259] on p "Year end accounts review" at bounding box center [771, 254] width 700 height 18
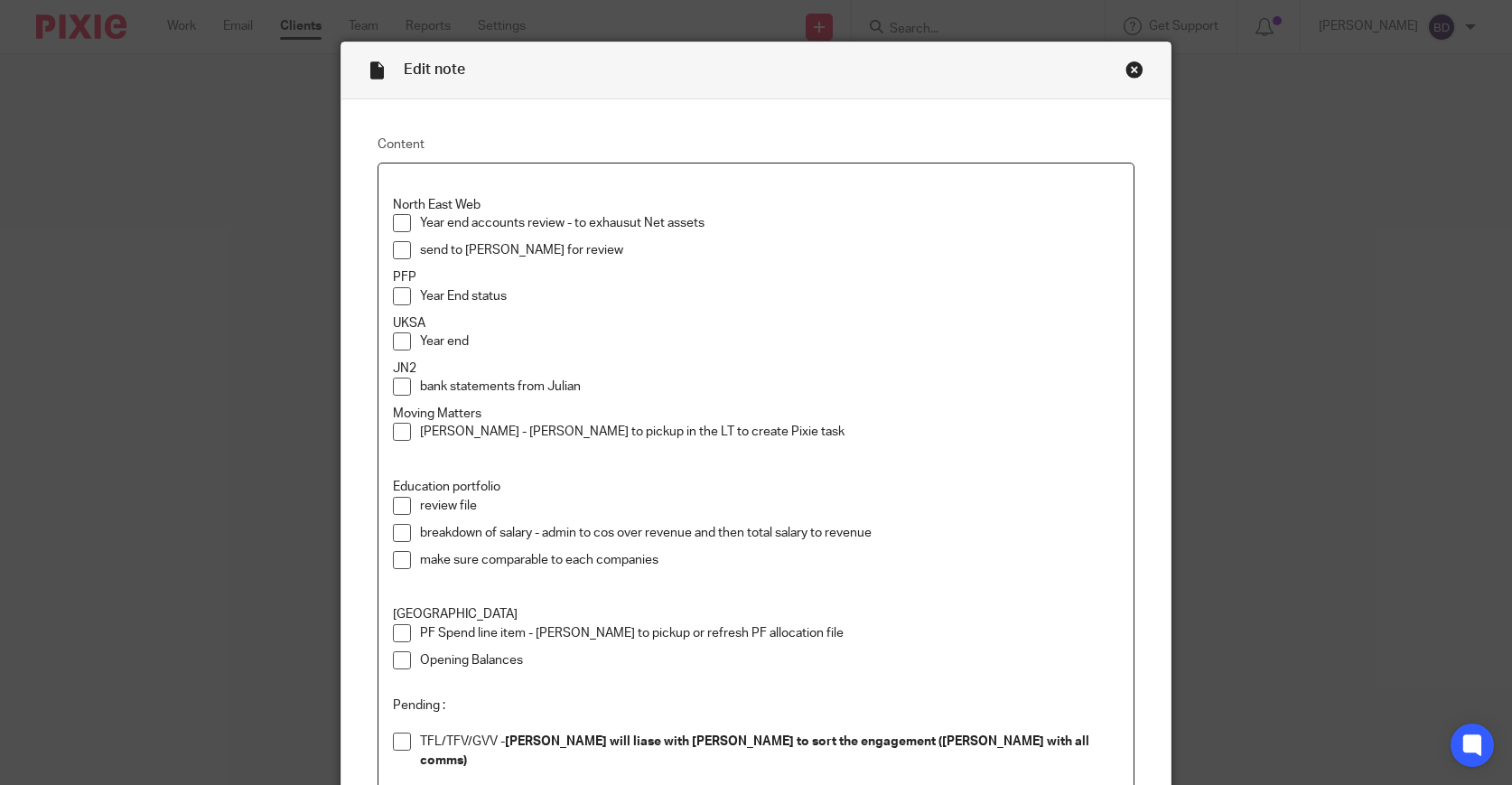
scroll to position [60, 0]
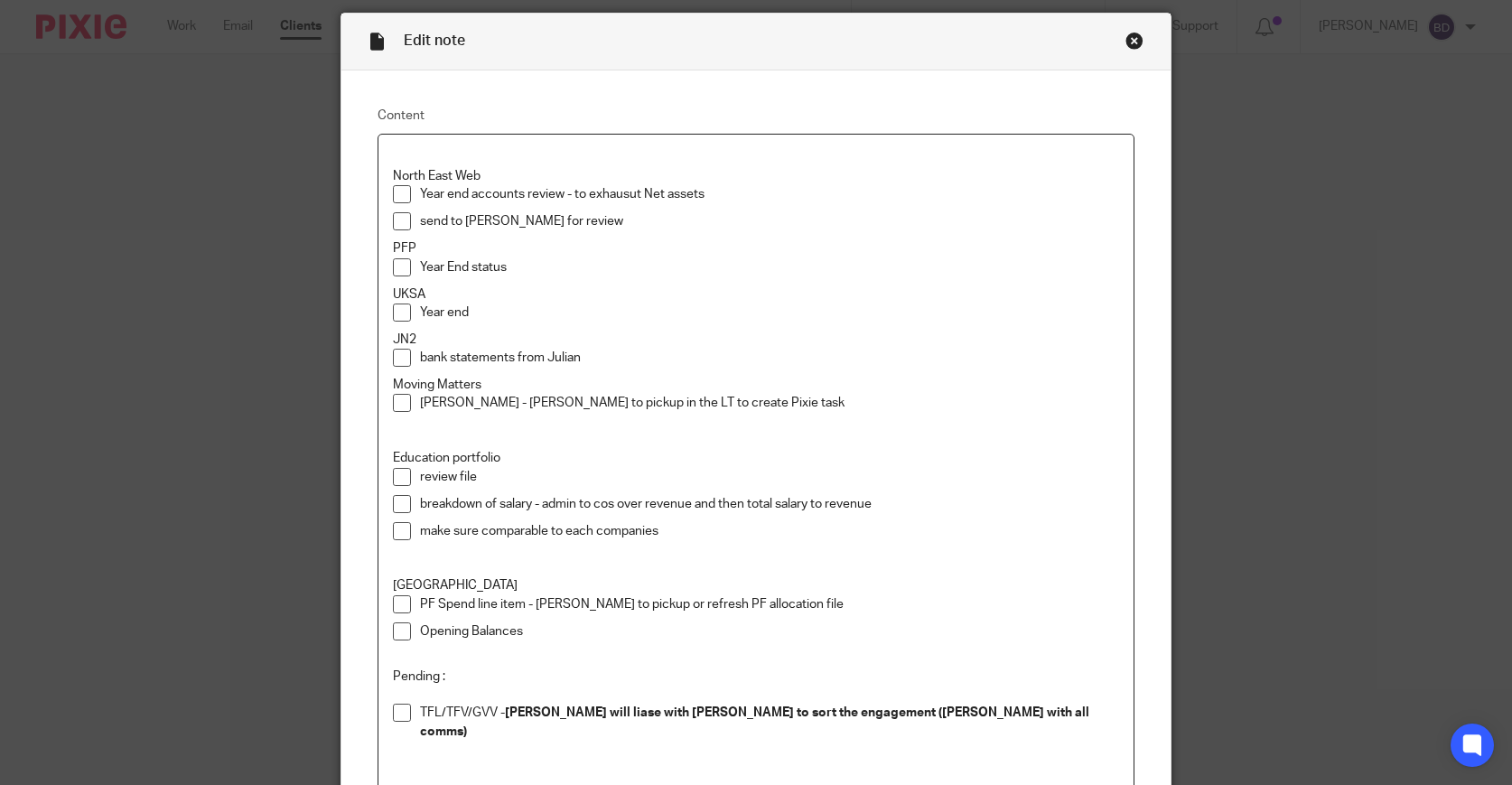
click at [542, 269] on p "Year End status" at bounding box center [771, 267] width 700 height 18
click at [478, 310] on p "Year end" at bounding box center [771, 312] width 700 height 18
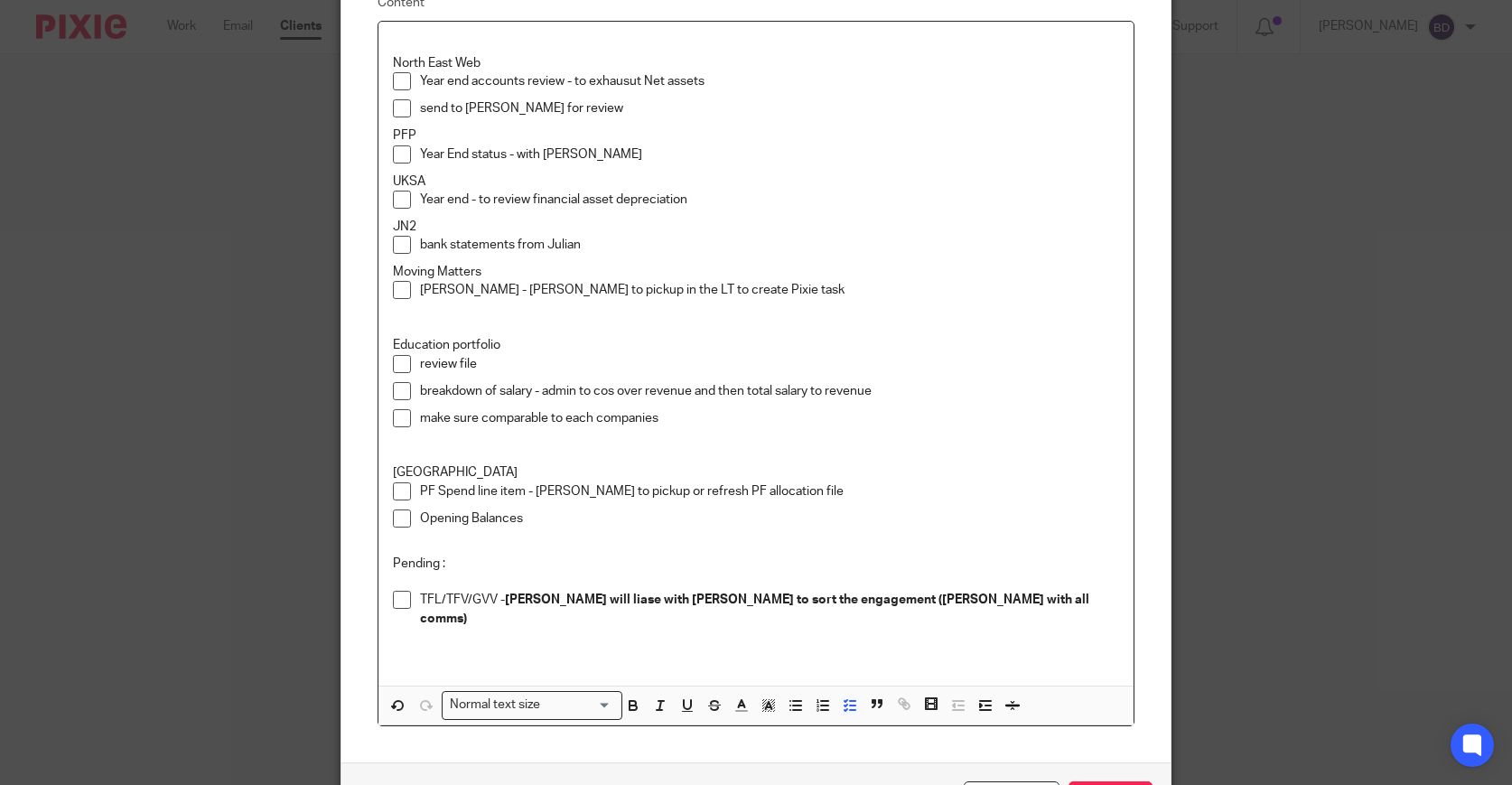
scroll to position [179, 0]
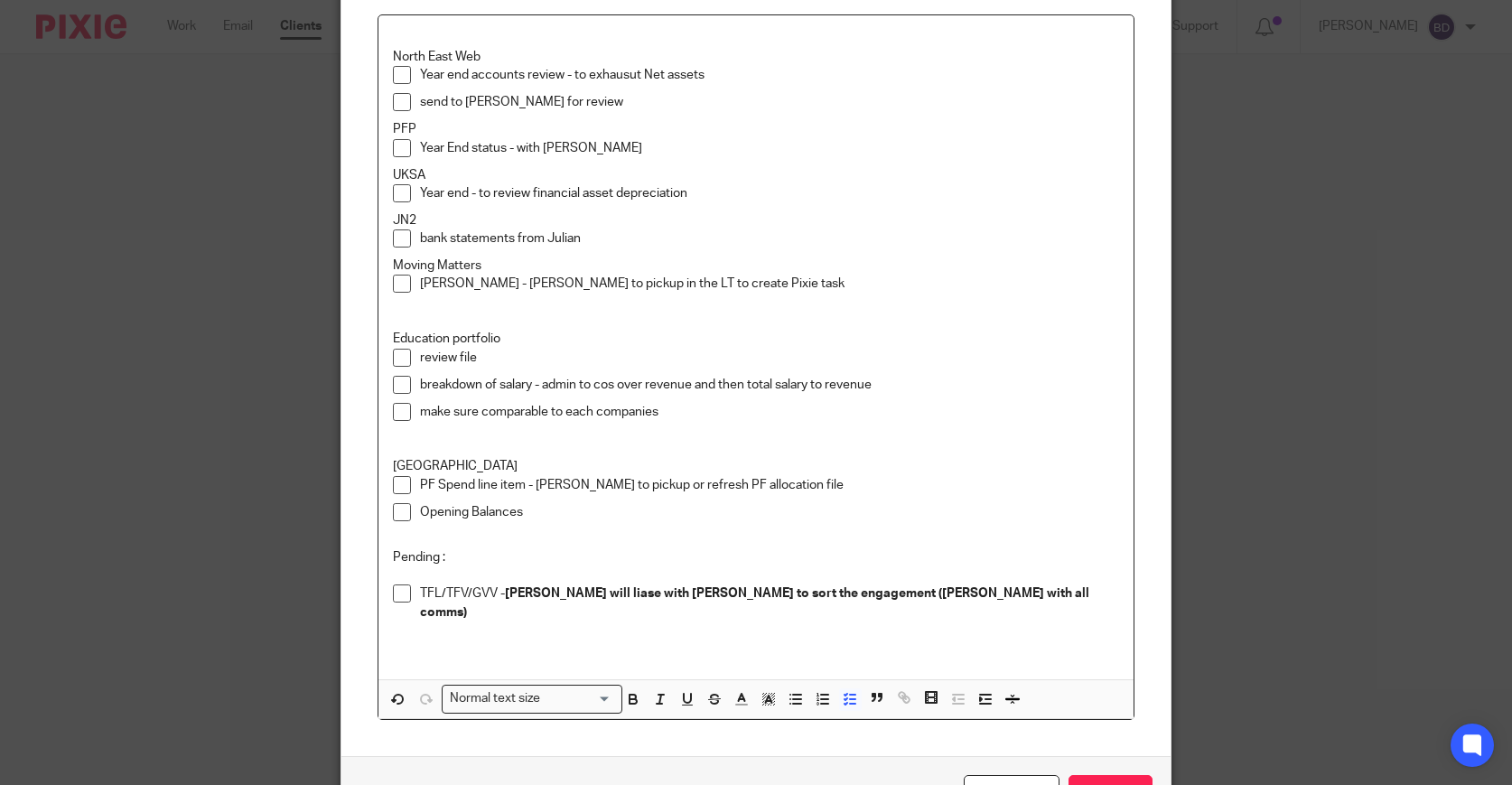
click at [620, 236] on p "bank statements from Julian" at bounding box center [771, 238] width 700 height 18
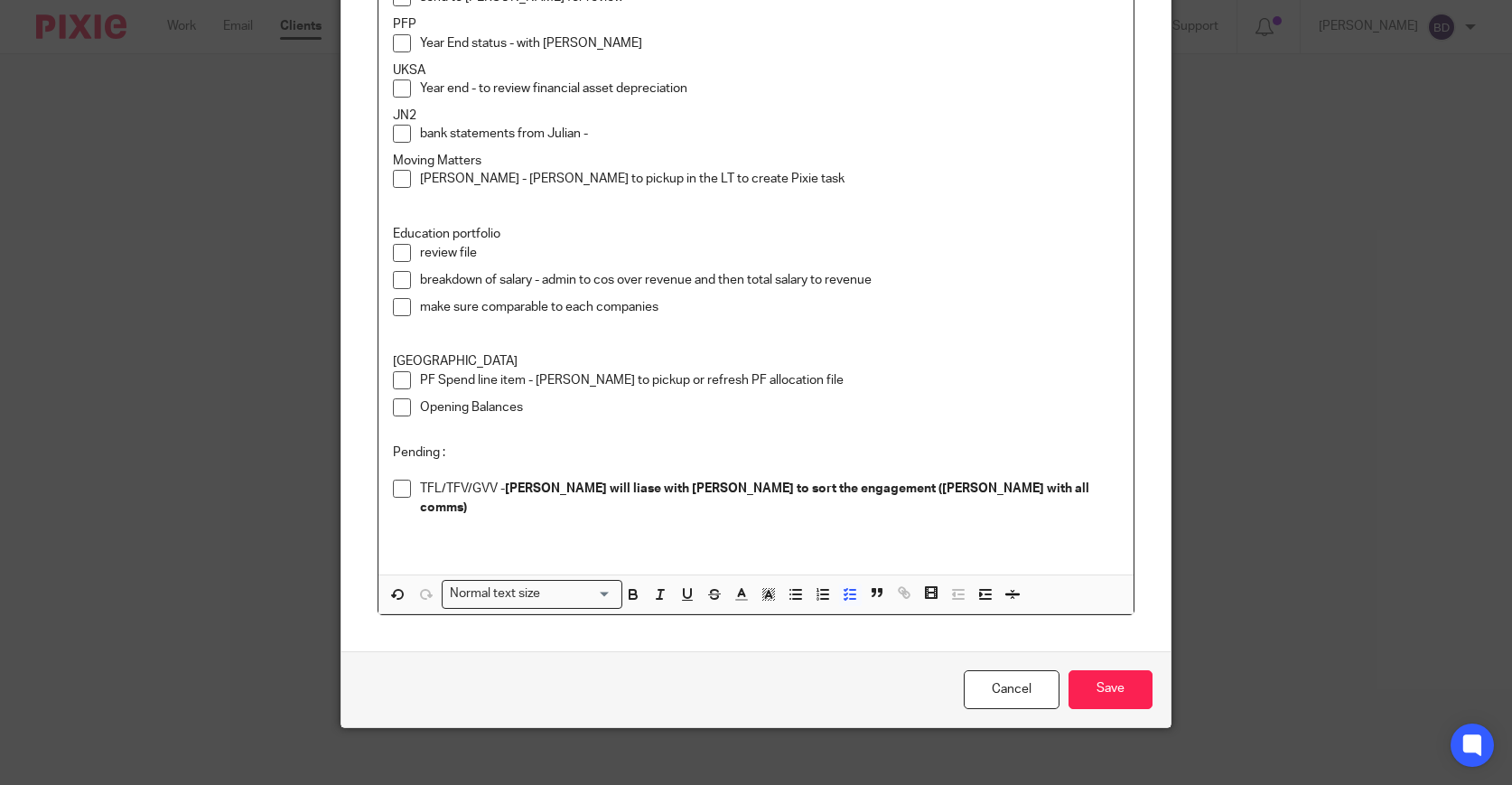
scroll to position [290, 0]
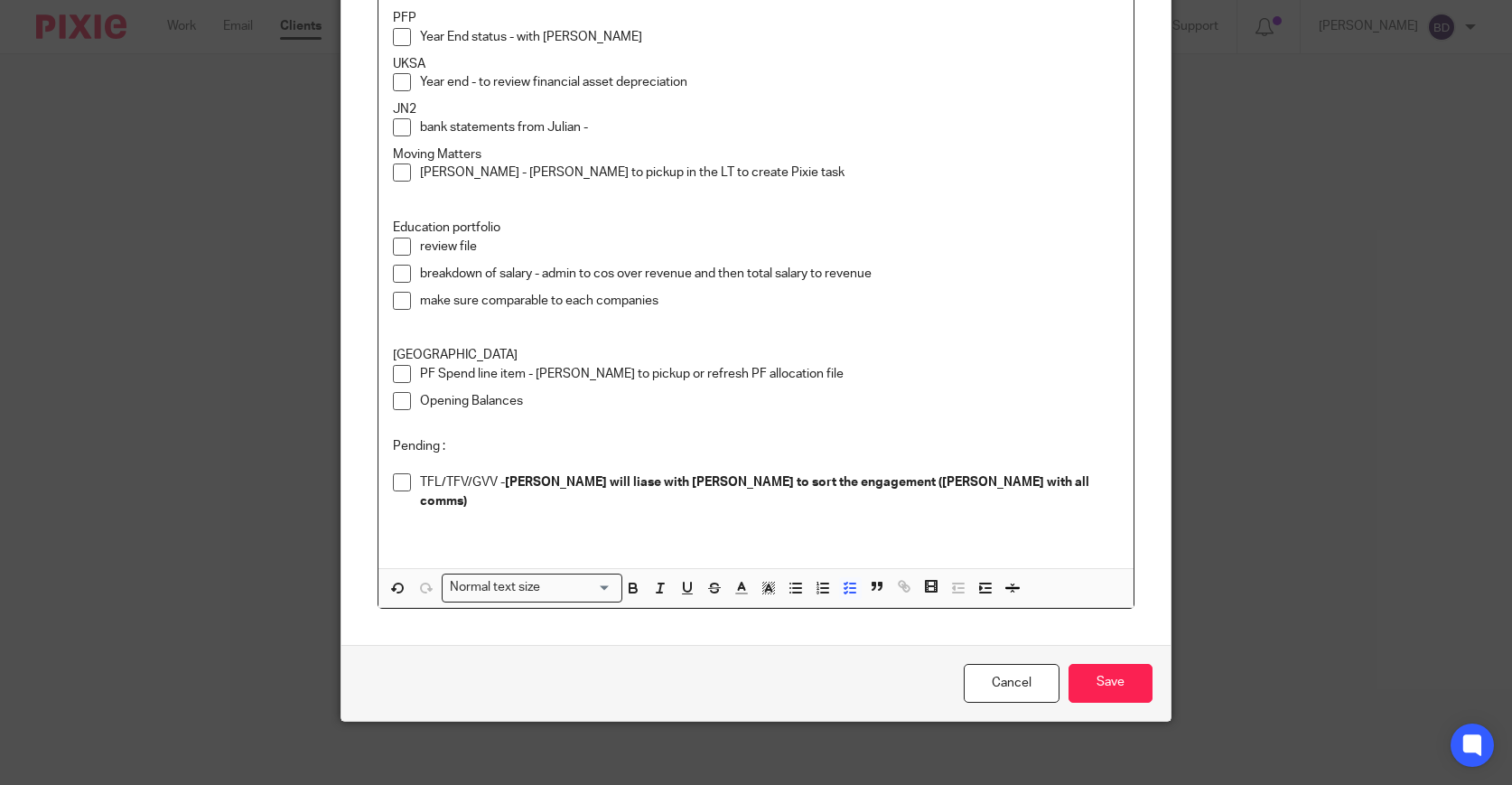
click at [806, 180] on p "Divis - SA - Regine to pickup in the LT to create Pixie task" at bounding box center [771, 172] width 700 height 18
click at [755, 319] on p at bounding box center [771, 318] width 700 height 18
click at [1111, 666] on input "Save" at bounding box center [1111, 683] width 84 height 38
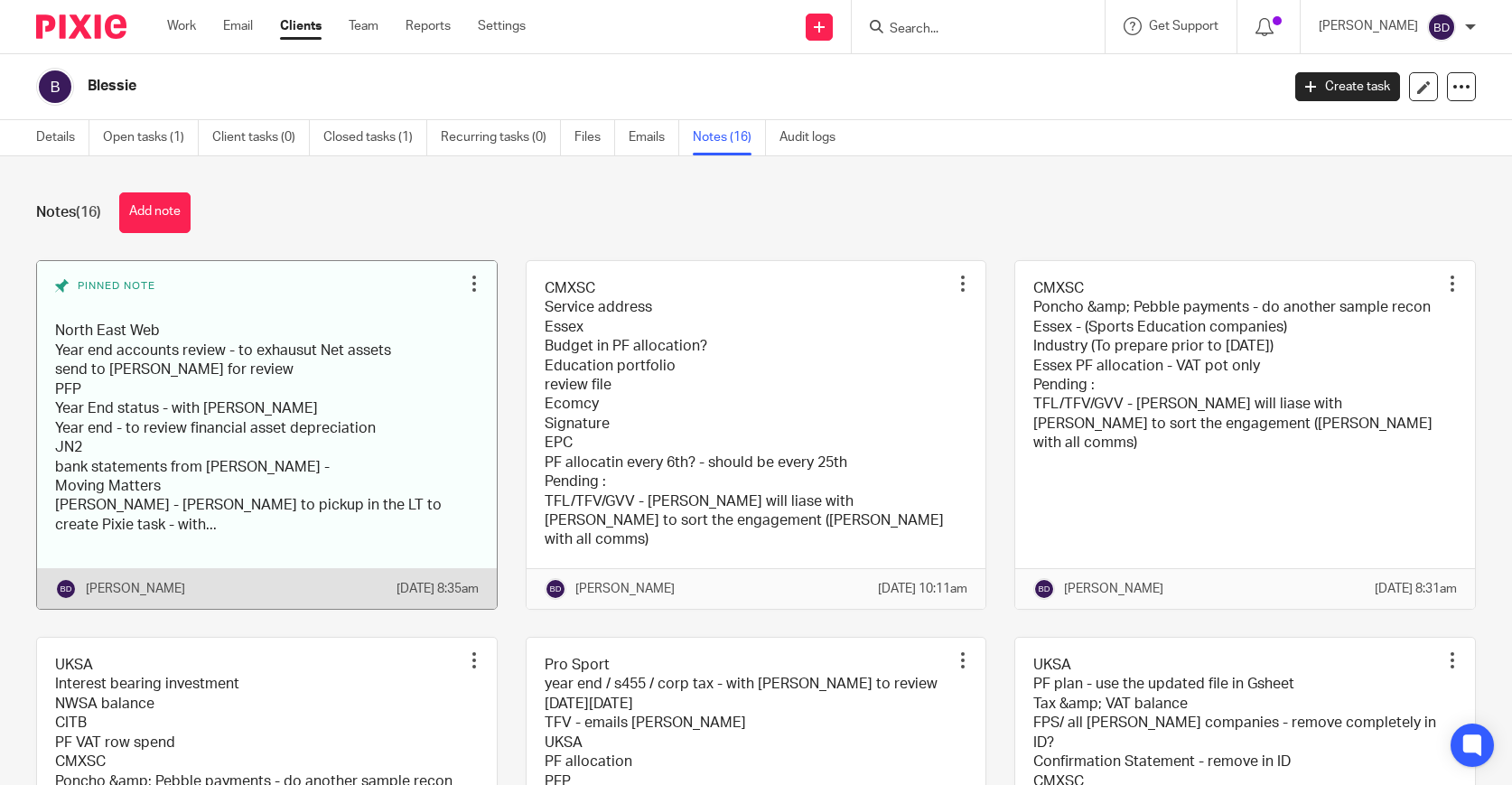
click at [347, 388] on link at bounding box center [267, 435] width 460 height 348
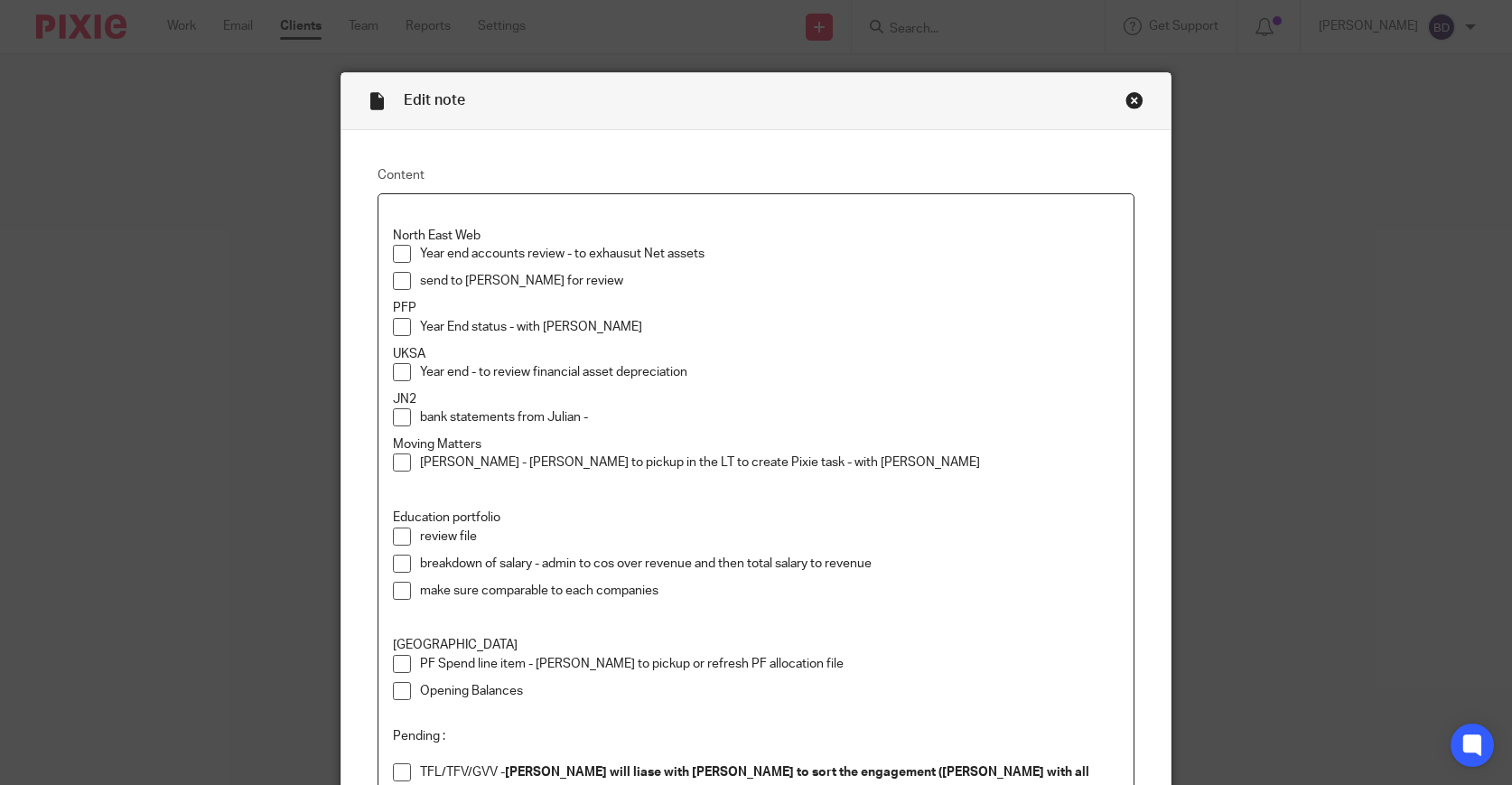
click at [747, 253] on p "Year end accounts review - to exhausut Net assets" at bounding box center [771, 254] width 700 height 18
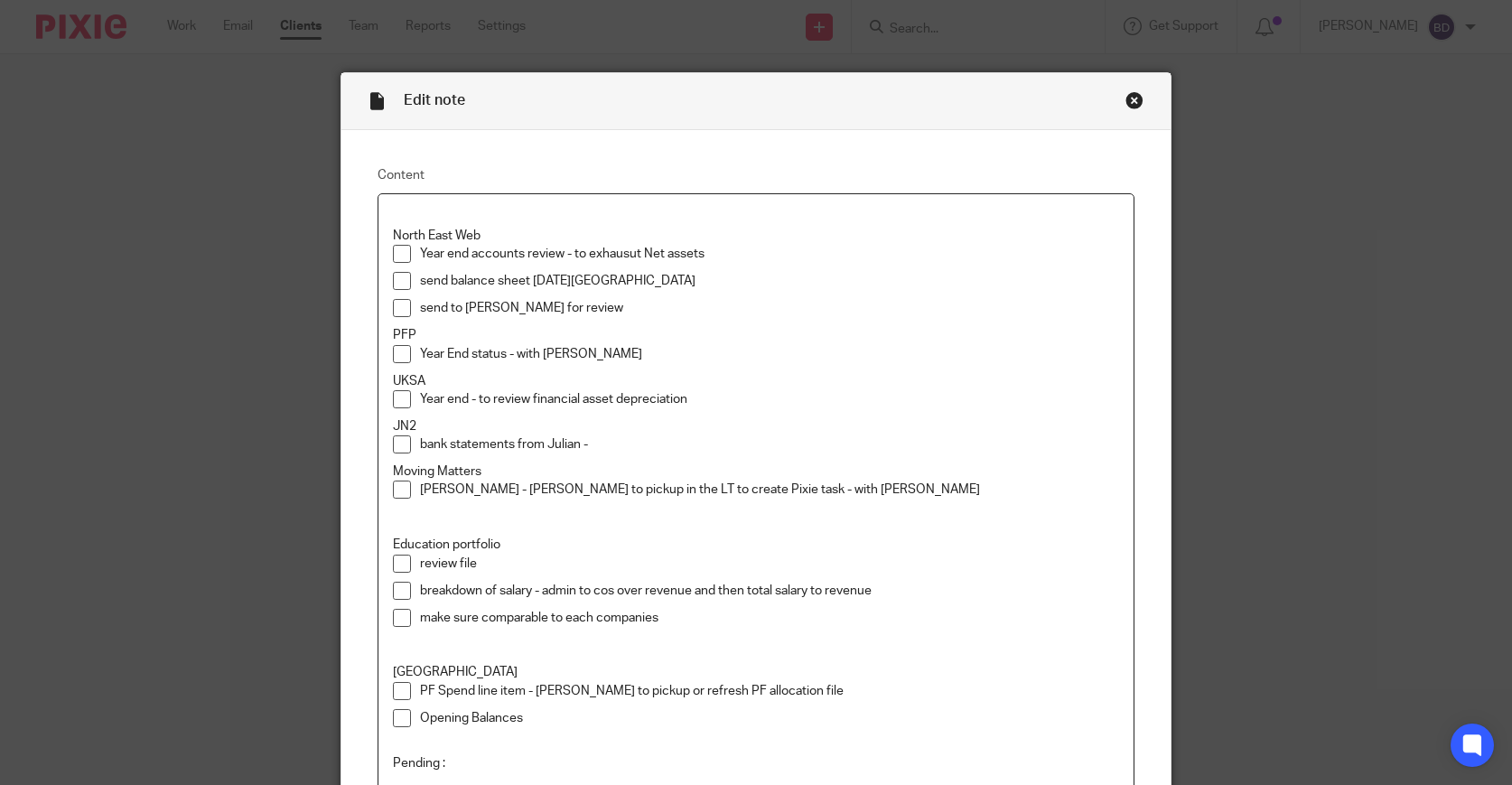
click at [452, 285] on p "send balance sheet [DATE][GEOGRAPHIC_DATA]" at bounding box center [771, 281] width 700 height 18
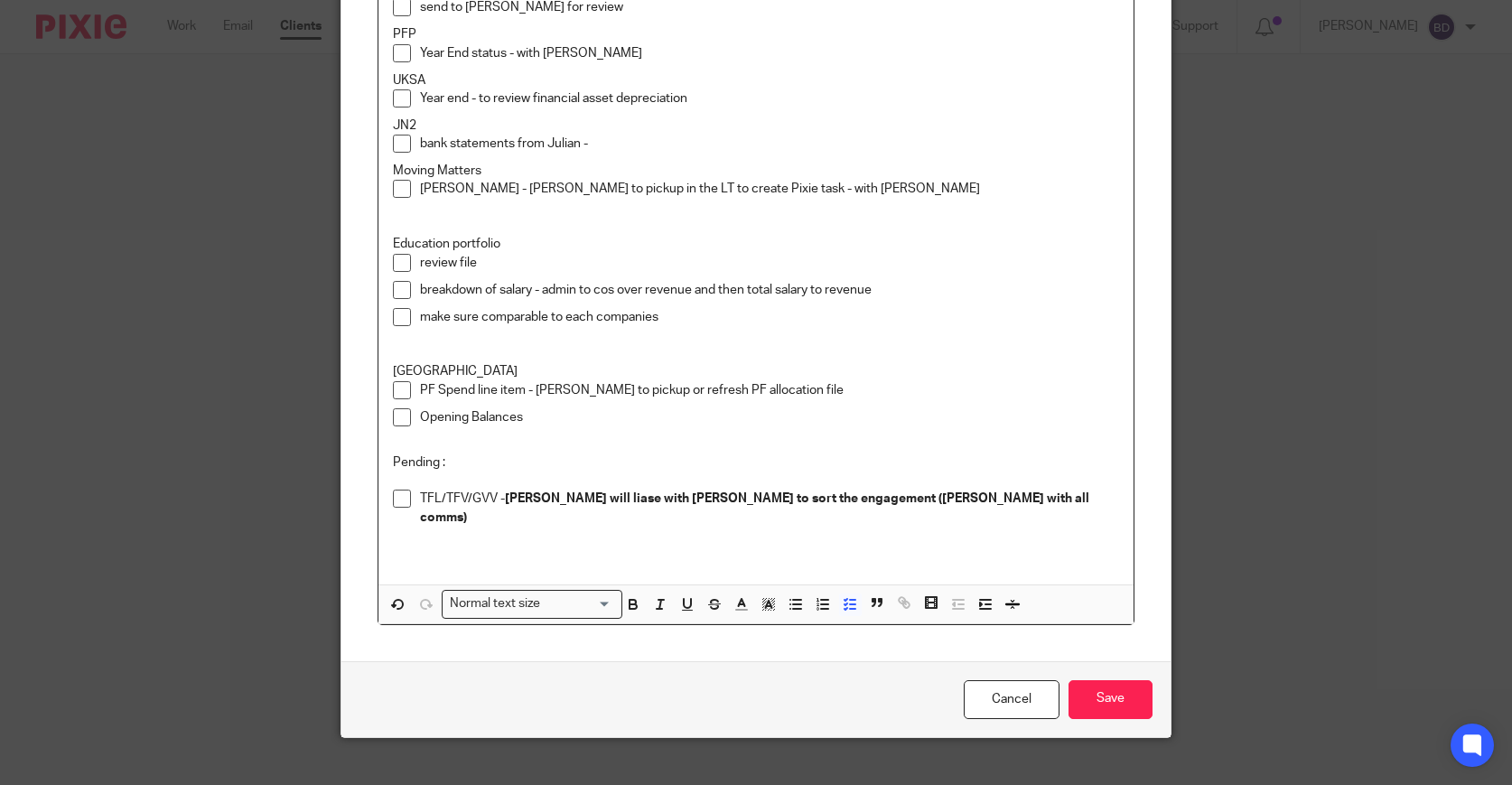
scroll to position [317, 0]
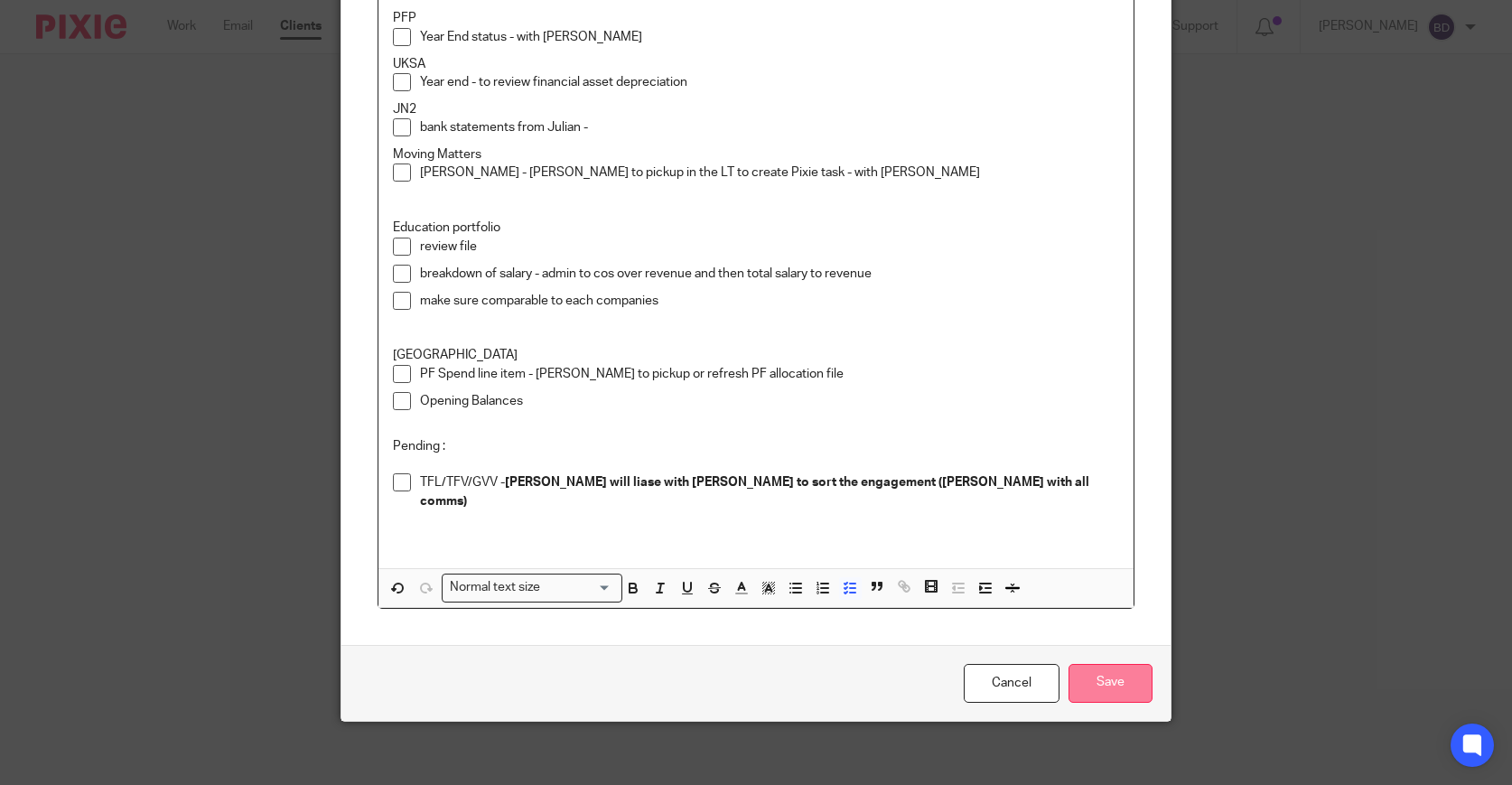
click at [1116, 667] on input "Save" at bounding box center [1111, 683] width 84 height 38
